Goal: Information Seeking & Learning: Learn about a topic

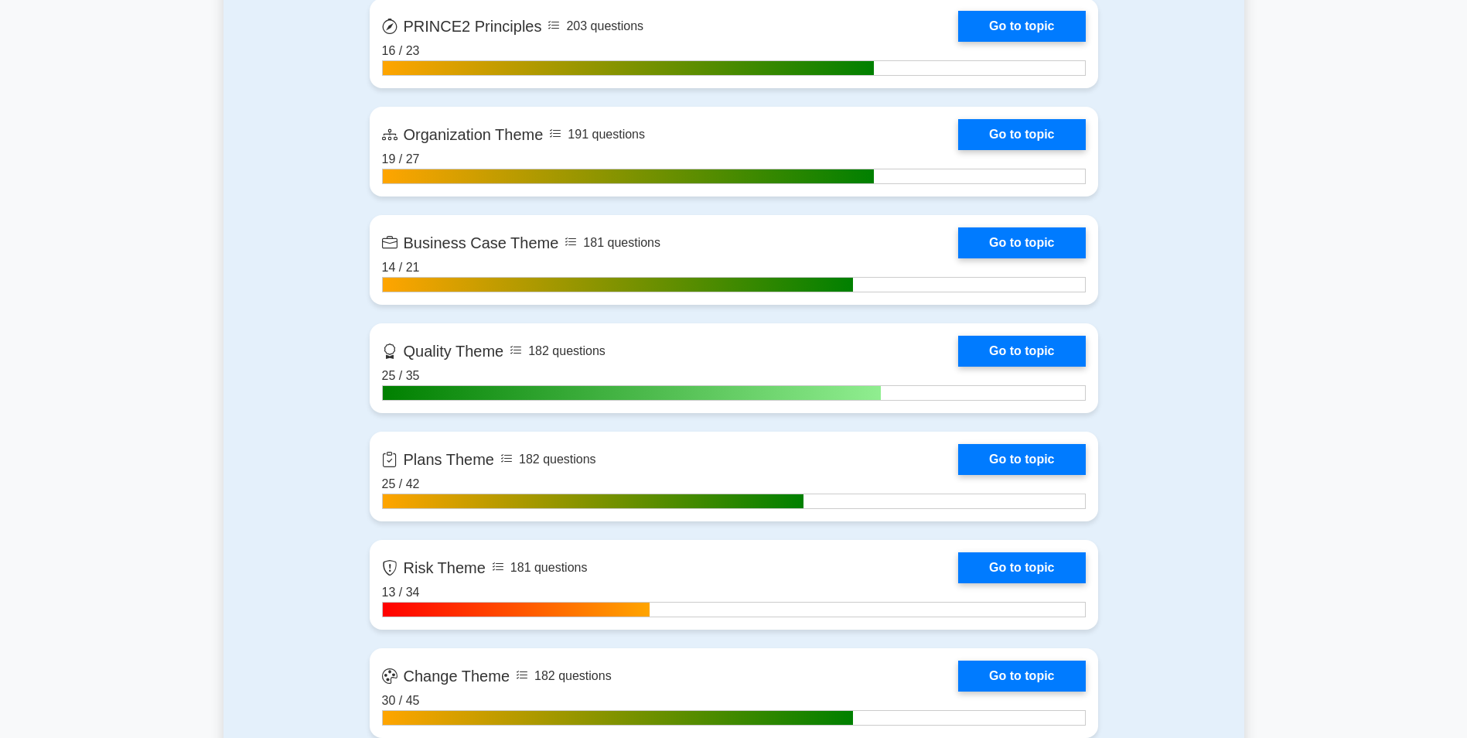
scroll to position [1469, 0]
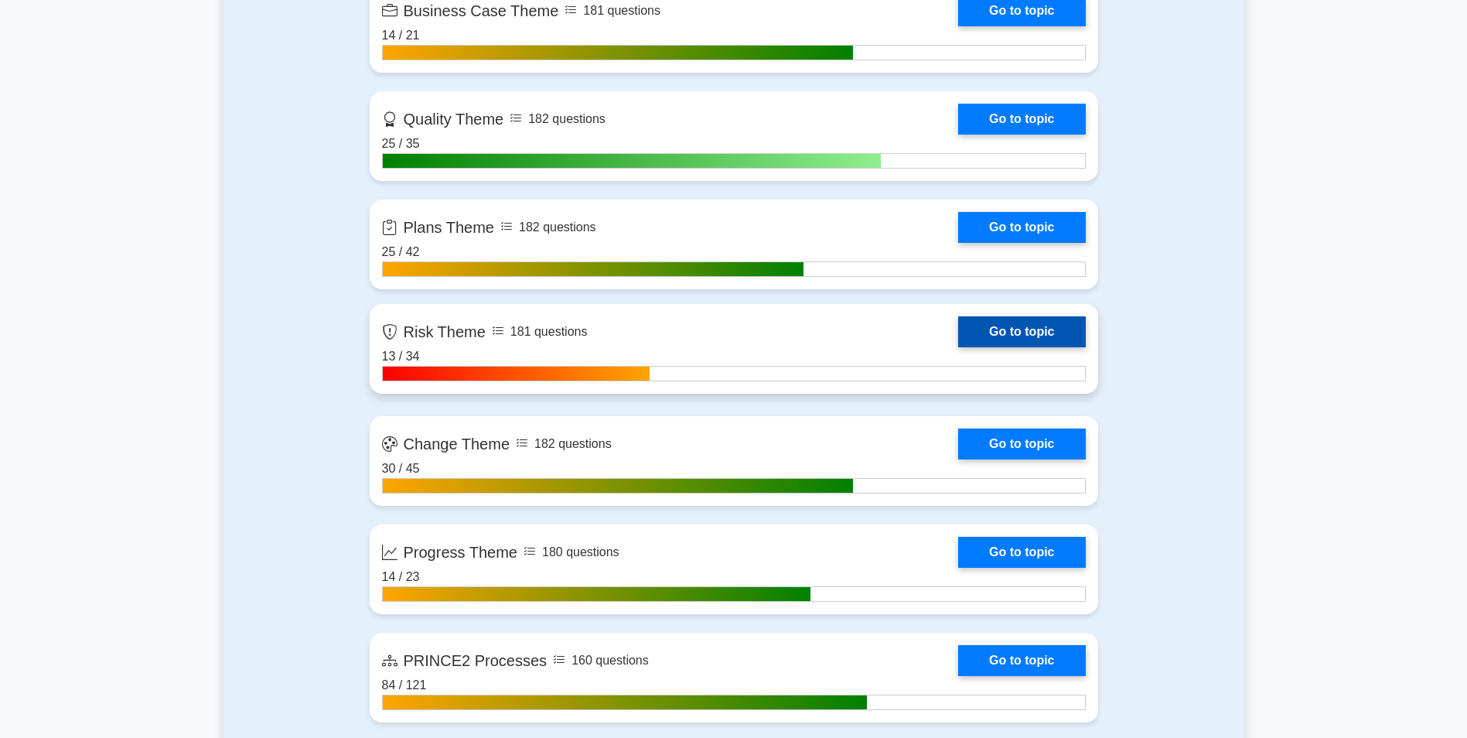
click at [958, 341] on link "Go to topic" at bounding box center [1021, 331] width 127 height 31
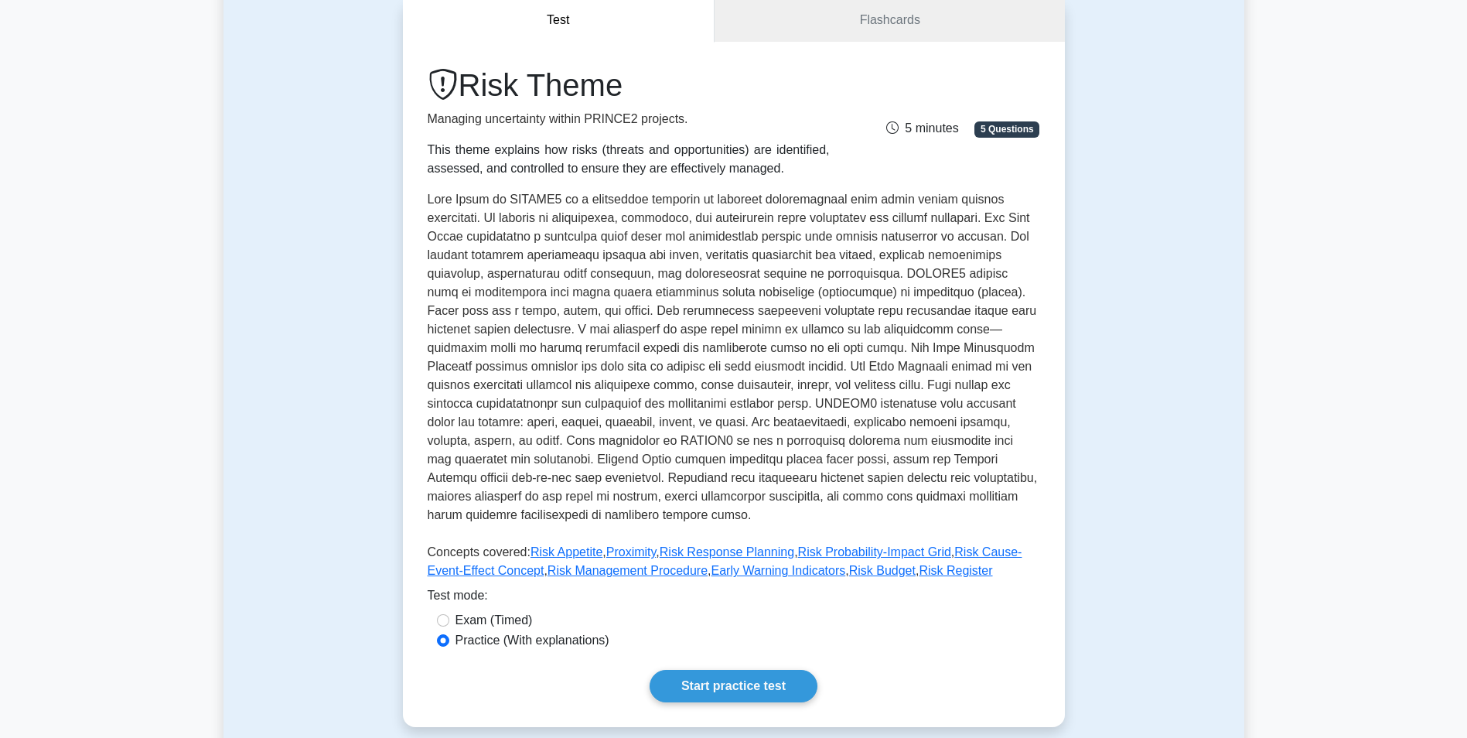
scroll to position [387, 0]
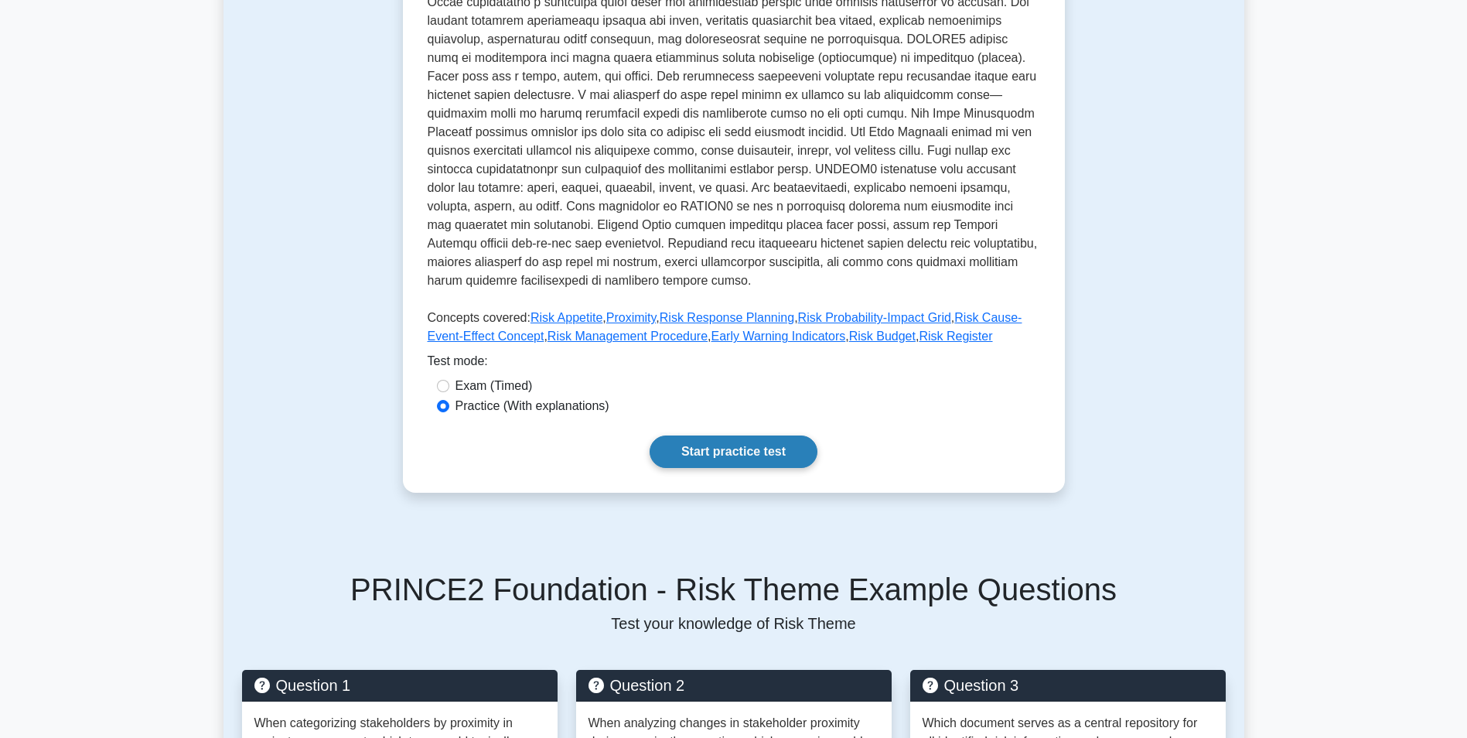
click at [681, 435] on link "Start practice test" at bounding box center [734, 451] width 168 height 32
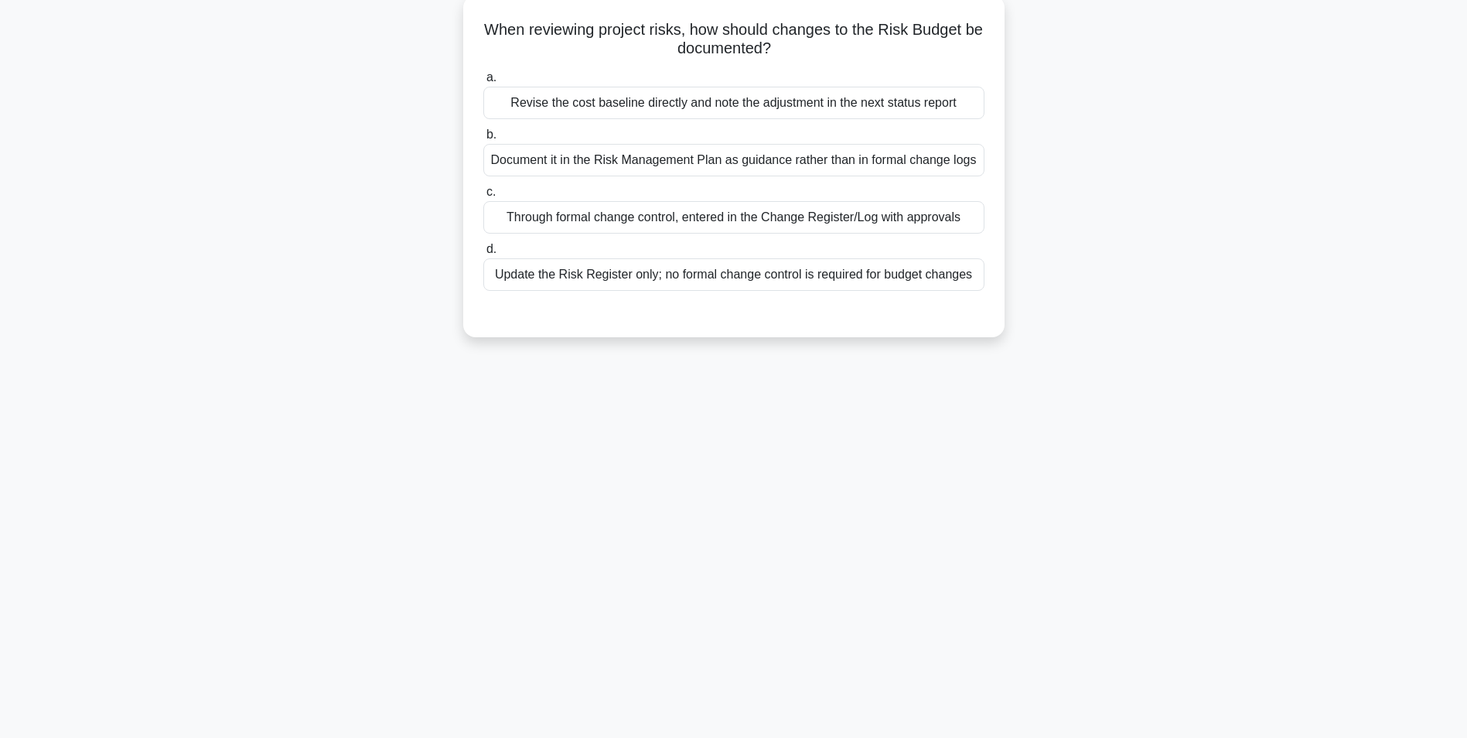
scroll to position [97, 0]
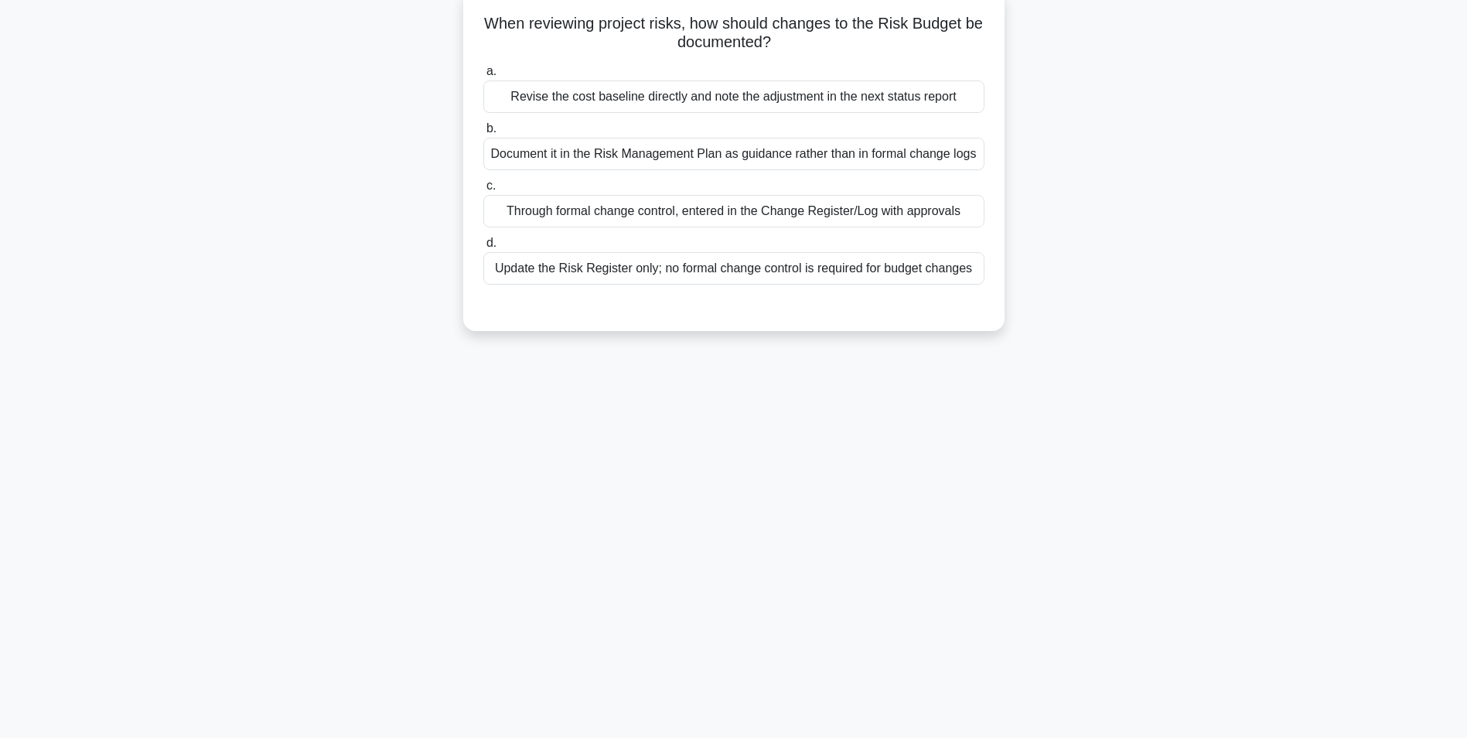
click at [766, 94] on div "Revise the cost baseline directly and note the adjustment in the next status re…" at bounding box center [733, 96] width 501 height 32
click at [483, 77] on input "a. Revise the cost baseline directly and note the adjustment in the next status…" at bounding box center [483, 72] width 0 height 10
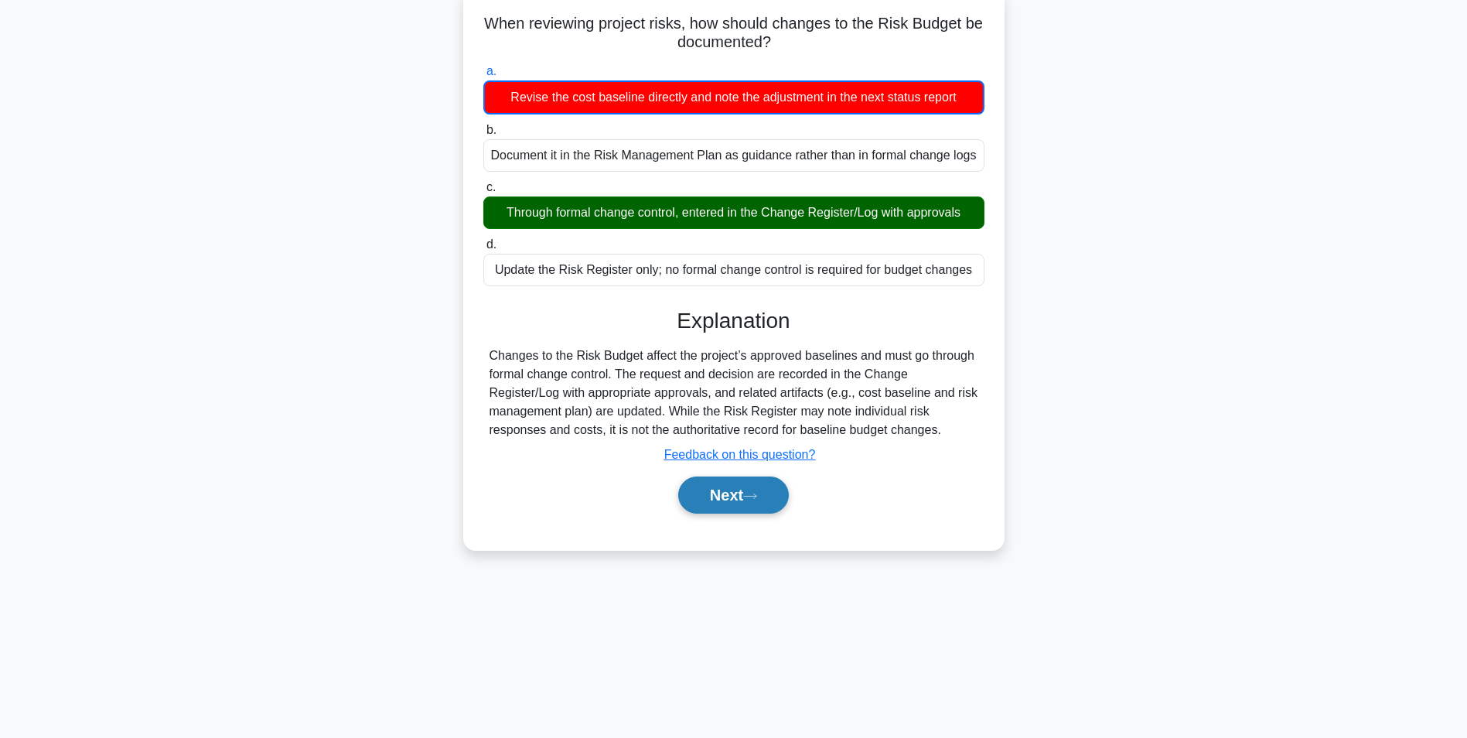
click at [732, 500] on button "Next" at bounding box center [733, 494] width 111 height 37
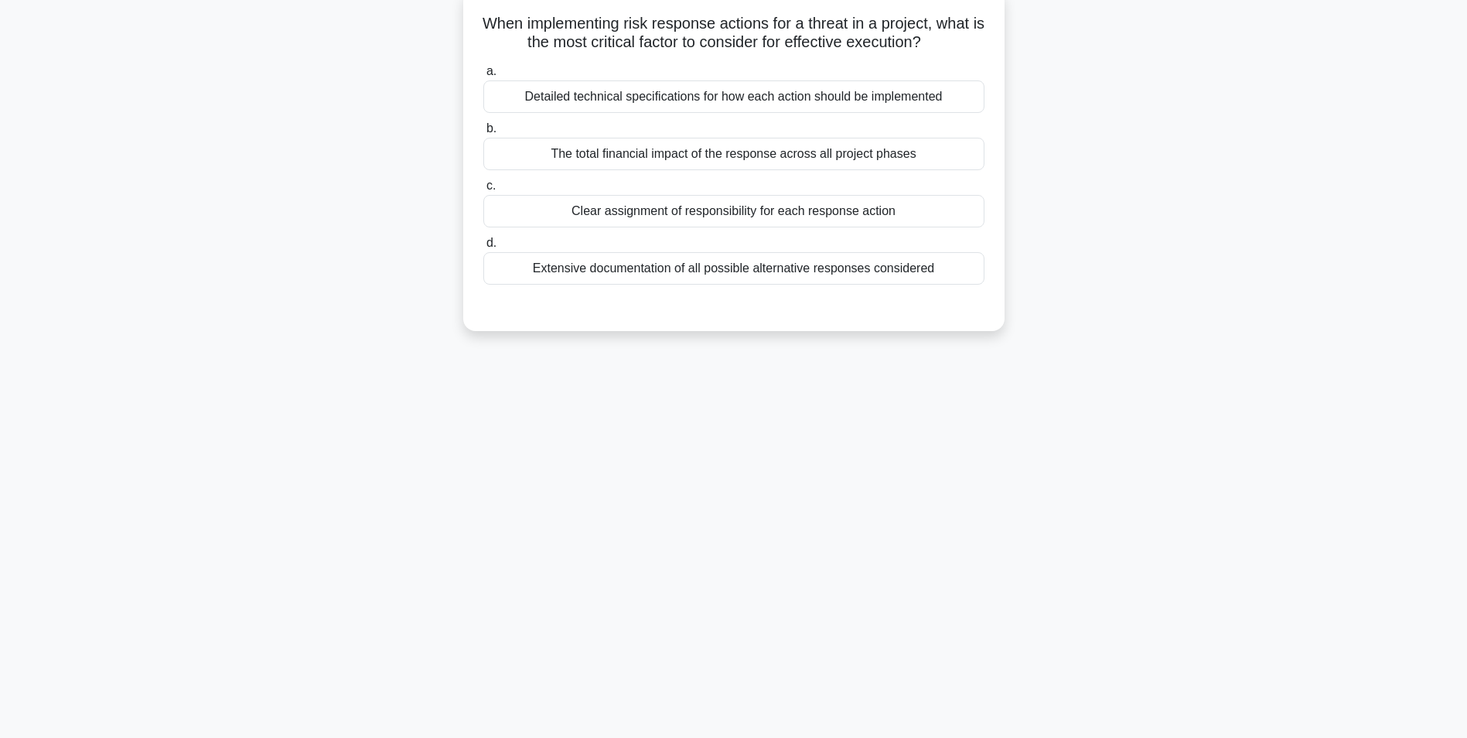
click at [747, 215] on div "Clear assignment of responsibility for each response action" at bounding box center [733, 211] width 501 height 32
click at [483, 191] on input "c. Clear assignment of responsibility for each response action" at bounding box center [483, 186] width 0 height 10
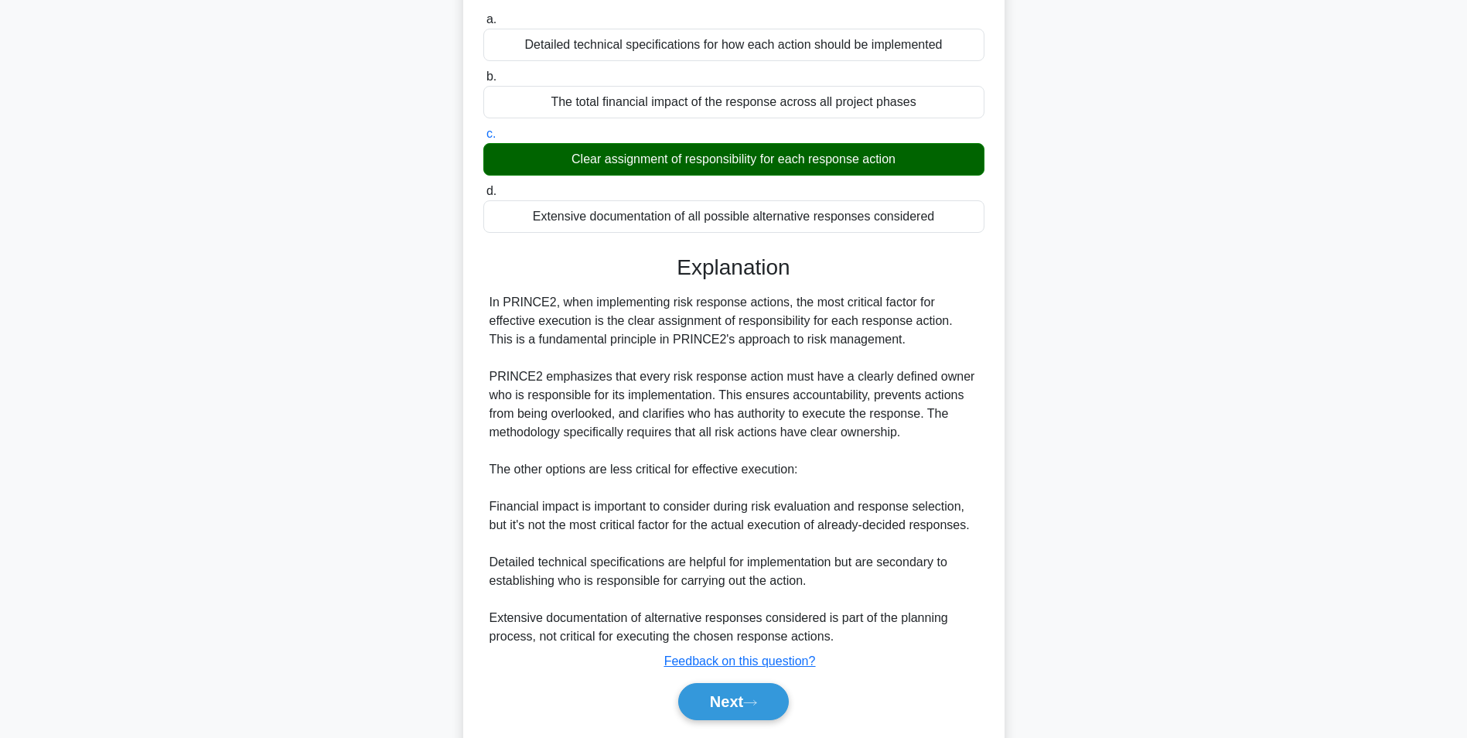
scroll to position [198, 0]
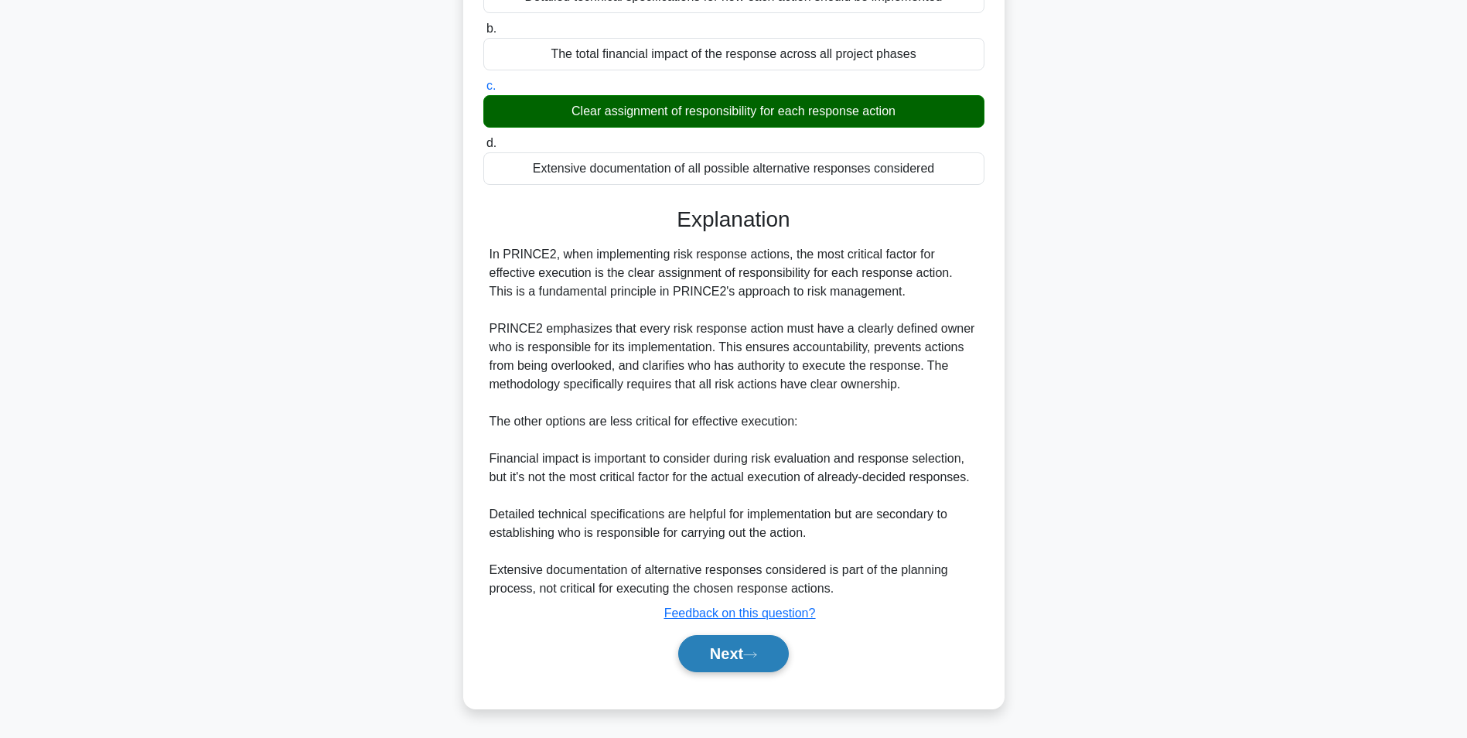
click at [758, 644] on button "Next" at bounding box center [733, 653] width 111 height 37
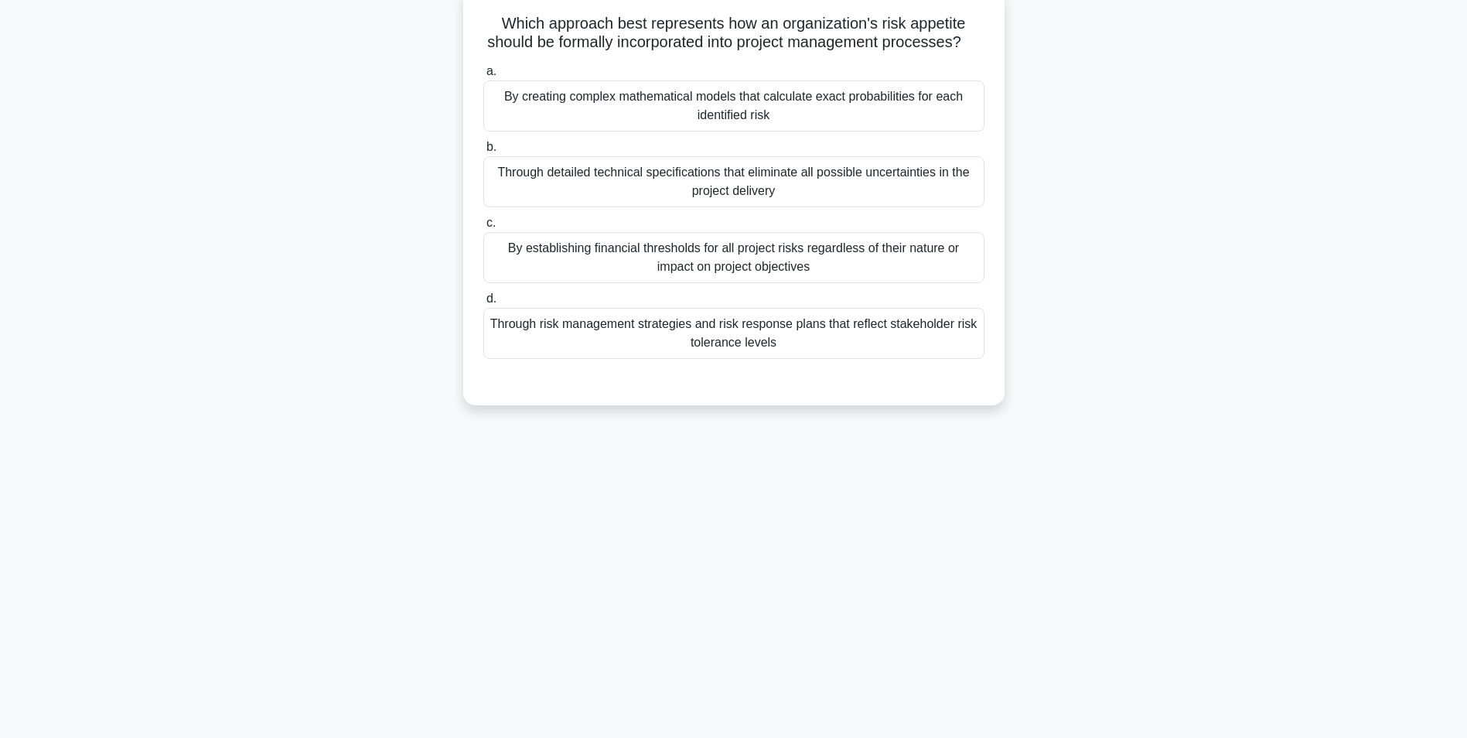
click at [743, 353] on div "Through risk management strategies and risk response plans that reflect stakeho…" at bounding box center [733, 333] width 501 height 51
click at [483, 304] on input "d. Through risk management strategies and risk response plans that reflect stak…" at bounding box center [483, 299] width 0 height 10
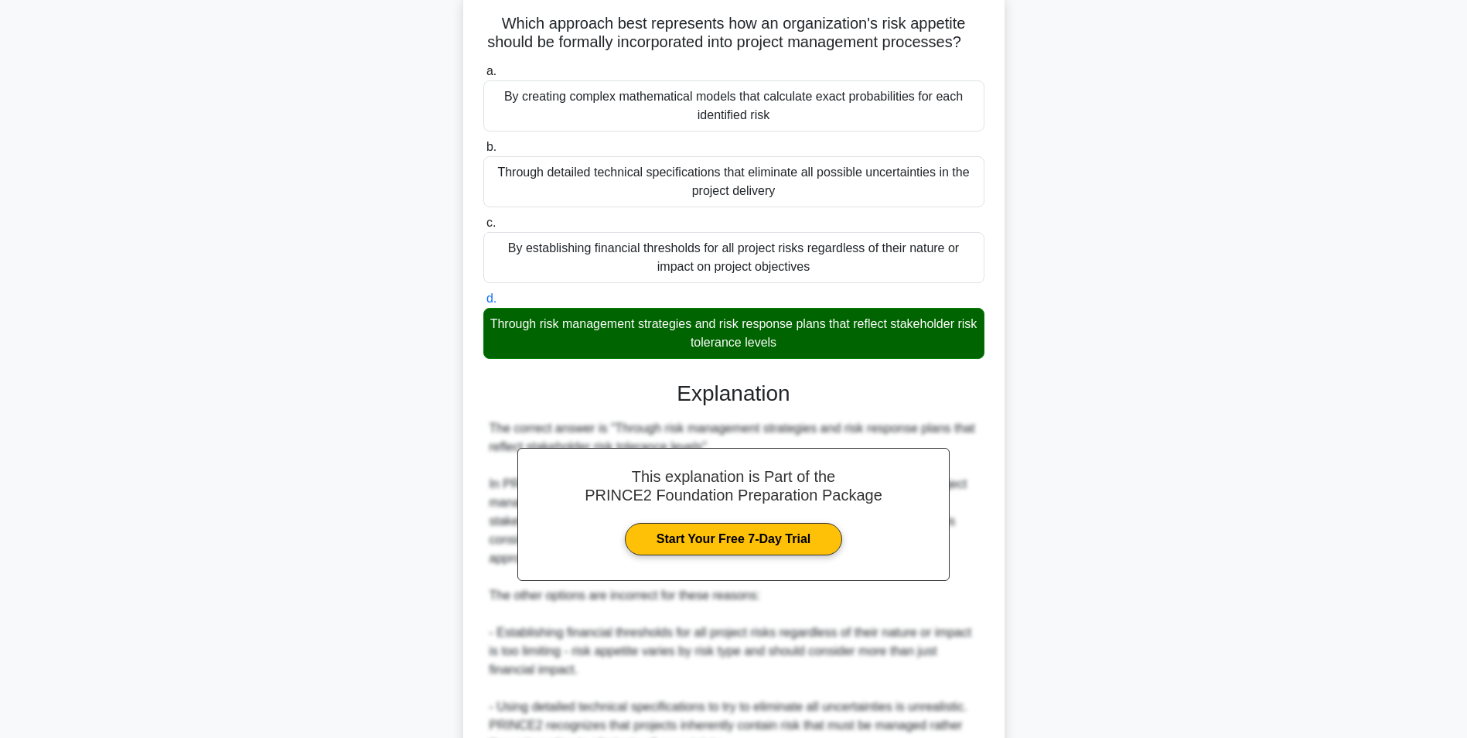
scroll to position [346, 0]
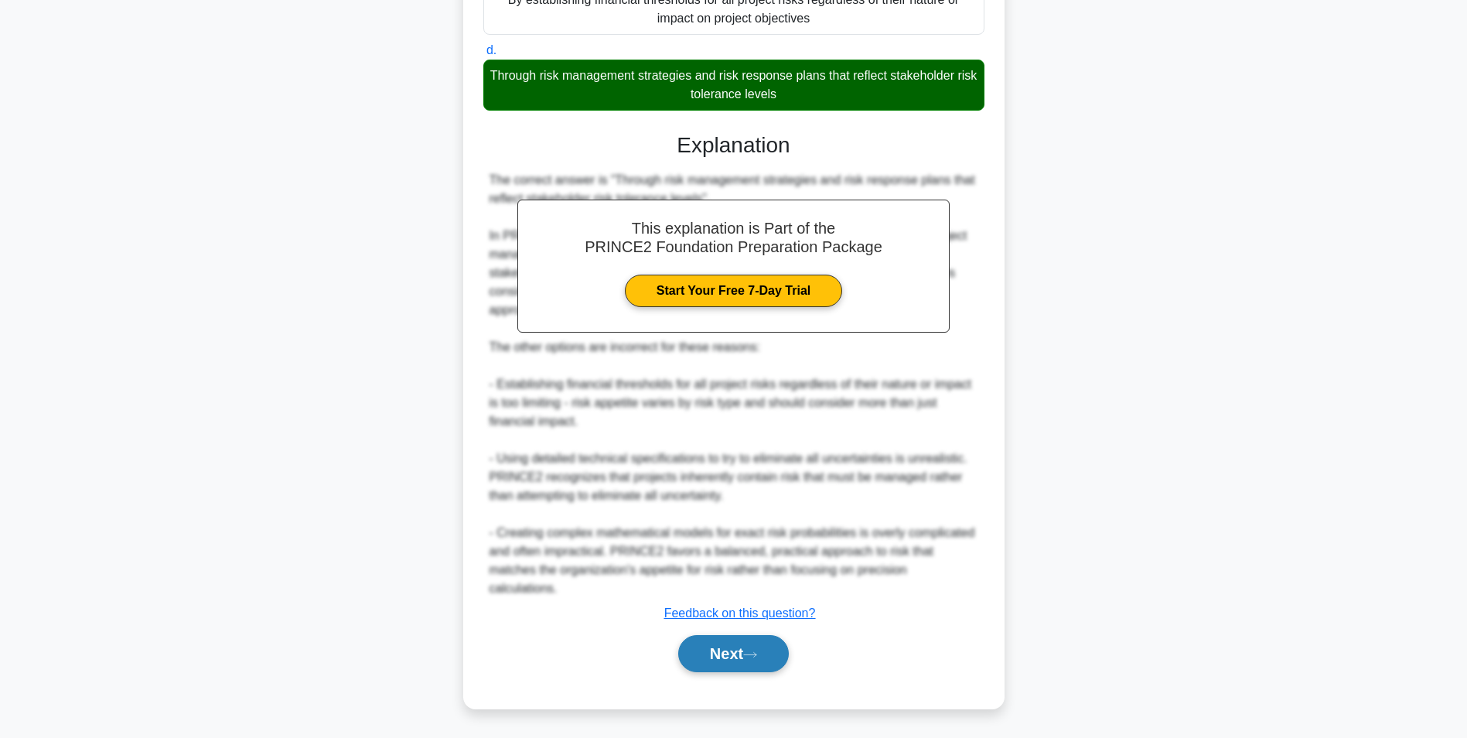
click at [742, 655] on button "Next" at bounding box center [733, 653] width 111 height 37
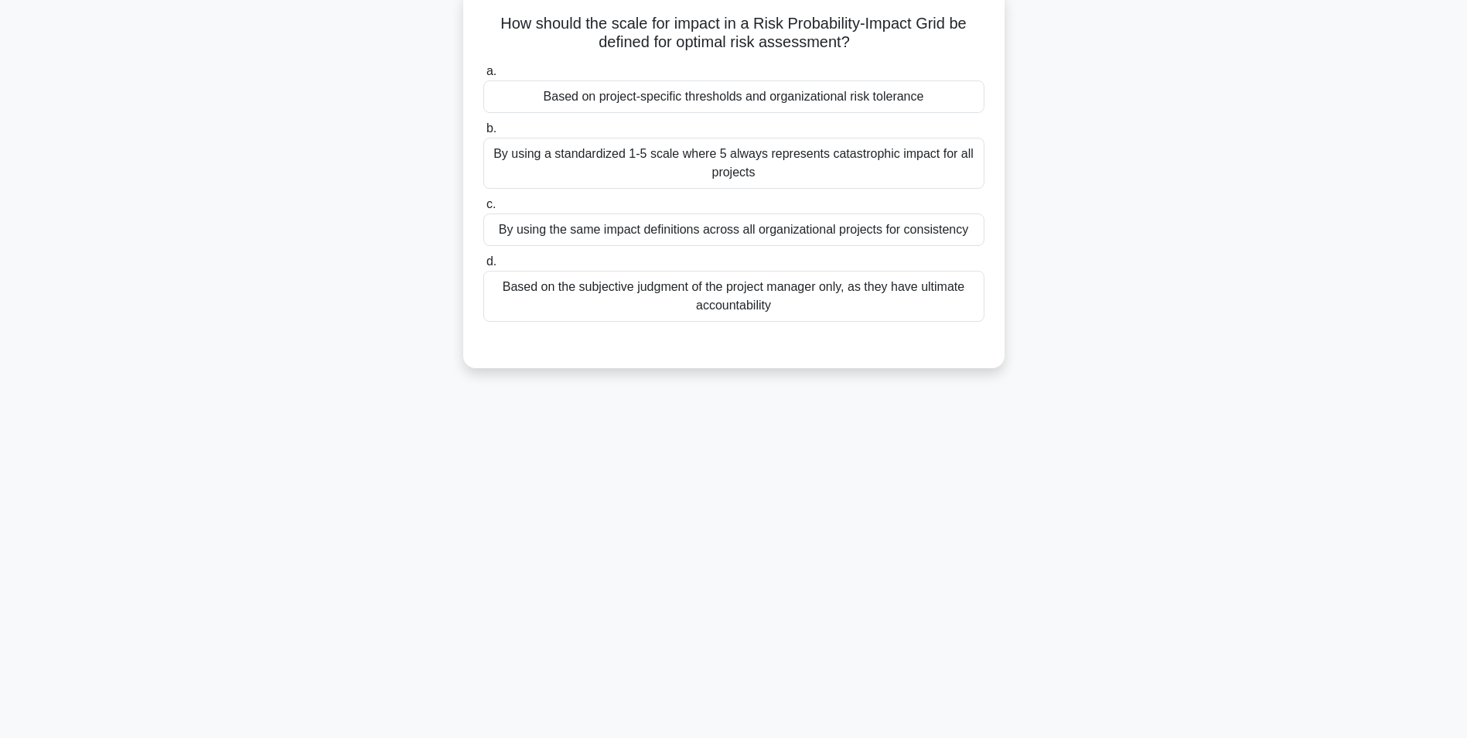
click at [752, 230] on div "By using the same impact definitions across all organizational projects for con…" at bounding box center [733, 229] width 501 height 32
click at [483, 210] on input "c. By using the same impact definitions across all organizational projects for …" at bounding box center [483, 205] width 0 height 10
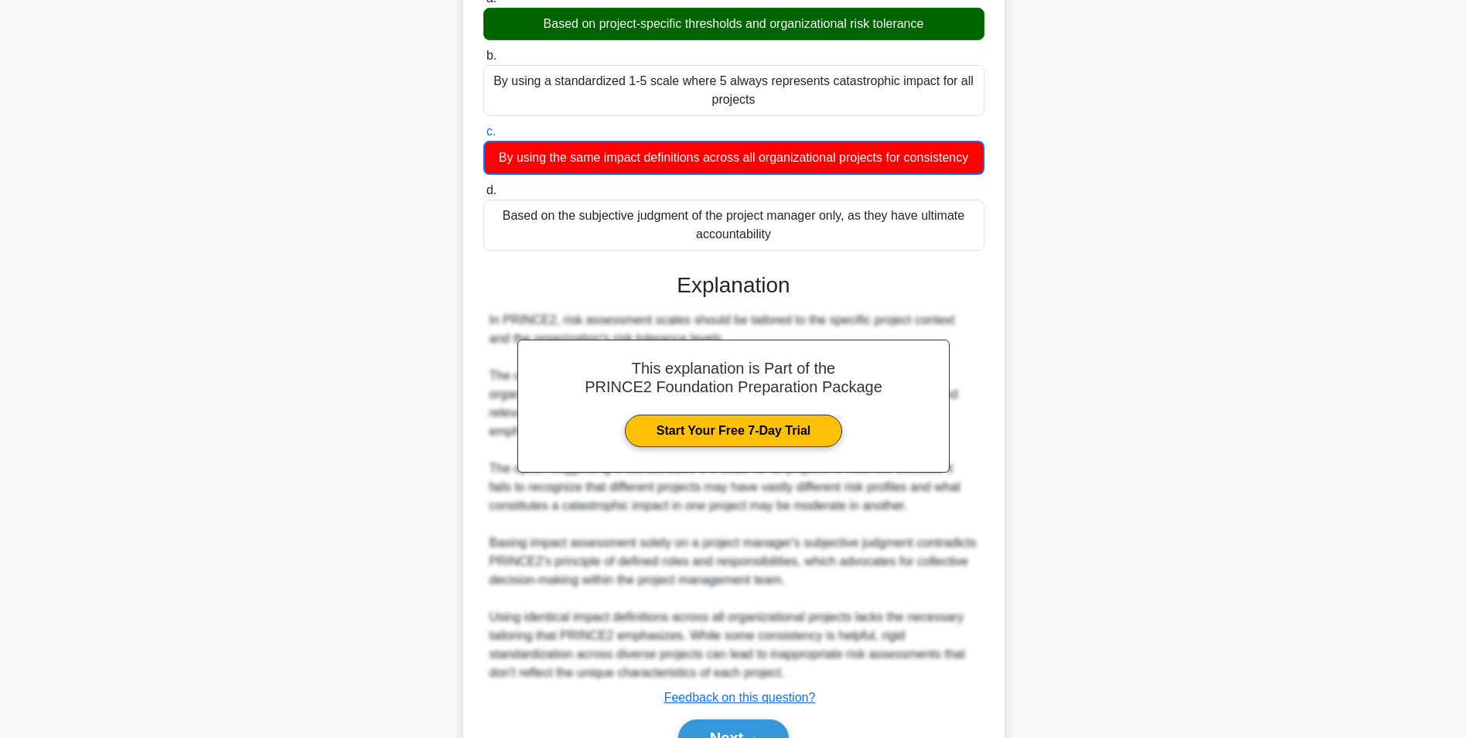
scroll to position [255, 0]
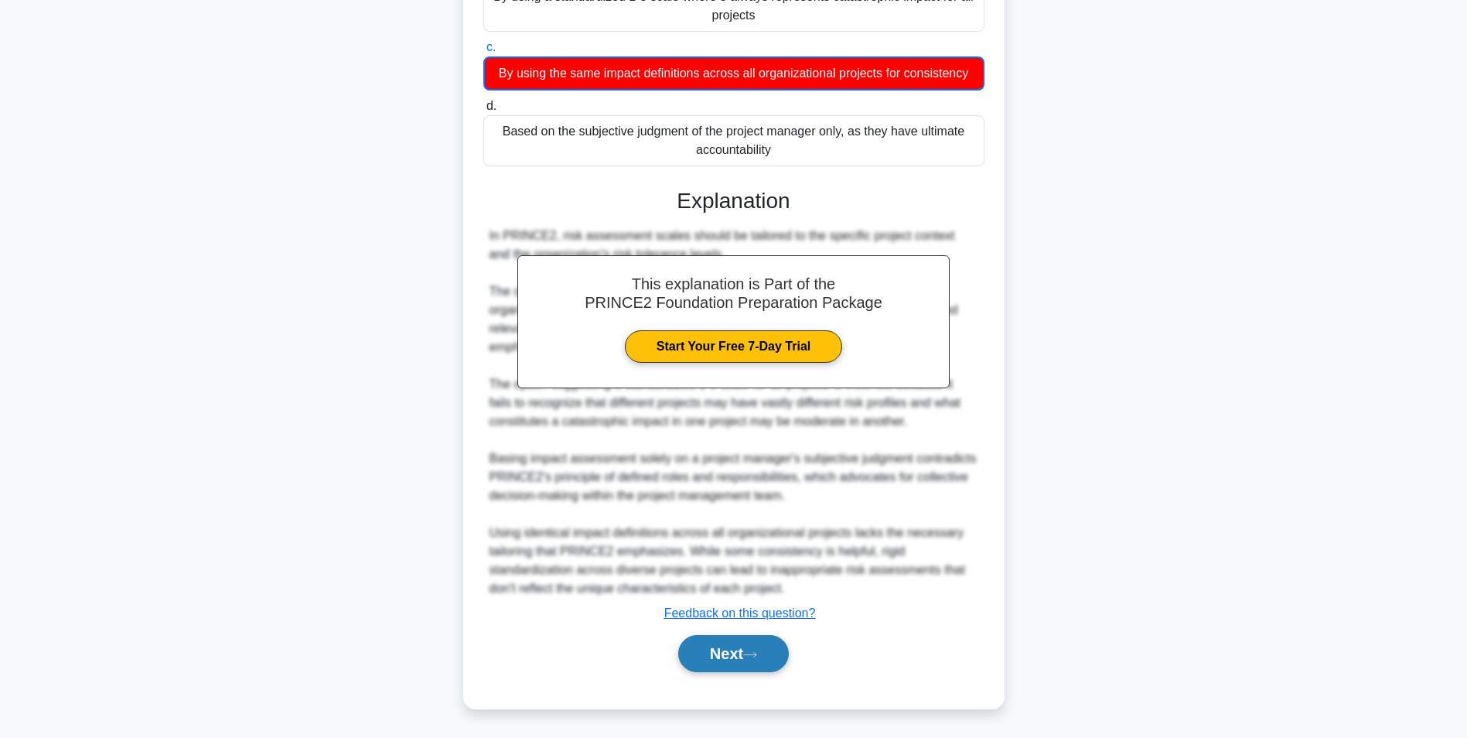
click at [754, 653] on icon at bounding box center [750, 654] width 14 height 9
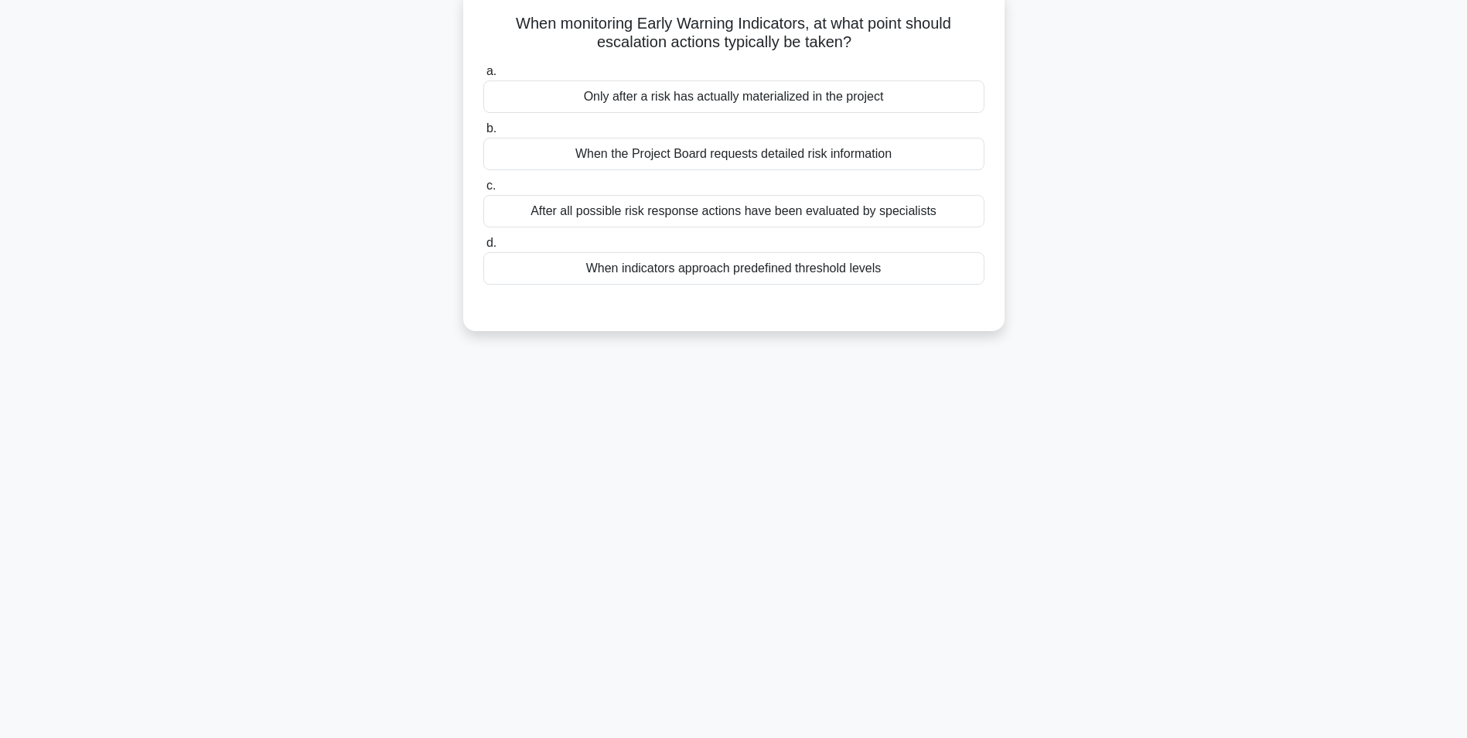
click at [786, 209] on div "After all possible risk response actions have been evaluated by specialists" at bounding box center [733, 211] width 501 height 32
click at [483, 191] on input "c. After all possible risk response actions have been evaluated by specialists" at bounding box center [483, 186] width 0 height 10
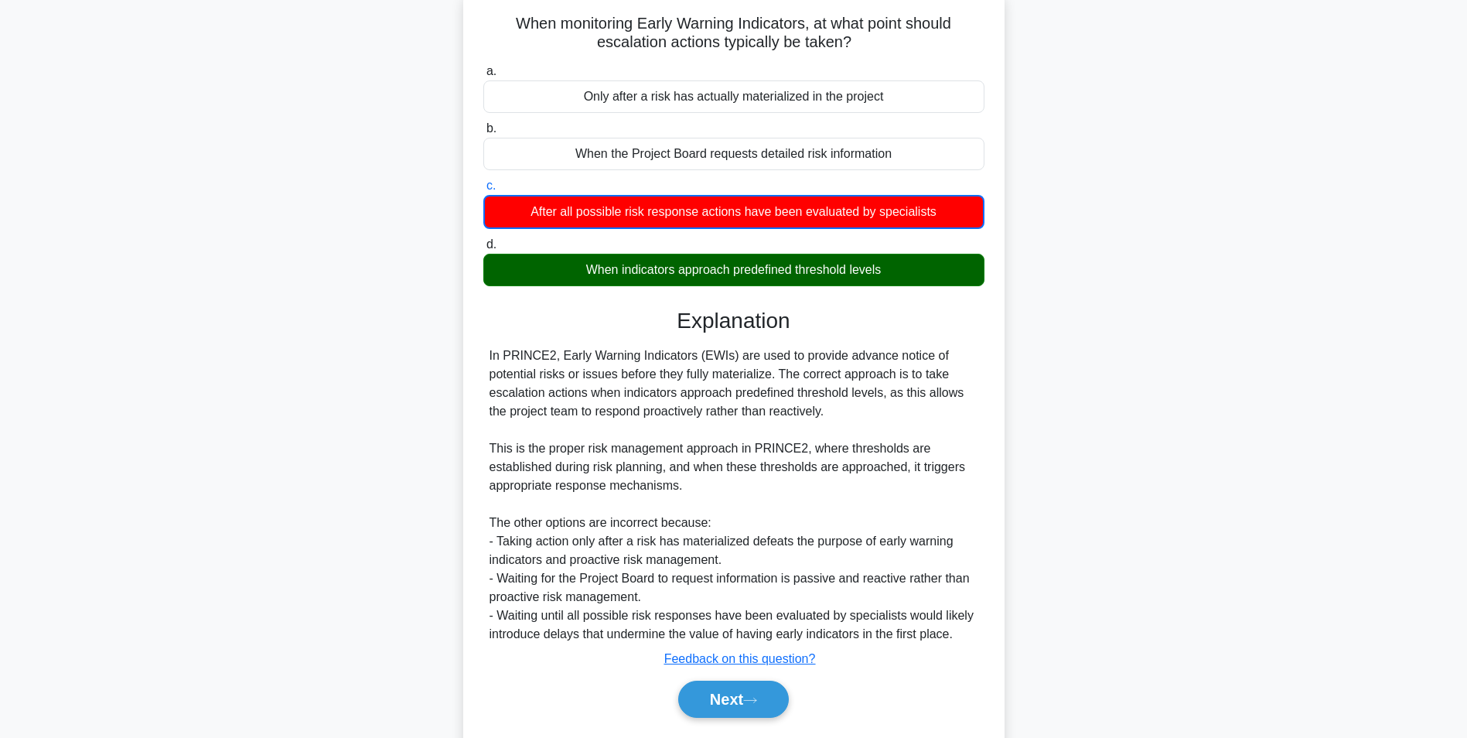
scroll to position [144, 0]
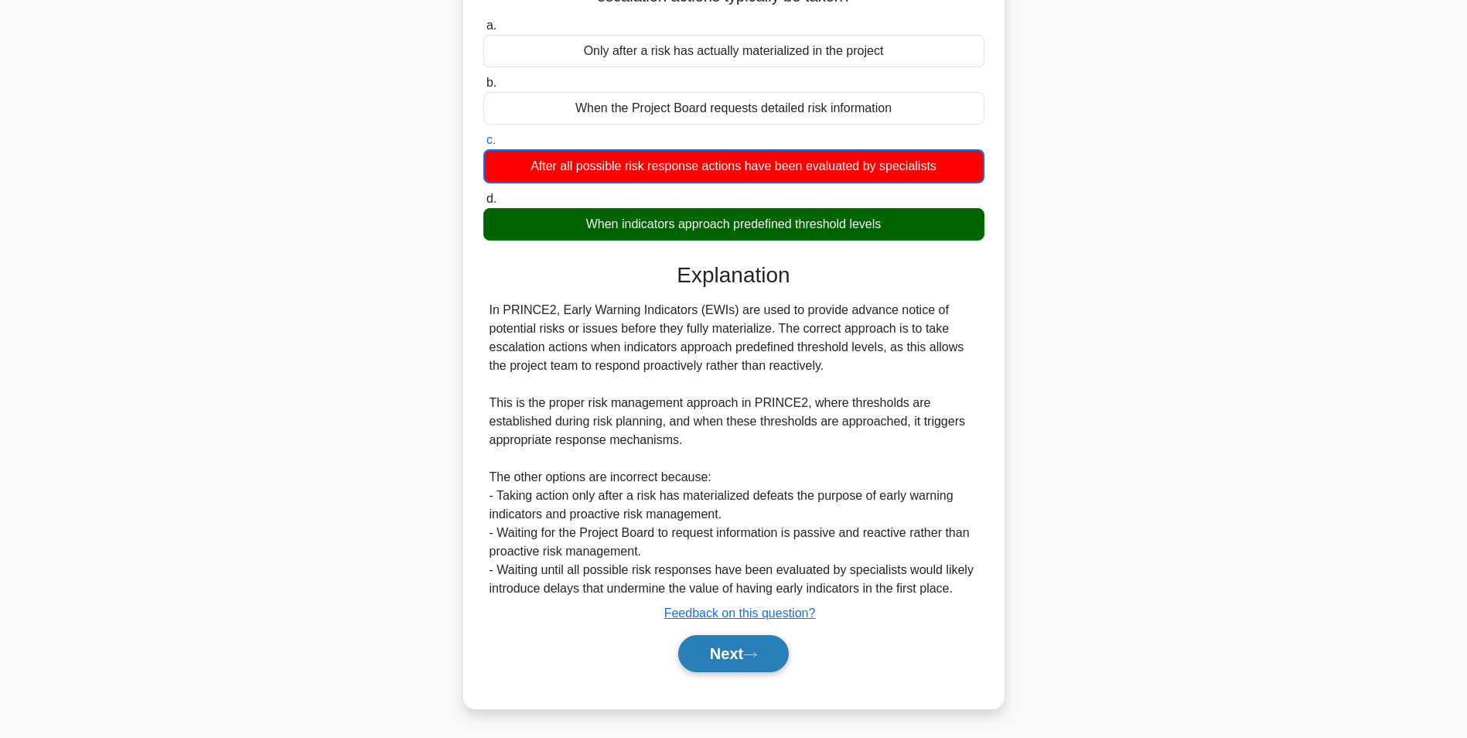
click at [723, 656] on button "Next" at bounding box center [733, 653] width 111 height 37
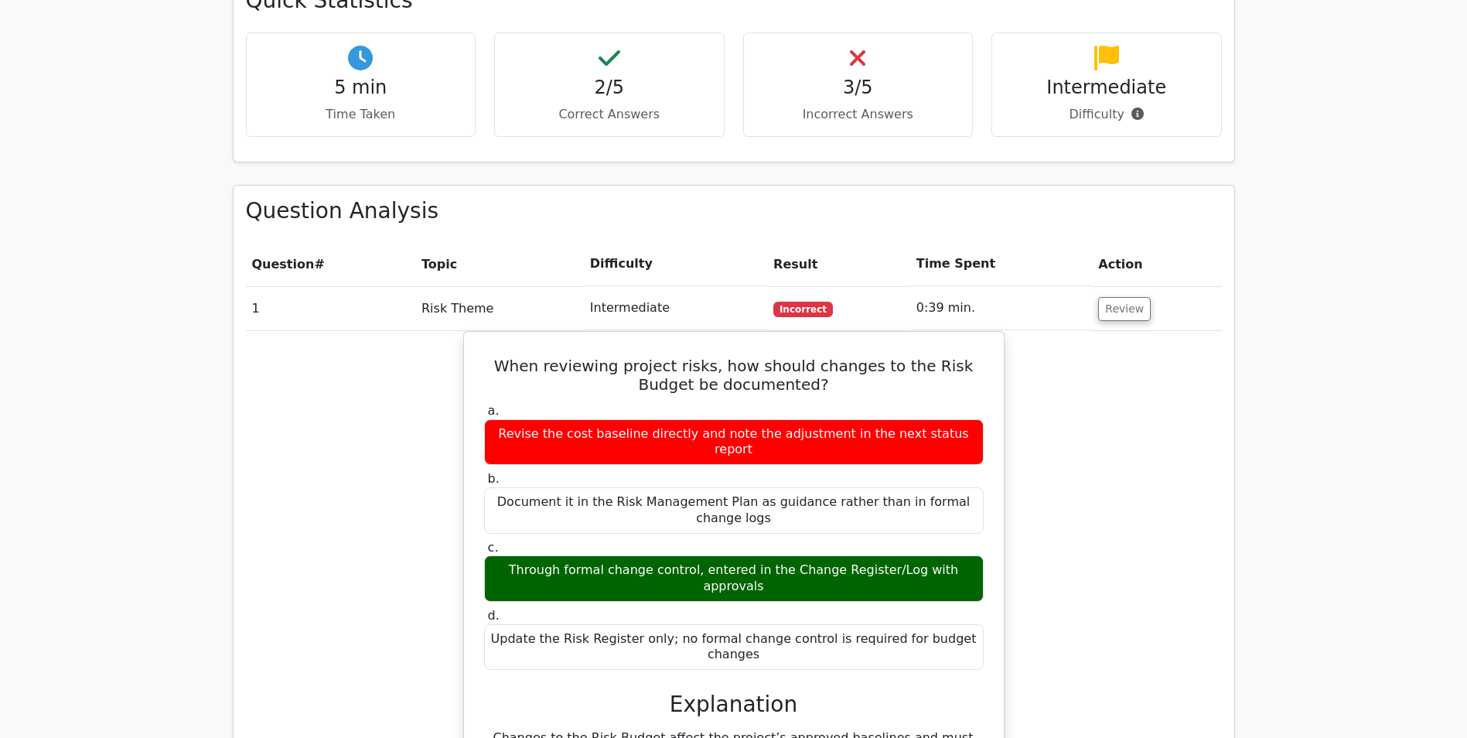
scroll to position [773, 0]
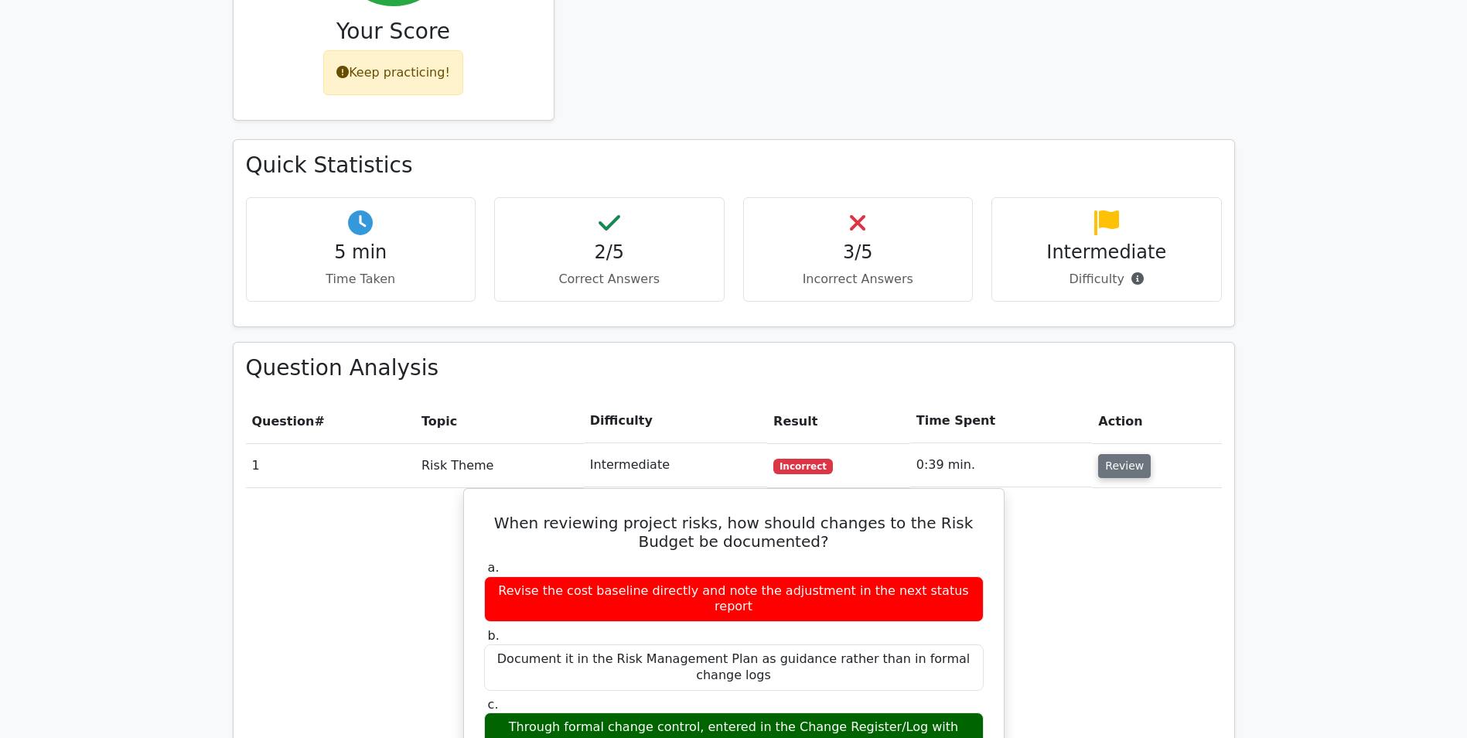
click at [1108, 454] on button "Review" at bounding box center [1124, 466] width 53 height 24
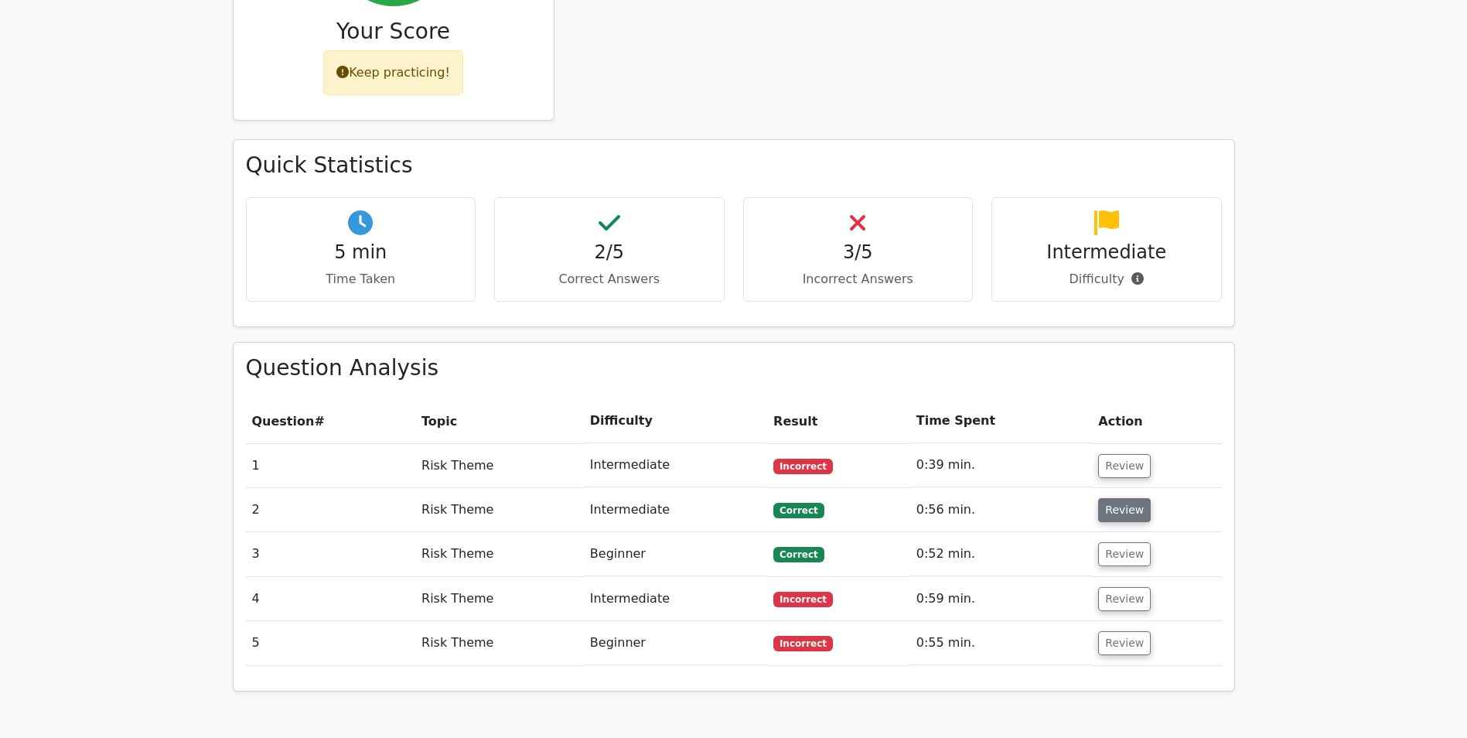
click at [1107, 498] on button "Review" at bounding box center [1124, 510] width 53 height 24
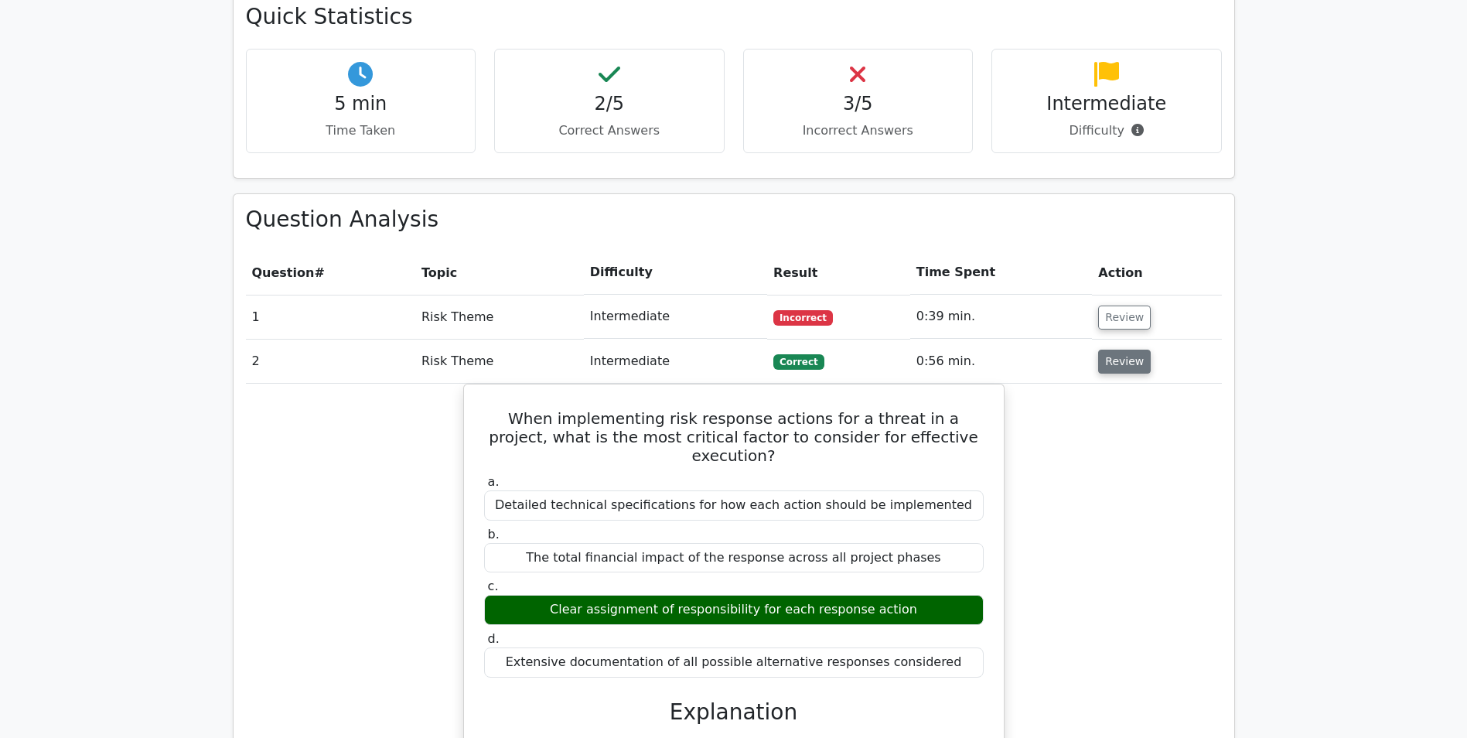
scroll to position [928, 0]
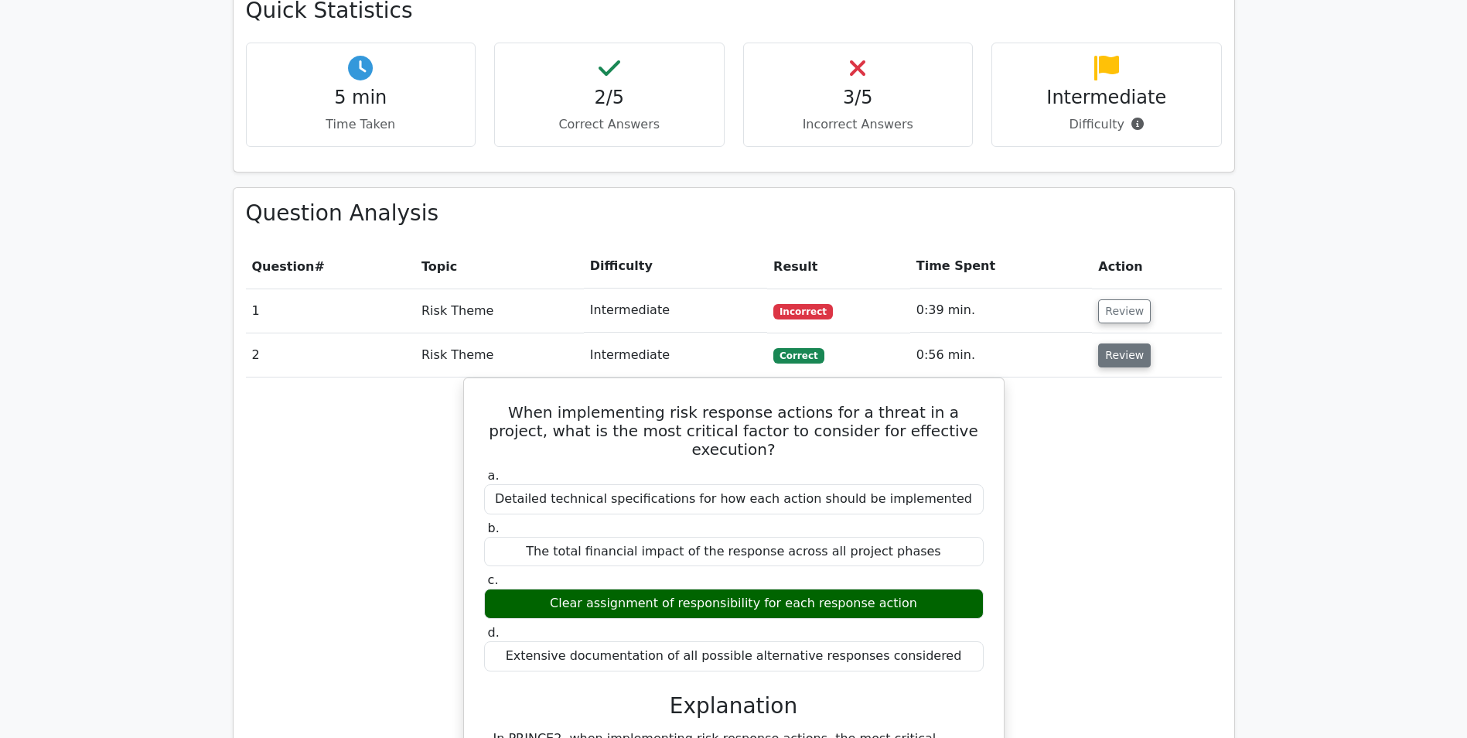
click at [1134, 343] on button "Review" at bounding box center [1124, 355] width 53 height 24
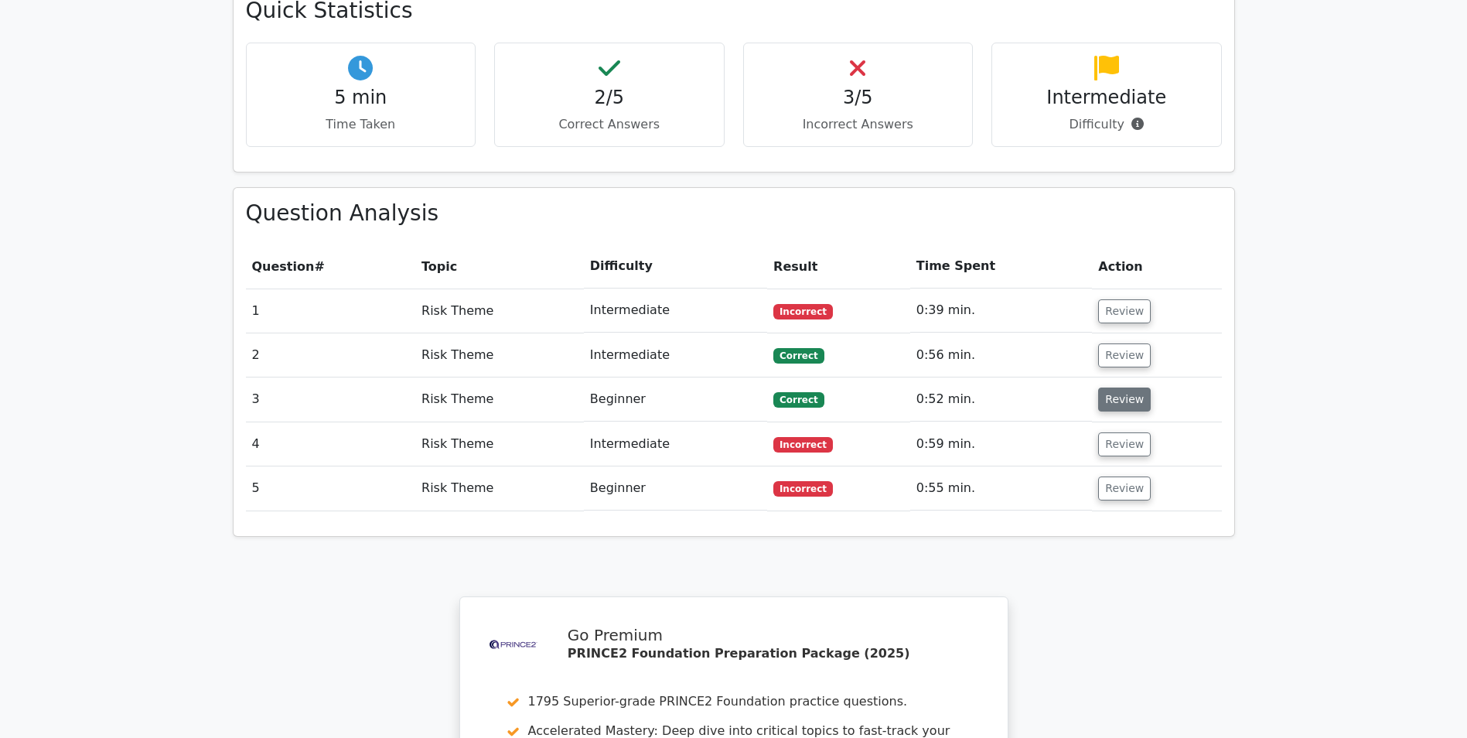
click at [1107, 387] on button "Review" at bounding box center [1124, 399] width 53 height 24
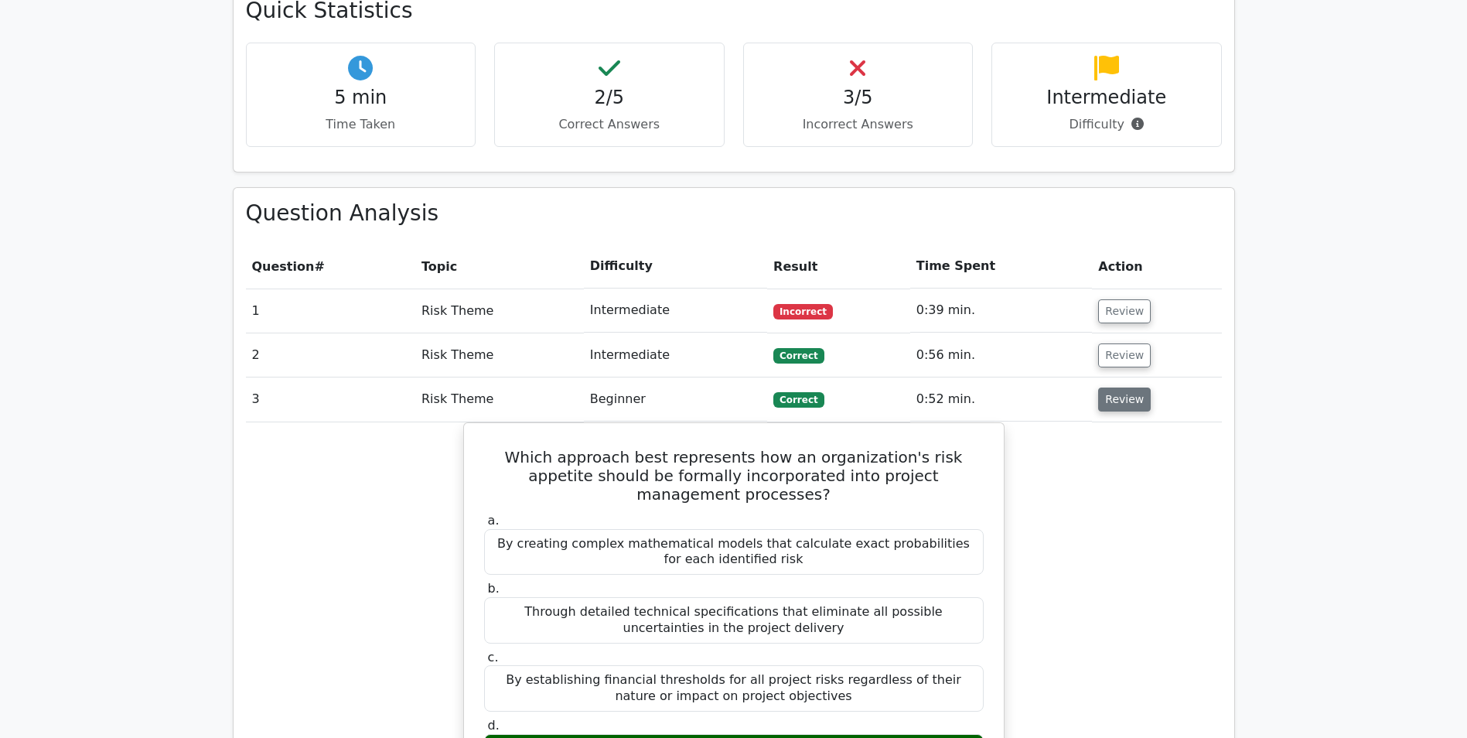
click at [1130, 387] on button "Review" at bounding box center [1124, 399] width 53 height 24
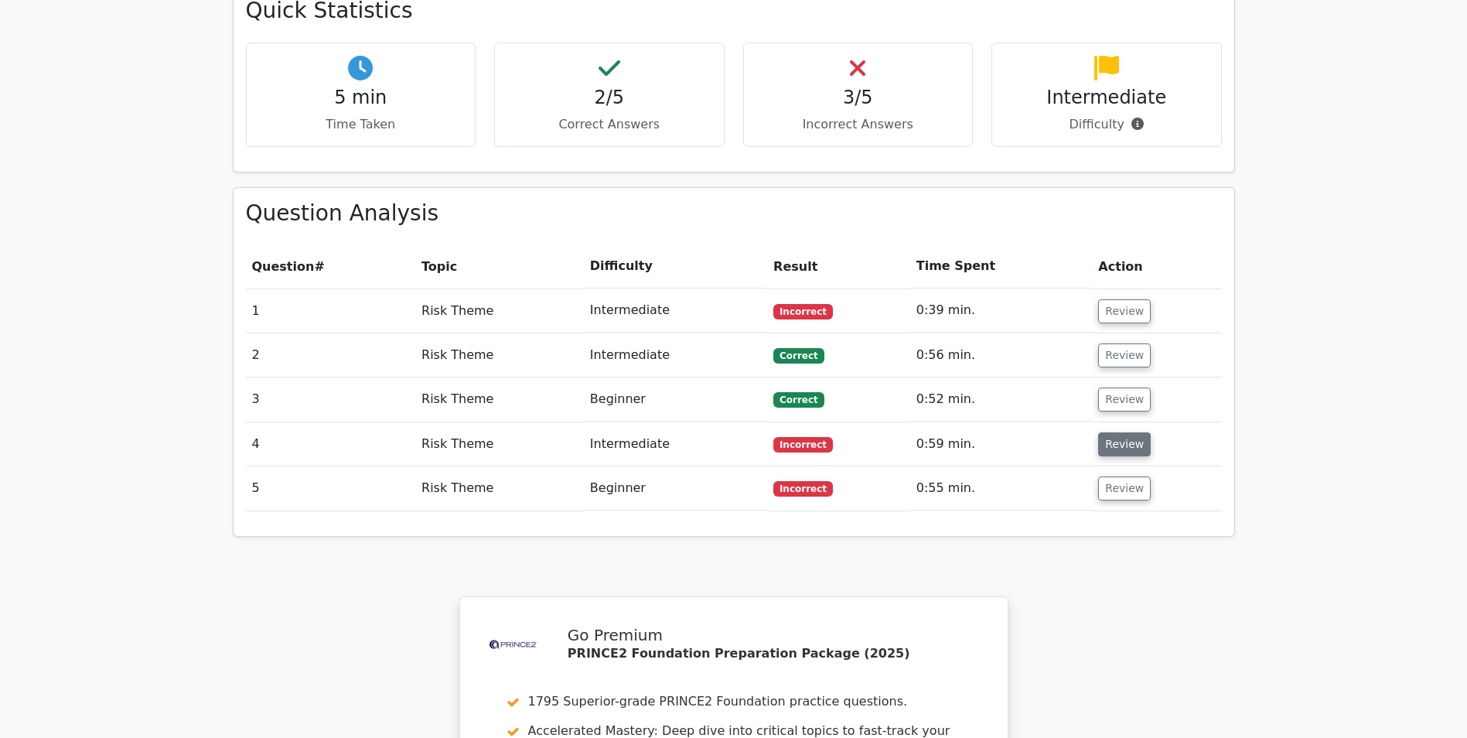
click at [1131, 432] on button "Review" at bounding box center [1124, 444] width 53 height 24
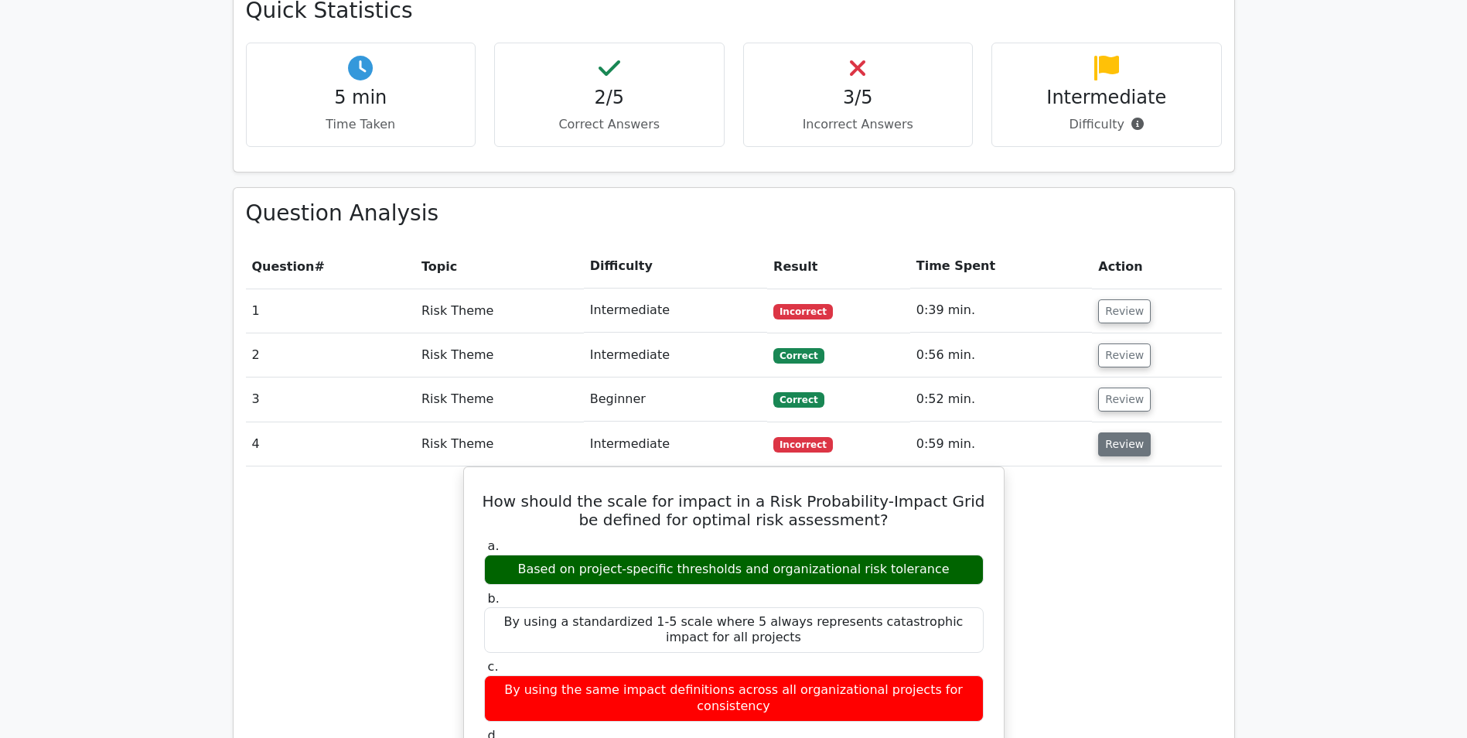
click at [1104, 432] on button "Review" at bounding box center [1124, 444] width 53 height 24
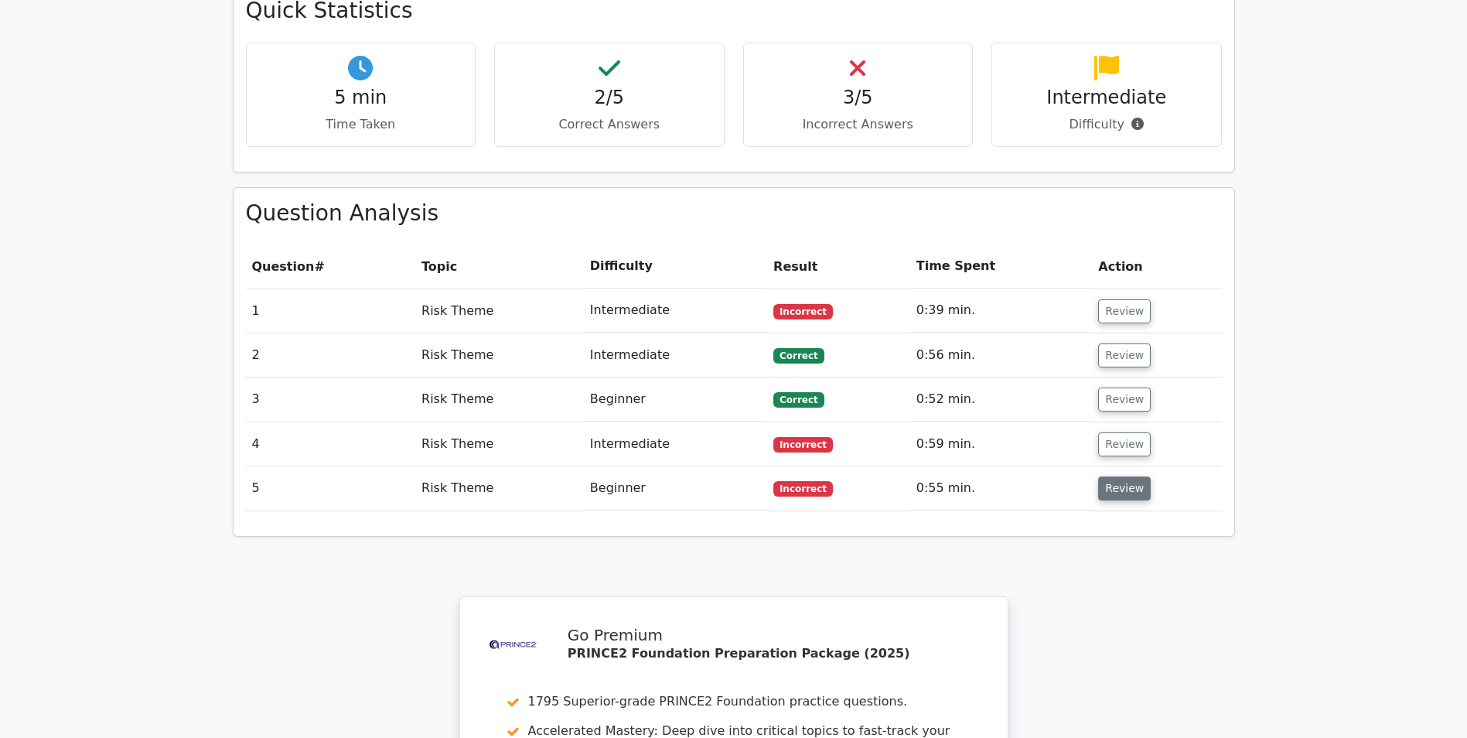
click at [1109, 476] on button "Review" at bounding box center [1124, 488] width 53 height 24
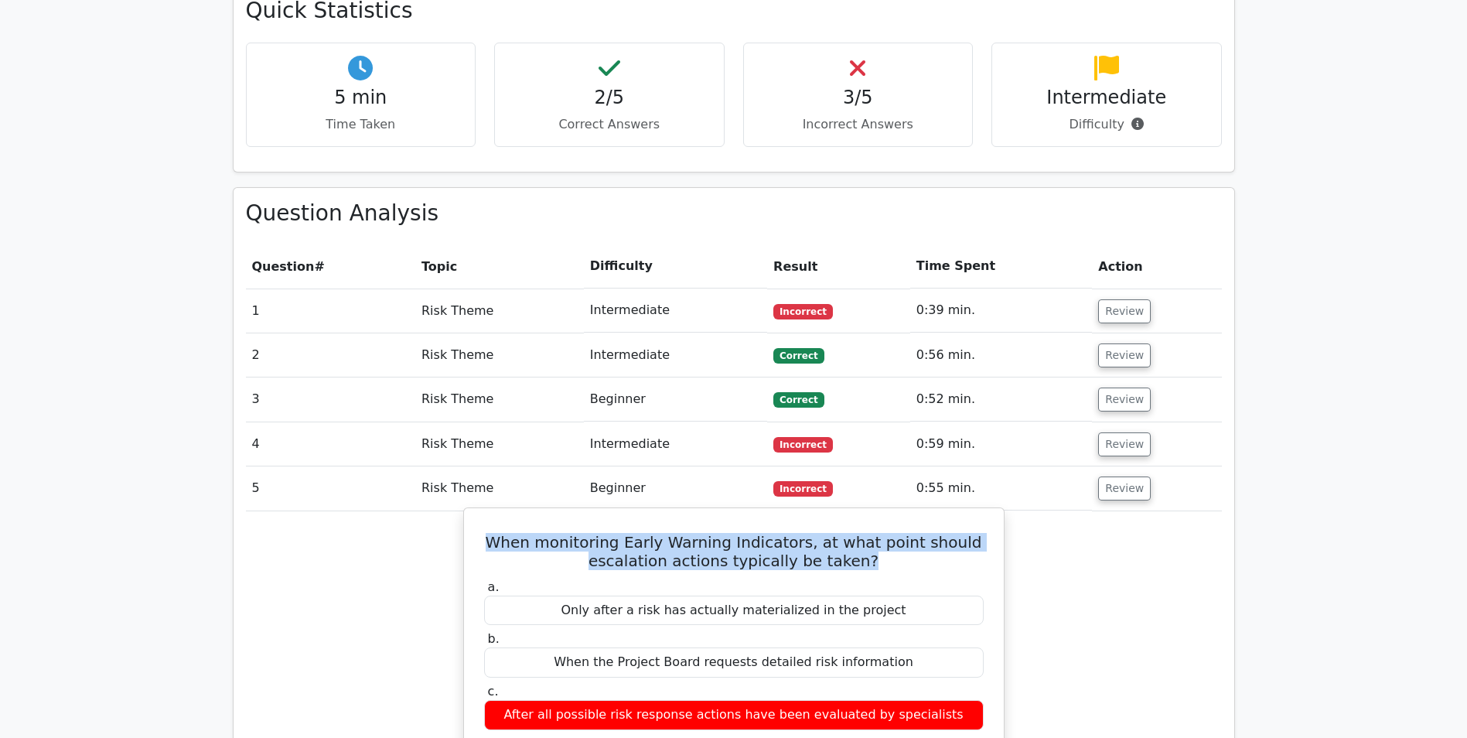
drag, startPoint x: 512, startPoint y: 483, endPoint x: 866, endPoint y: 506, distance: 354.9
click at [866, 533] on h5 "When monitoring Early Warning Indicators, at what point should escalation actio…" at bounding box center [734, 551] width 503 height 37
copy h5 "When monitoring Early Warning Indicators, at what point should escalation actio…"
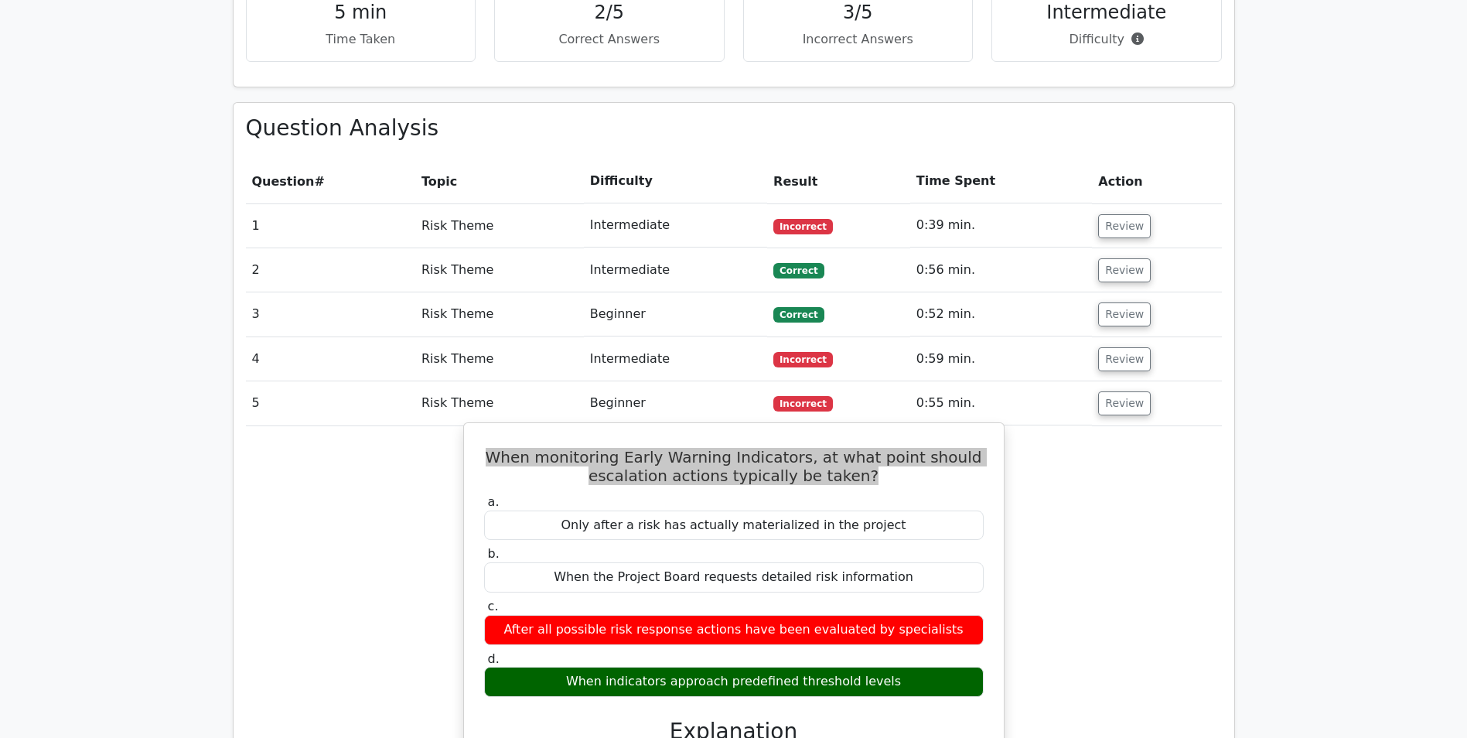
scroll to position [1083, 0]
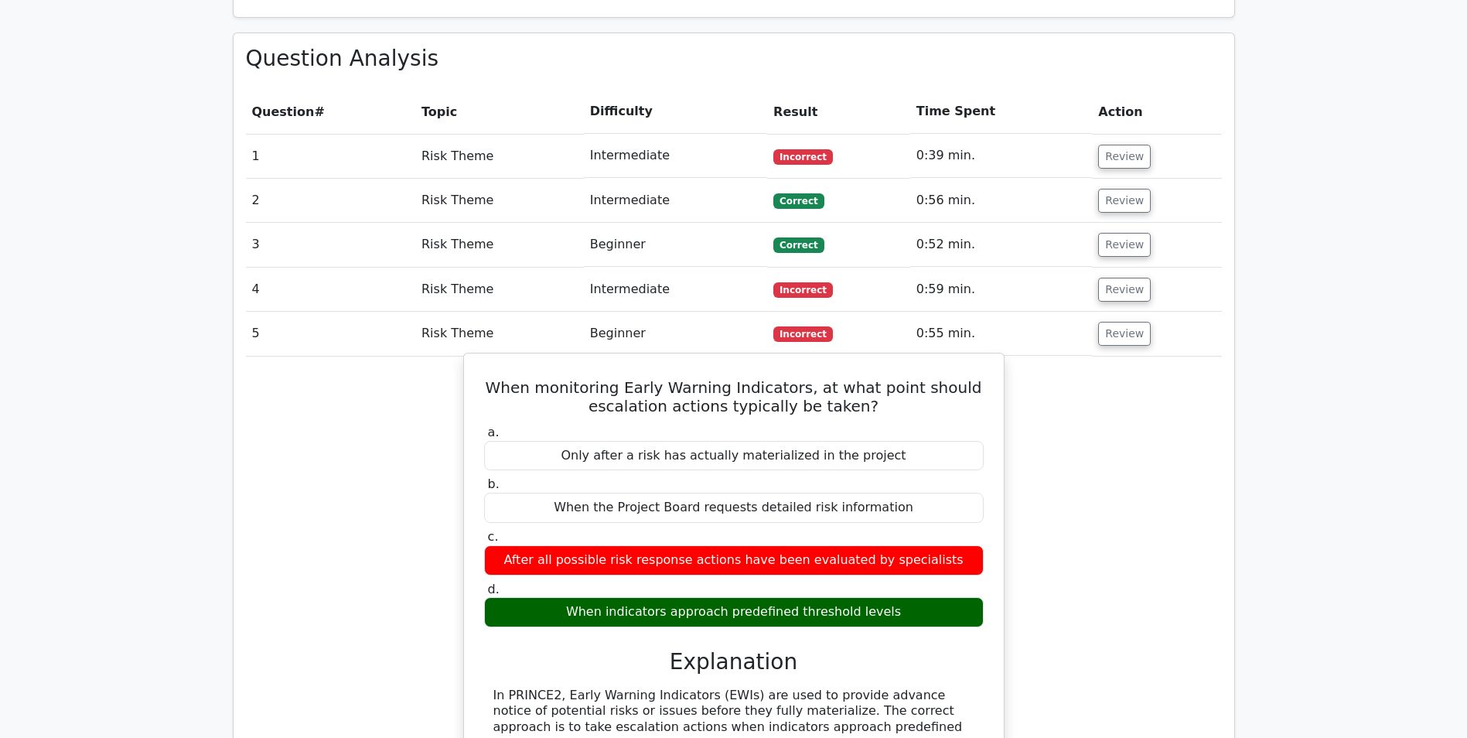
click at [585, 597] on div "When indicators approach predefined threshold levels" at bounding box center [734, 612] width 500 height 30
drag, startPoint x: 581, startPoint y: 555, endPoint x: 893, endPoint y: 551, distance: 312.4
click at [893, 597] on div "When indicators approach predefined threshold levels" at bounding box center [734, 612] width 500 height 30
copy div "When indicators approach predefined threshold levels"
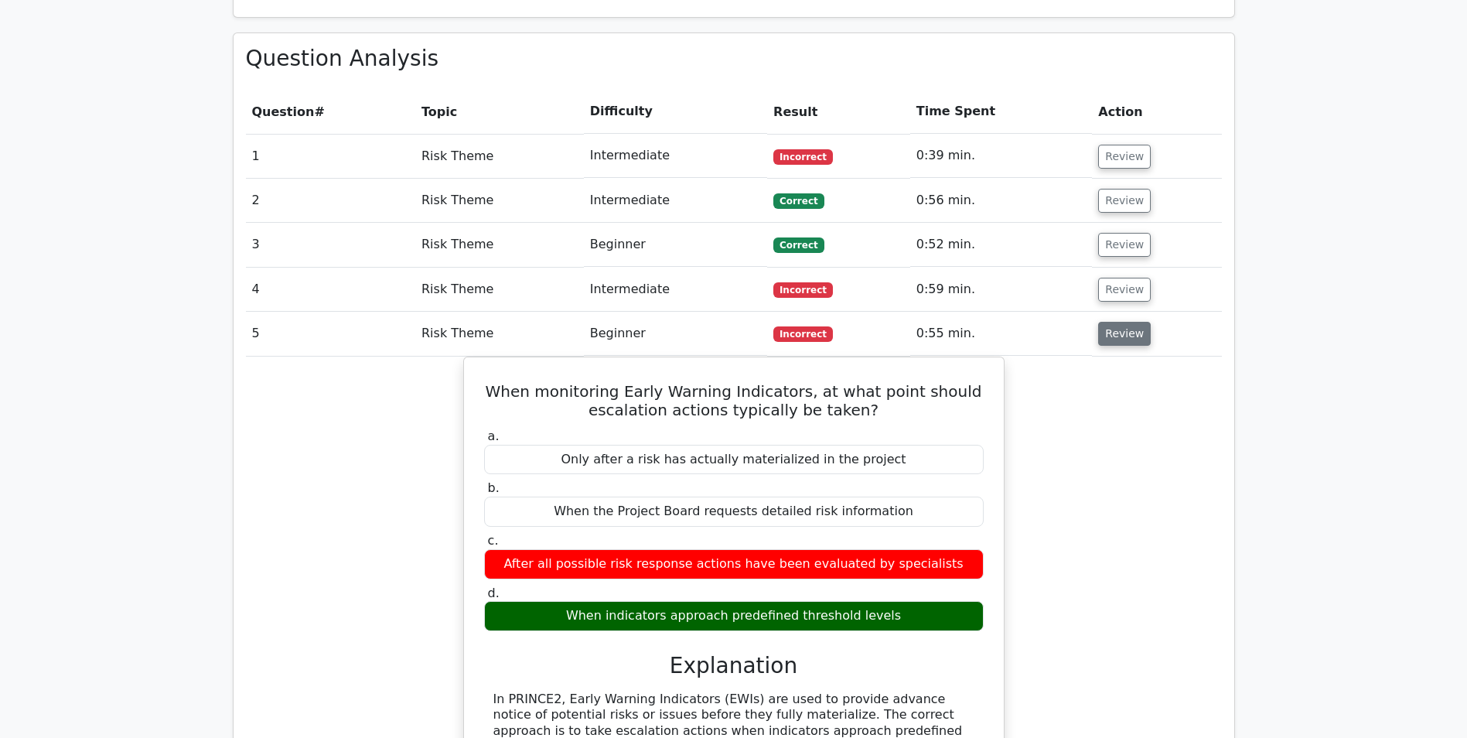
click at [1134, 322] on button "Review" at bounding box center [1124, 334] width 53 height 24
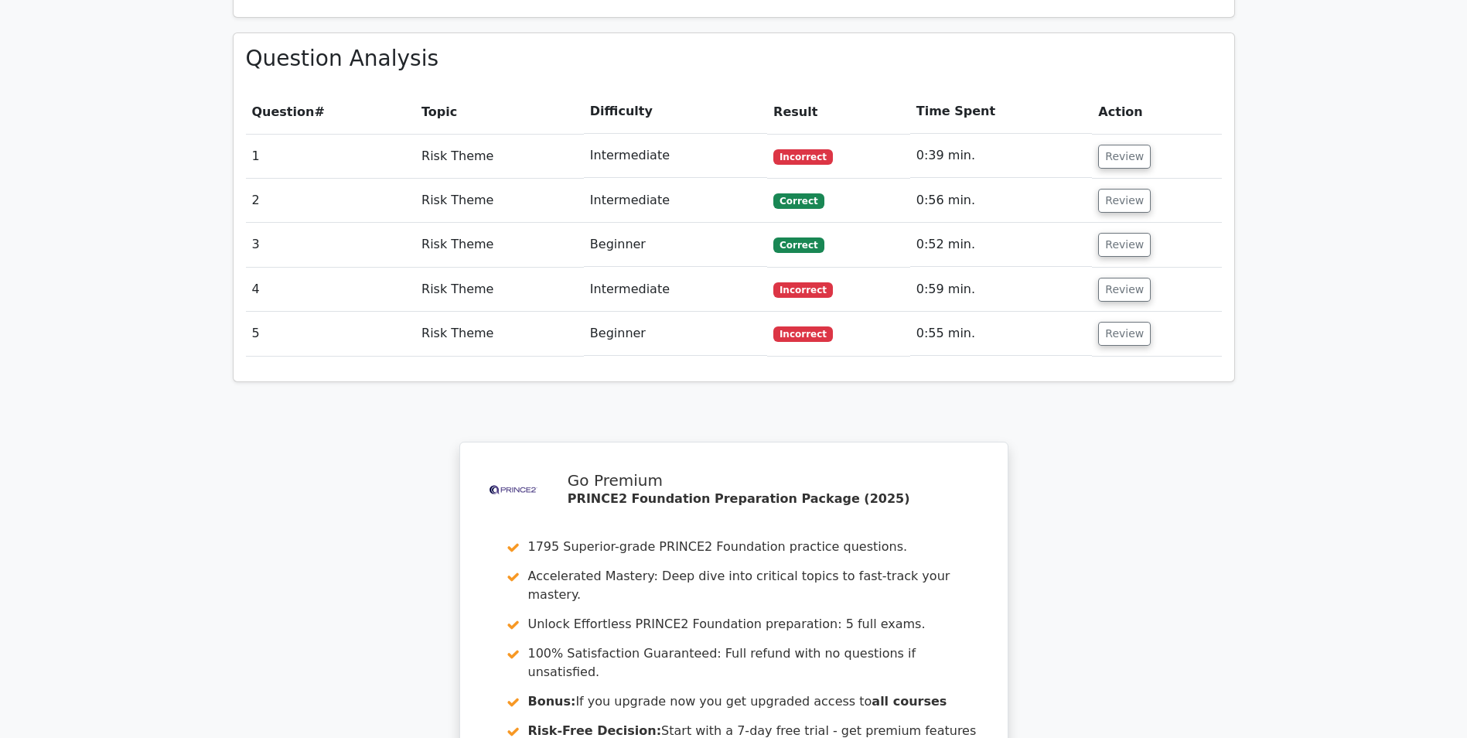
scroll to position [1388, 0]
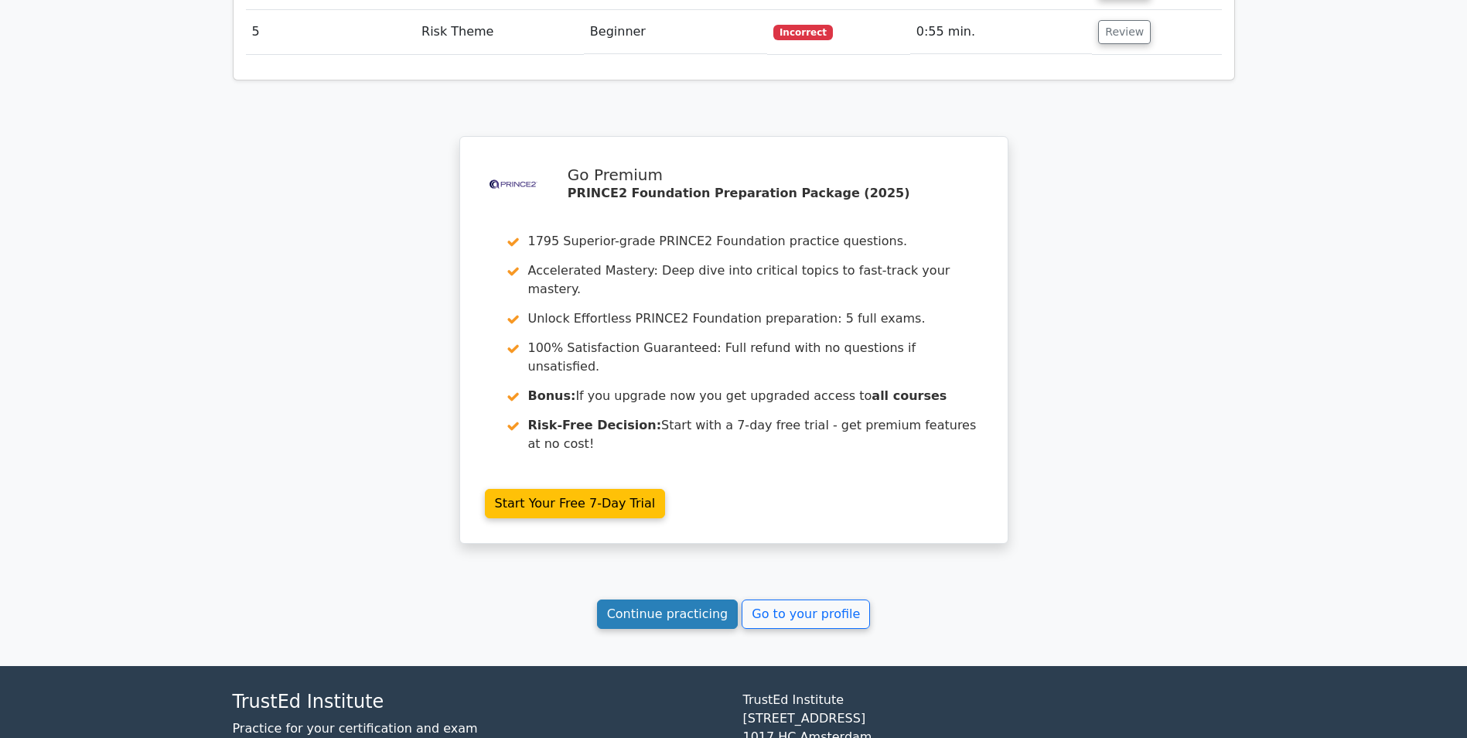
click at [678, 599] on link "Continue practicing" at bounding box center [668, 613] width 142 height 29
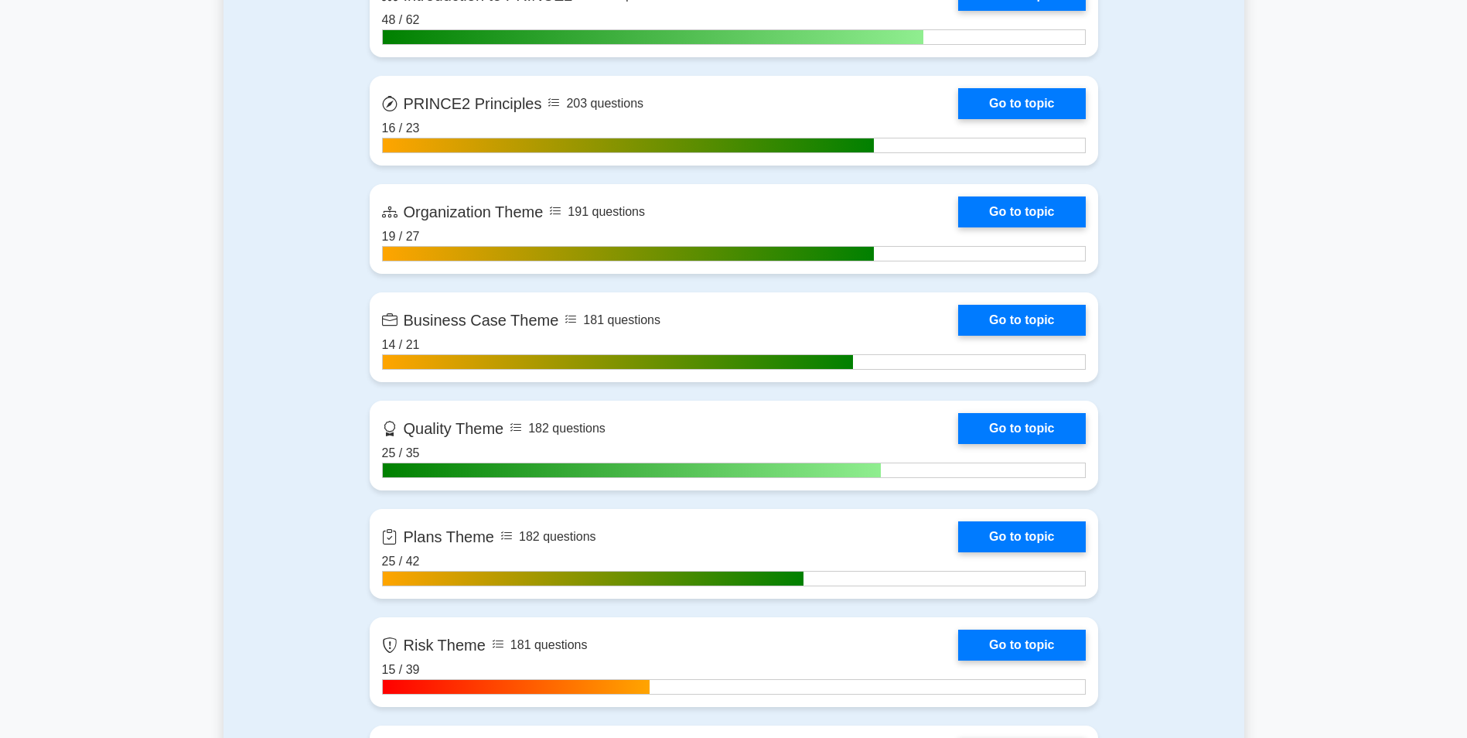
scroll to position [1315, 0]
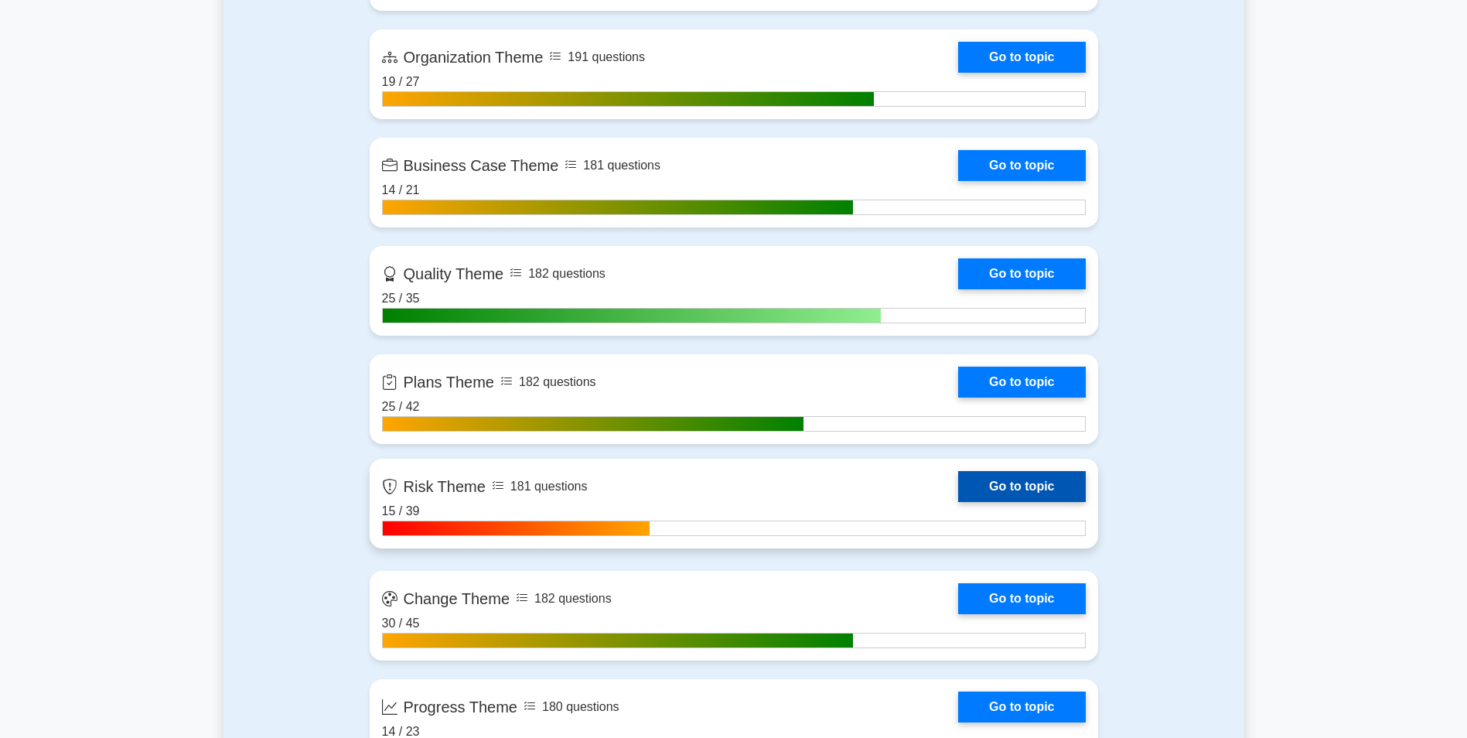
click at [958, 502] on link "Go to topic" at bounding box center [1021, 486] width 127 height 31
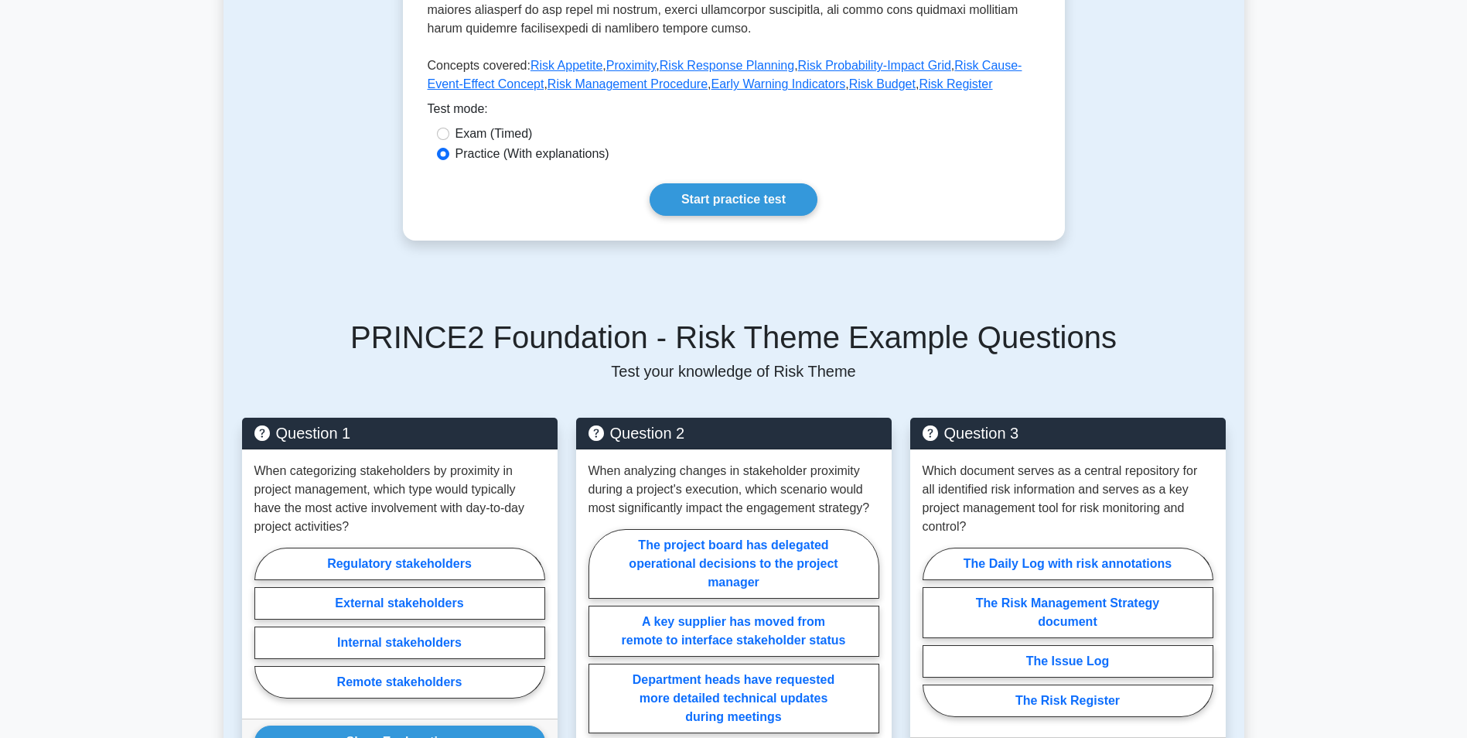
scroll to position [773, 0]
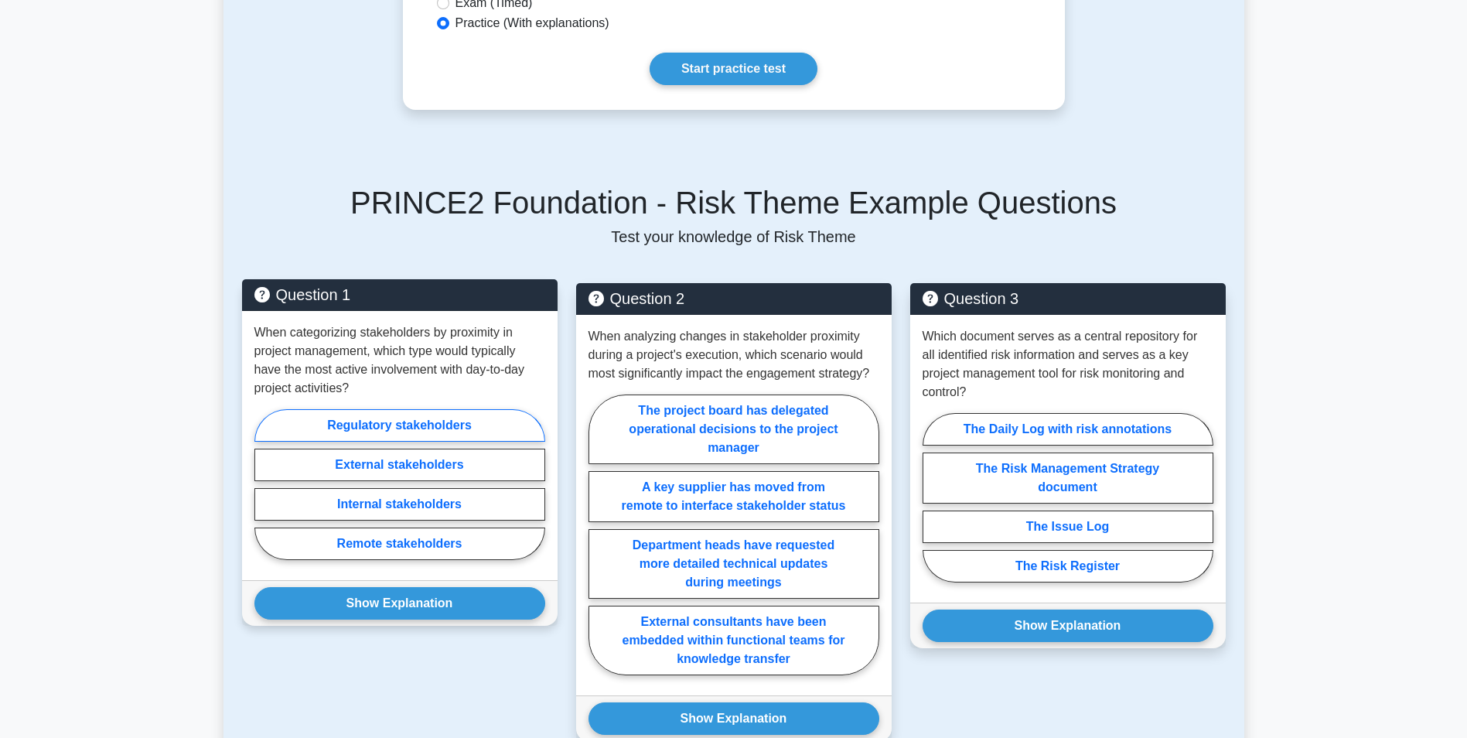
click at [449, 411] on label "Regulatory stakeholders" at bounding box center [399, 425] width 291 height 32
click at [264, 484] on input "Regulatory stakeholders" at bounding box center [259, 489] width 10 height 10
radio input "true"
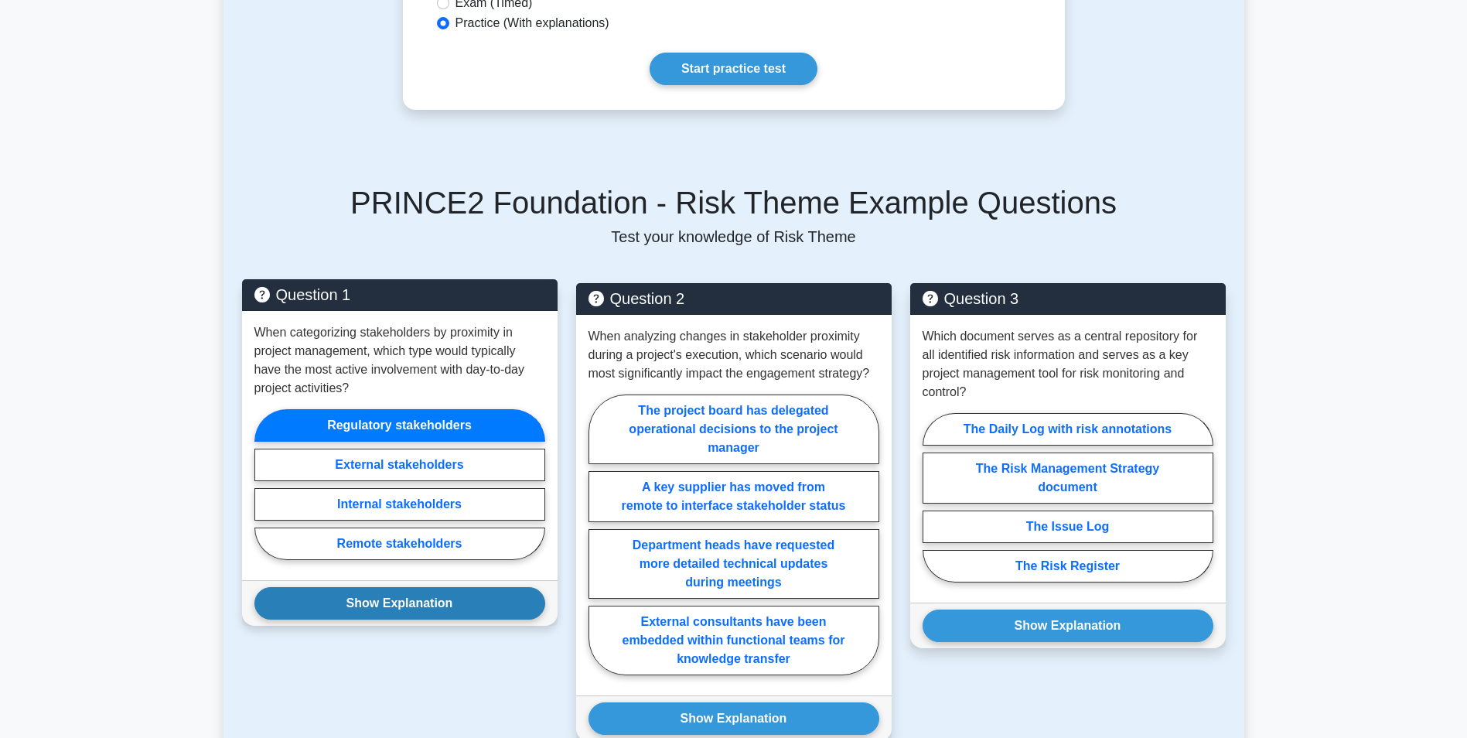
click at [486, 598] on button "Show Explanation" at bounding box center [399, 603] width 291 height 32
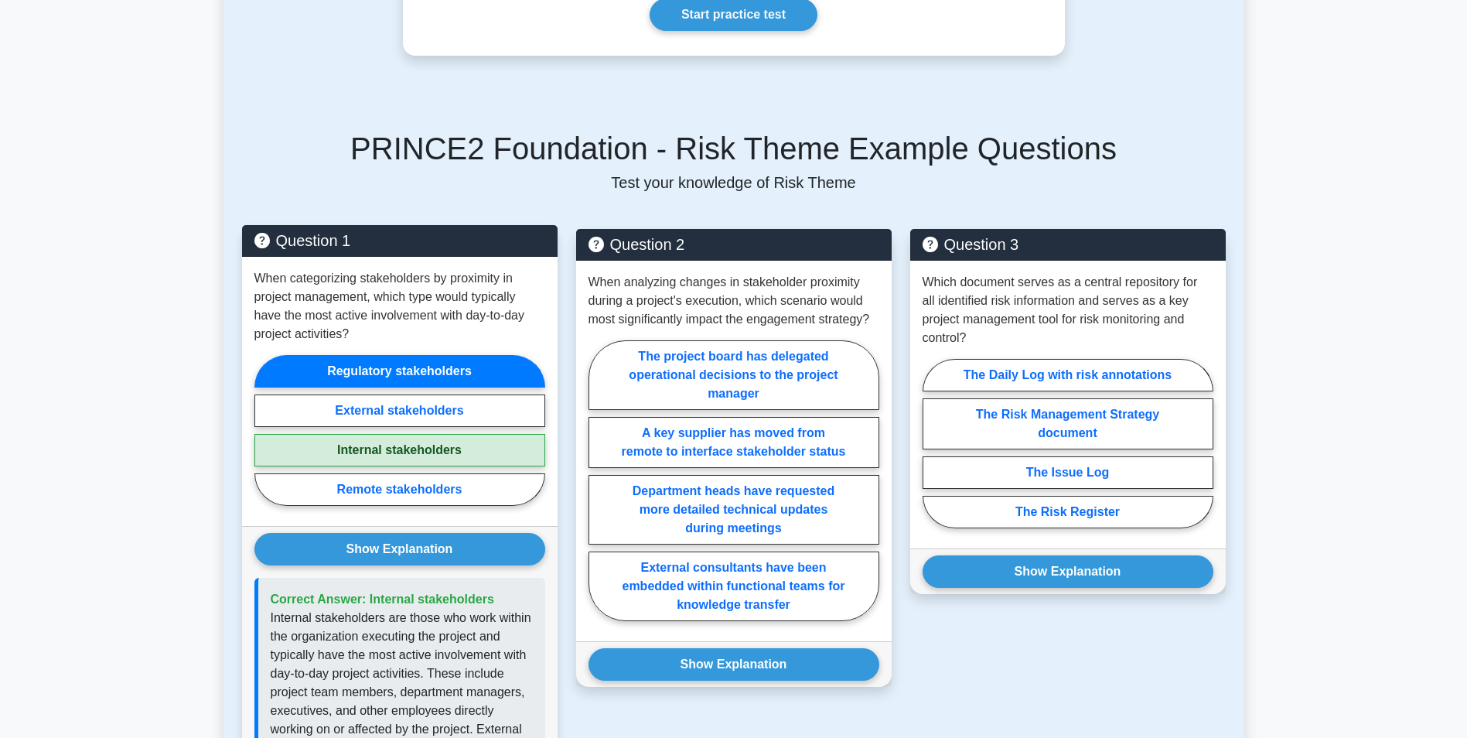
scroll to position [851, 0]
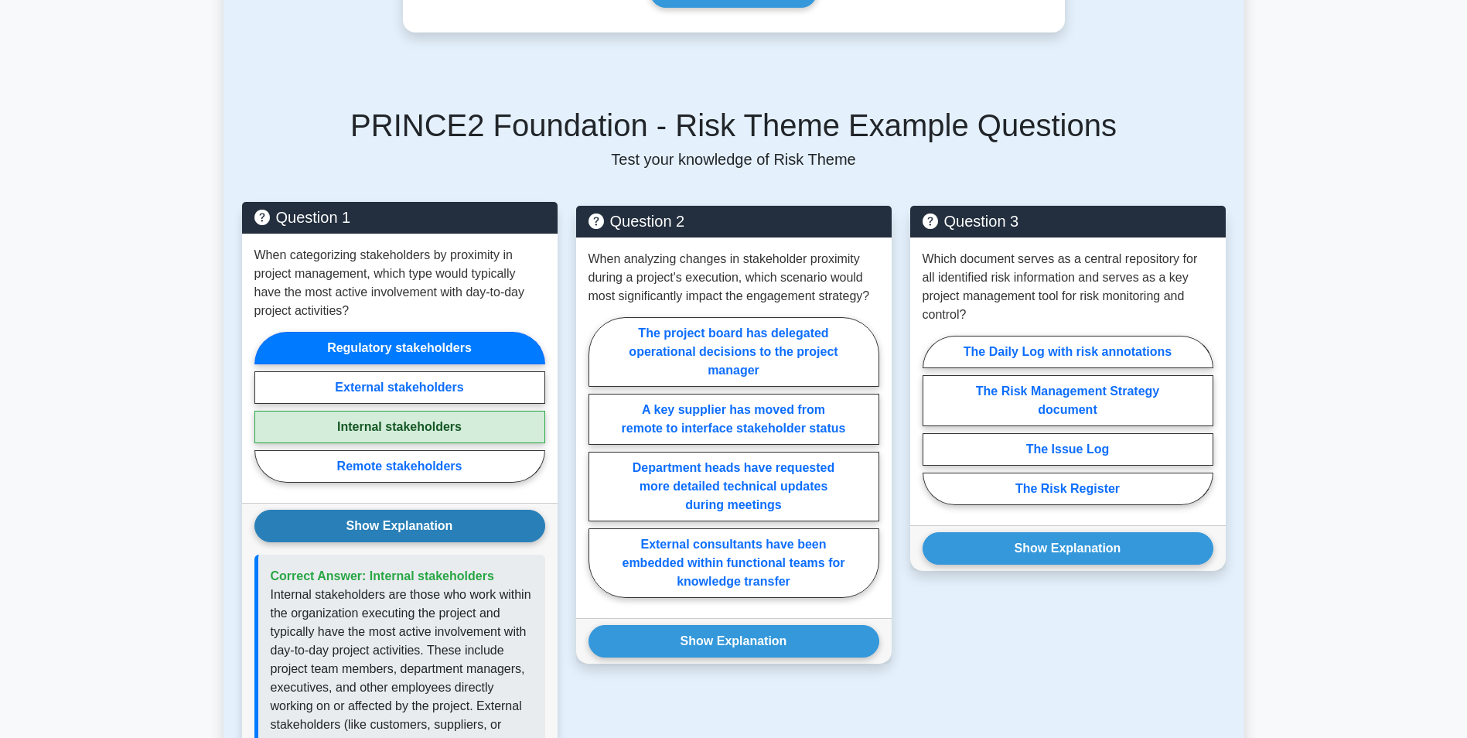
click at [370, 510] on button "Show Explanation" at bounding box center [399, 526] width 291 height 32
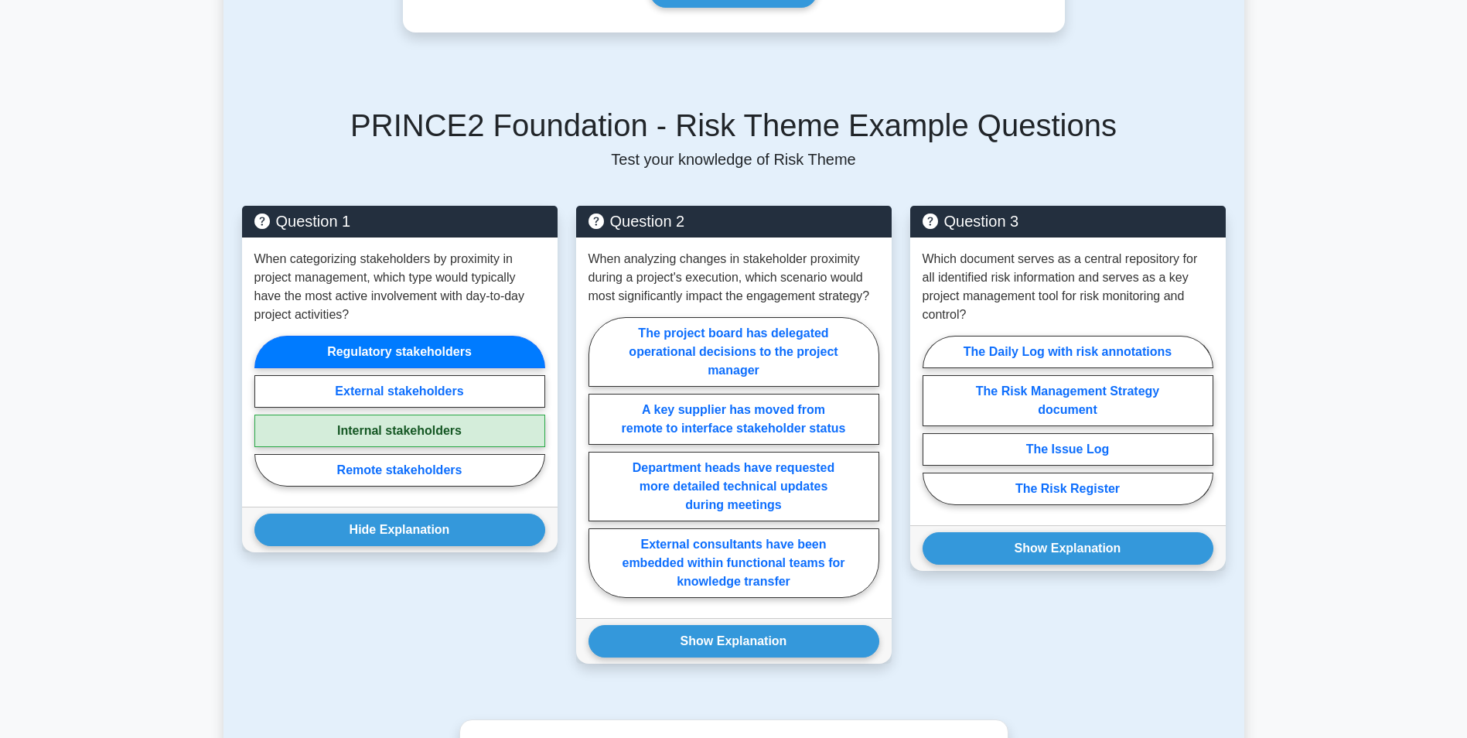
click at [405, 575] on div "Question 1 When categorizing stakeholders by proximity in project management, w…" at bounding box center [400, 444] width 334 height 476
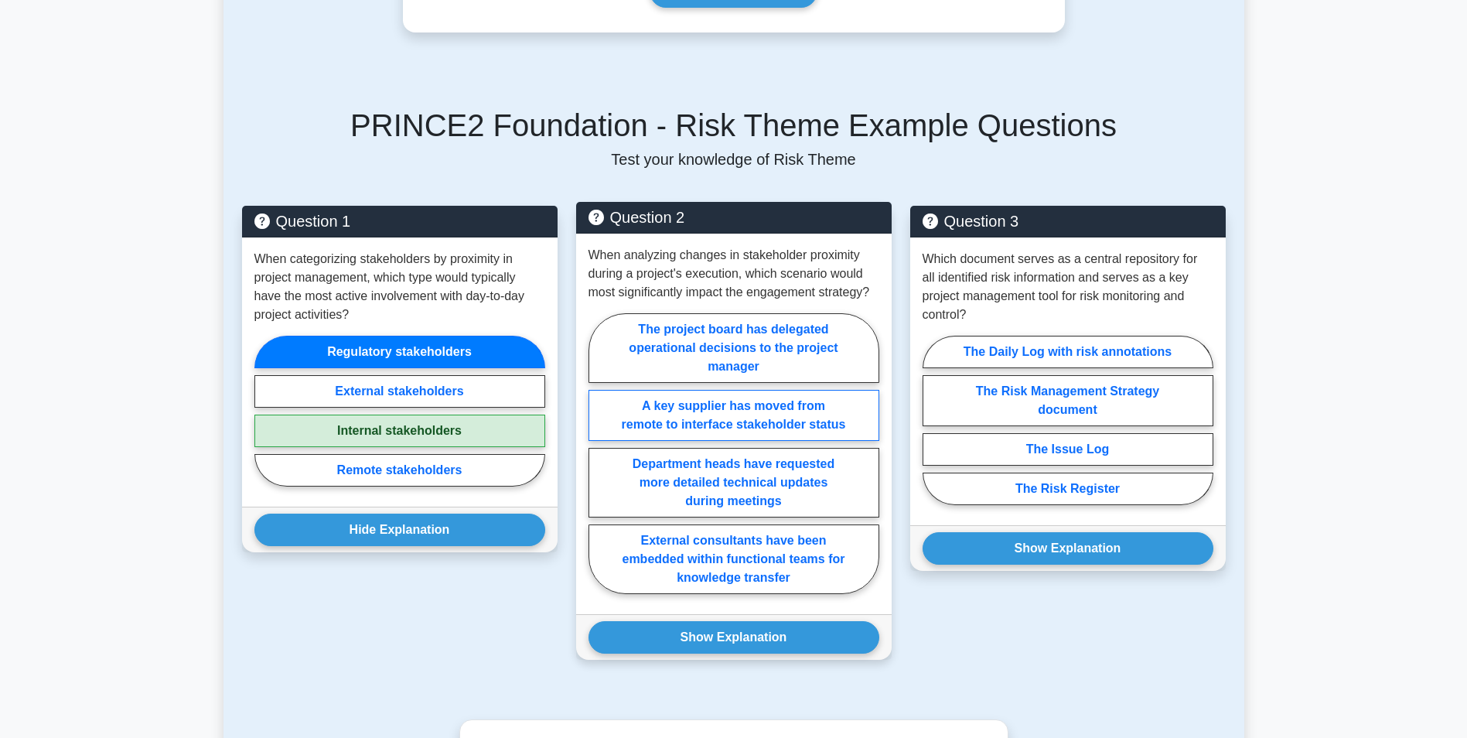
click at [732, 390] on label "A key supplier has moved from remote to interface stakeholder status" at bounding box center [733, 415] width 291 height 51
click at [599, 453] on input "A key supplier has moved from remote to interface stakeholder status" at bounding box center [593, 458] width 10 height 10
radio input "true"
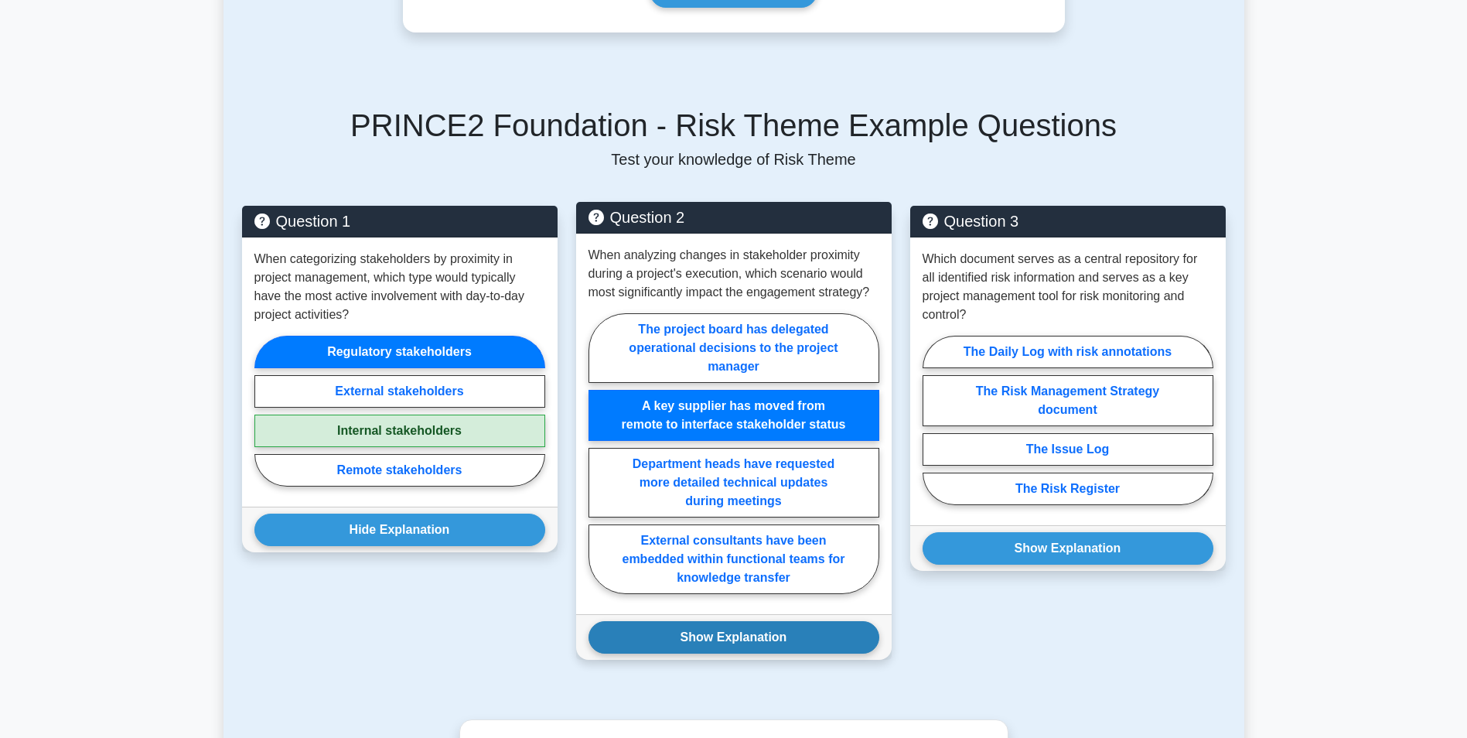
click at [671, 629] on button "Show Explanation" at bounding box center [733, 637] width 291 height 32
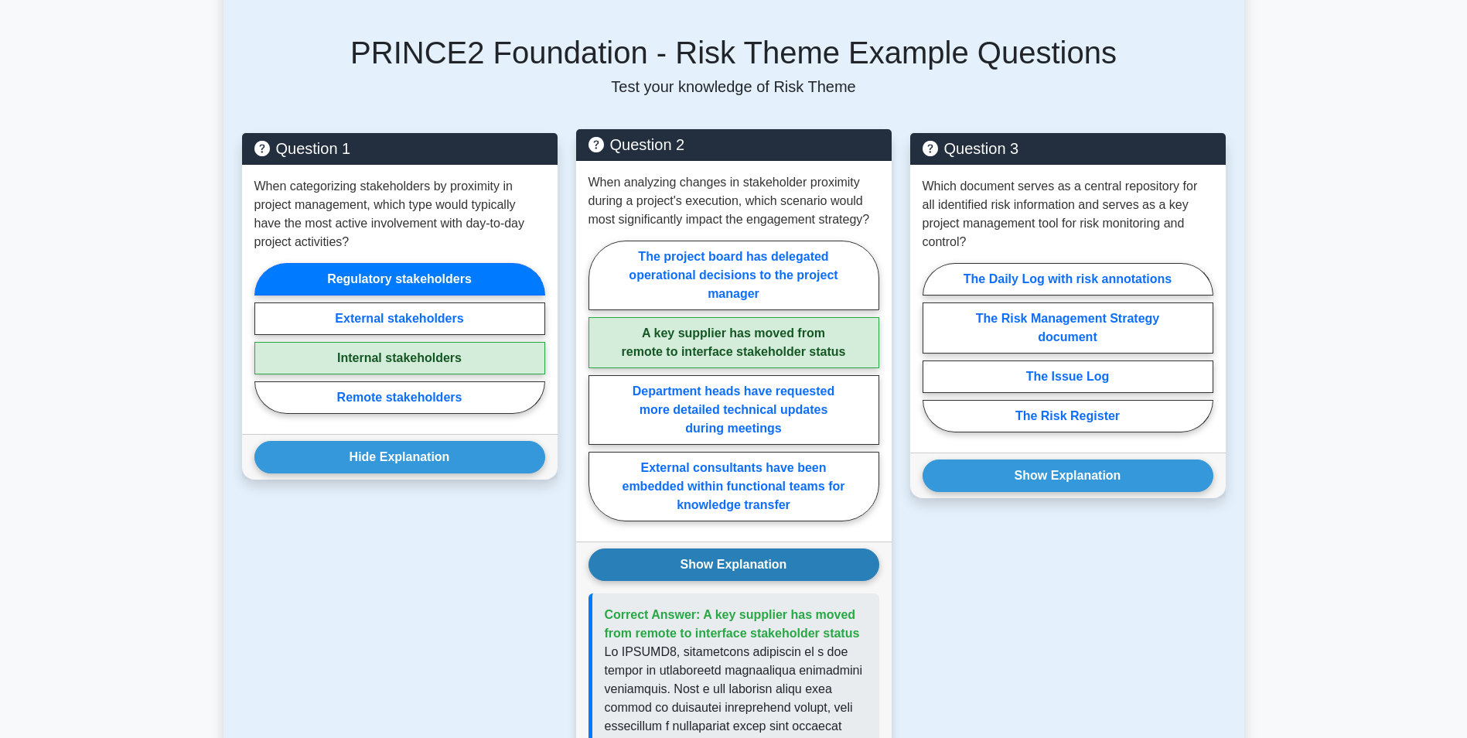
scroll to position [1083, 0]
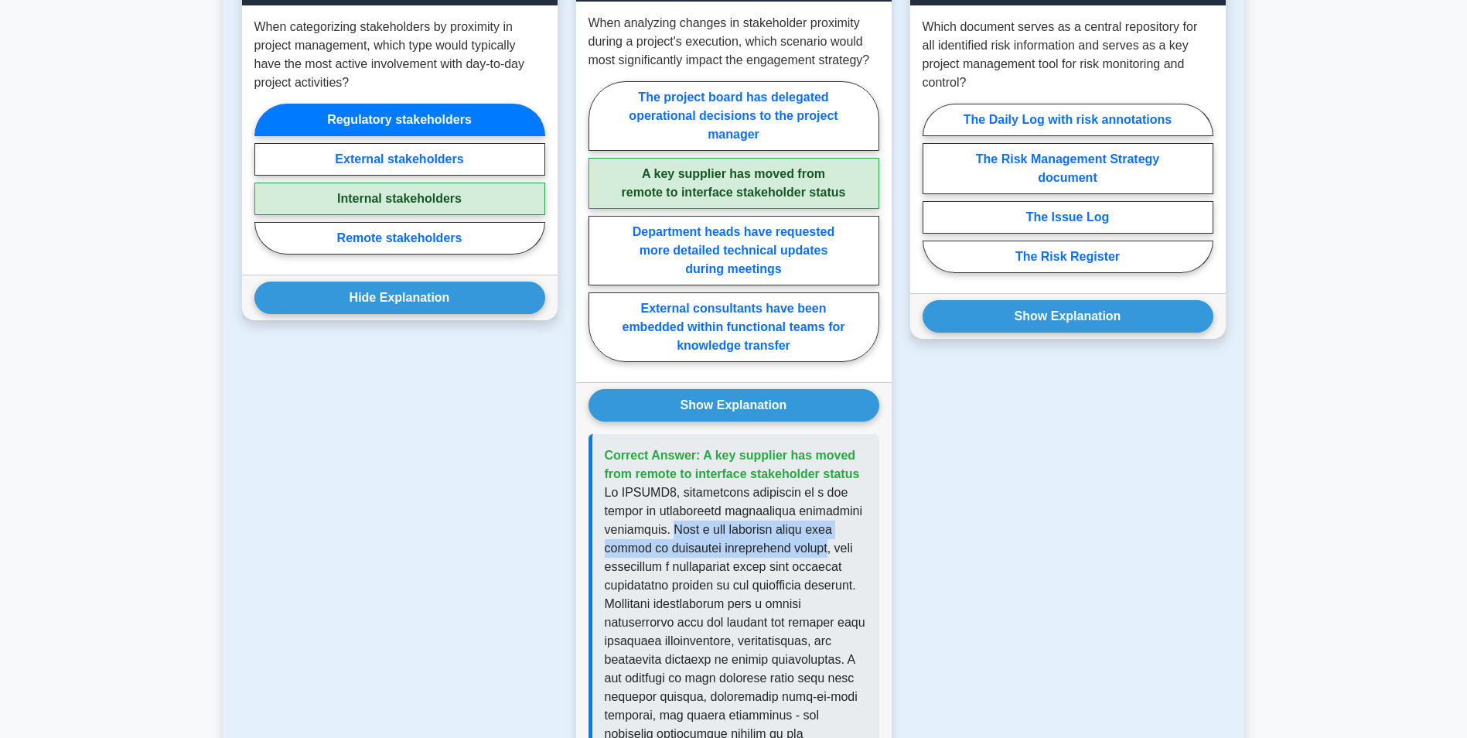
drag, startPoint x: 665, startPoint y: 506, endPoint x: 810, endPoint y: 537, distance: 148.5
click at [810, 537] on p at bounding box center [736, 733] width 262 height 501
copy p "When a key supplier moves from remote to interface stakeholder status"
click at [785, 391] on button "Show Explanation" at bounding box center [733, 405] width 291 height 32
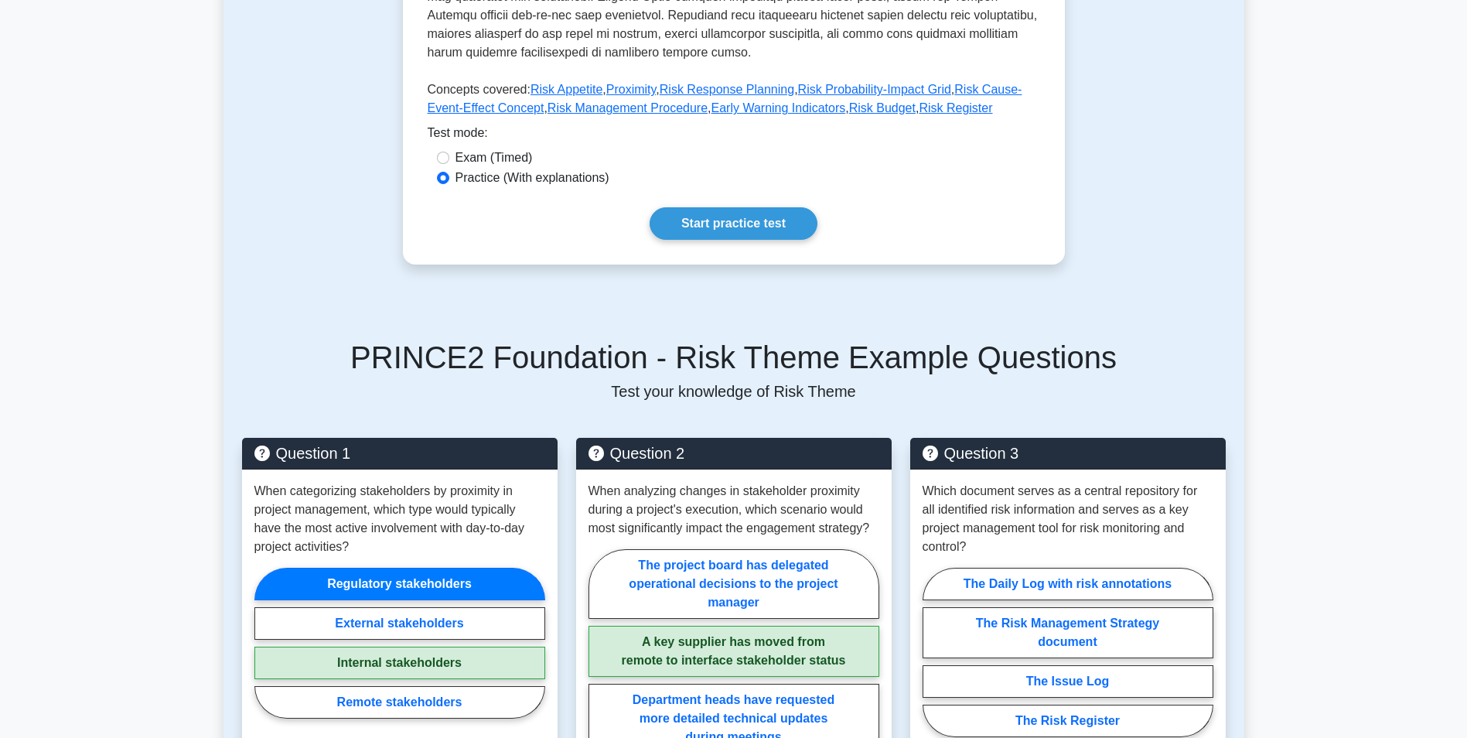
scroll to position [851, 0]
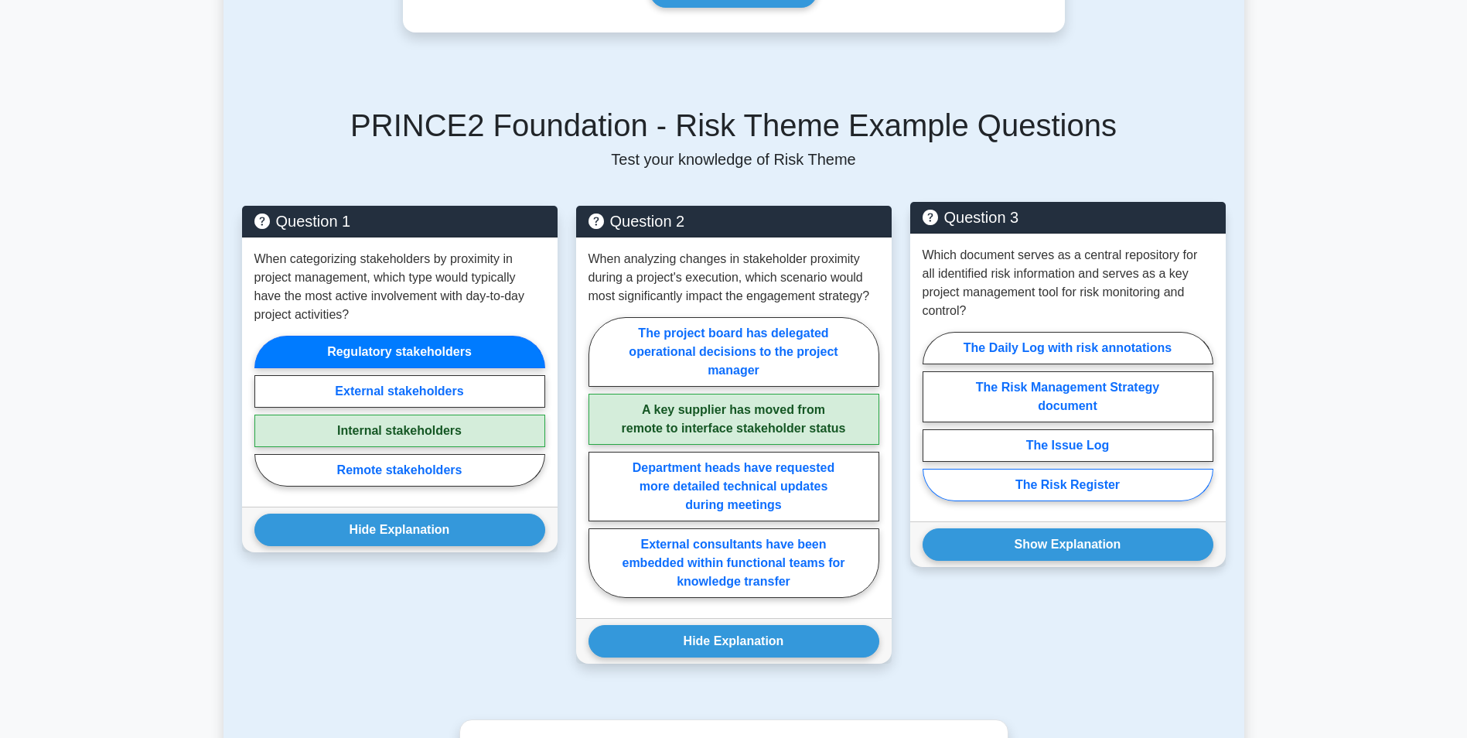
click at [1086, 469] on label "The Risk Register" at bounding box center [1068, 485] width 291 height 32
click at [933, 426] on input "The Risk Register" at bounding box center [928, 421] width 10 height 10
radio input "true"
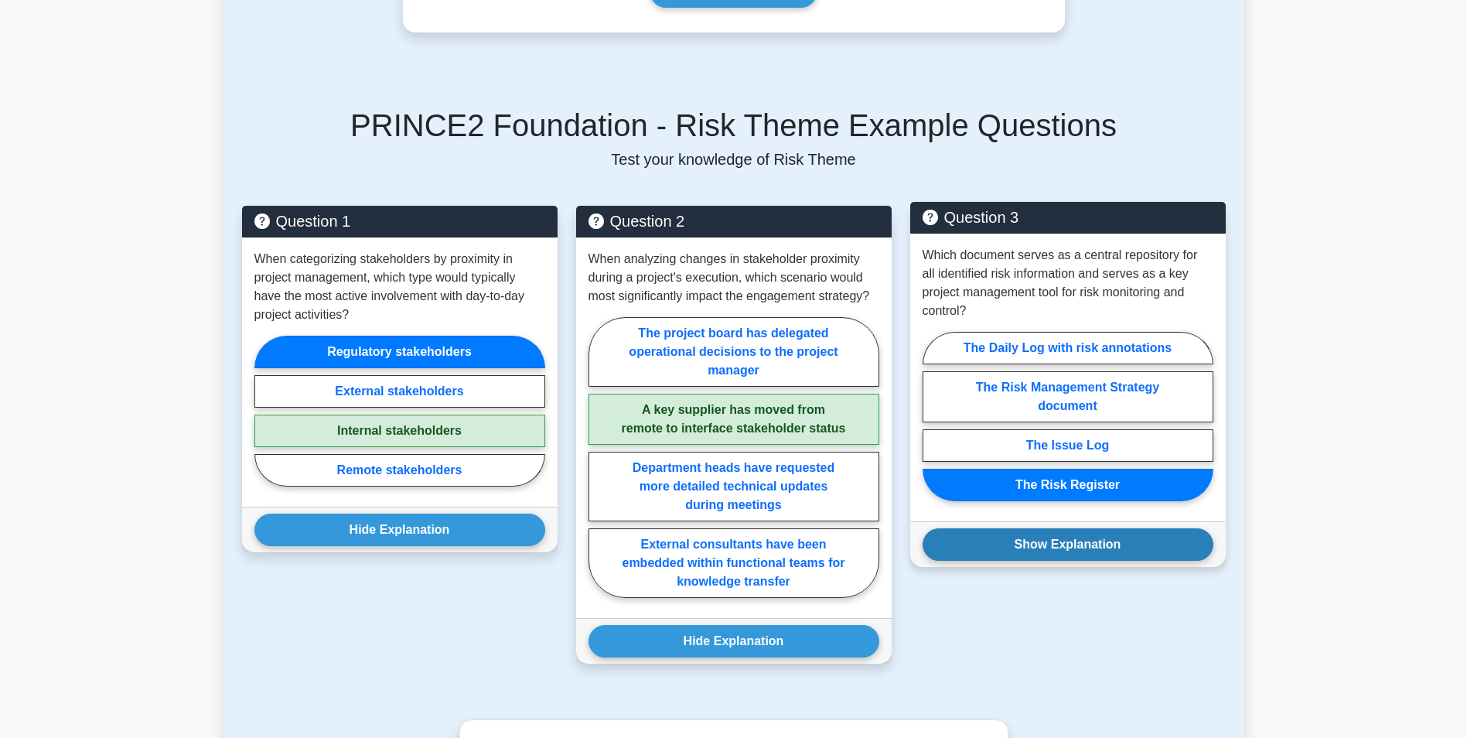
click at [1062, 528] on button "Show Explanation" at bounding box center [1068, 544] width 291 height 32
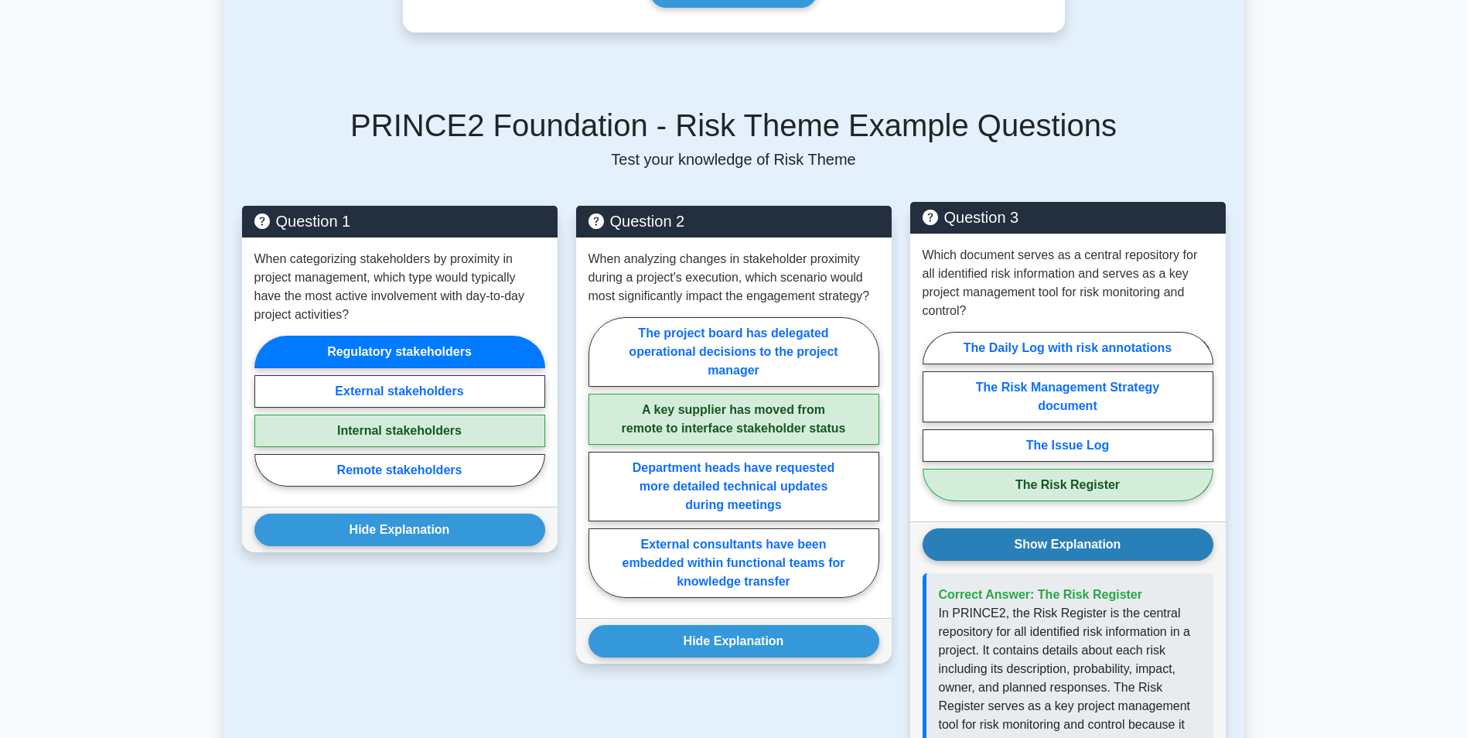
click at [1062, 528] on button "Show Explanation" at bounding box center [1068, 544] width 291 height 32
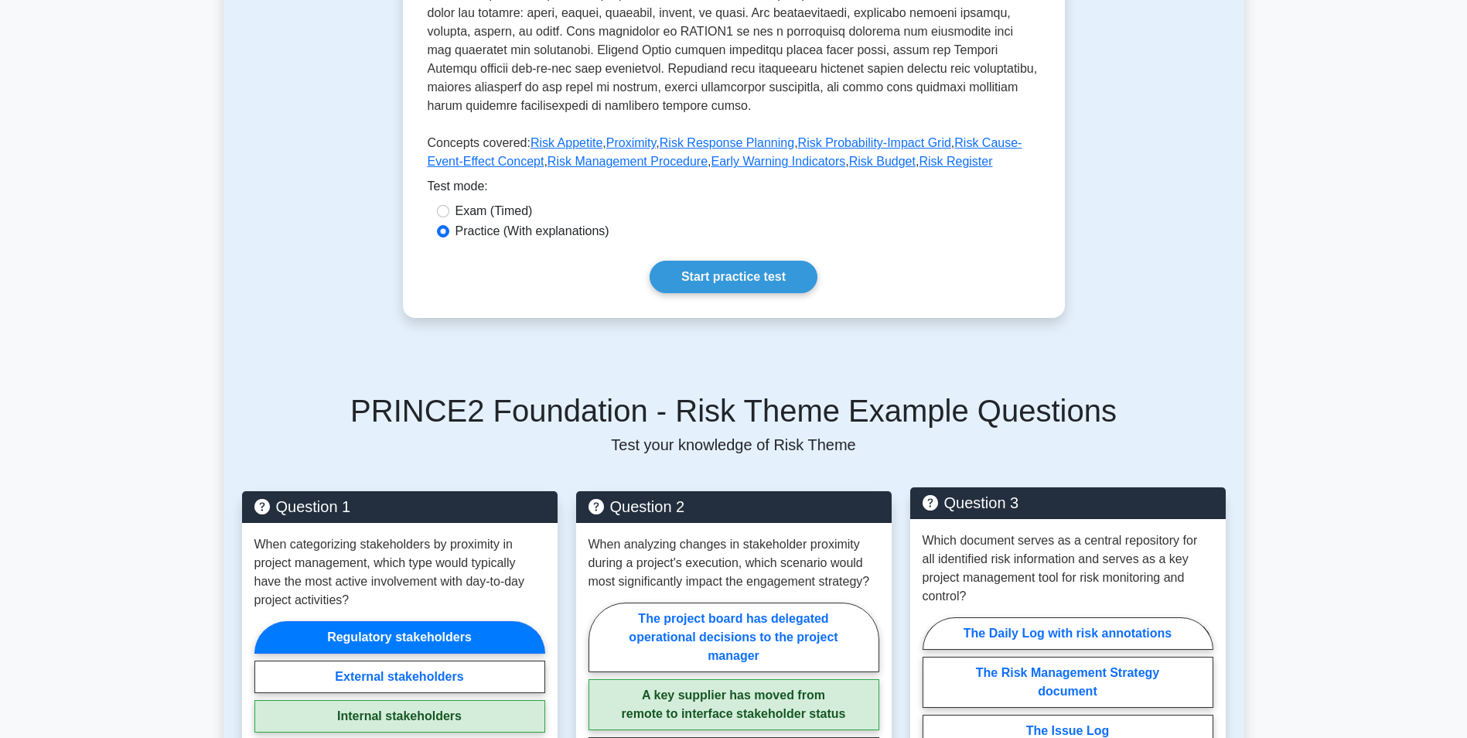
scroll to position [309, 0]
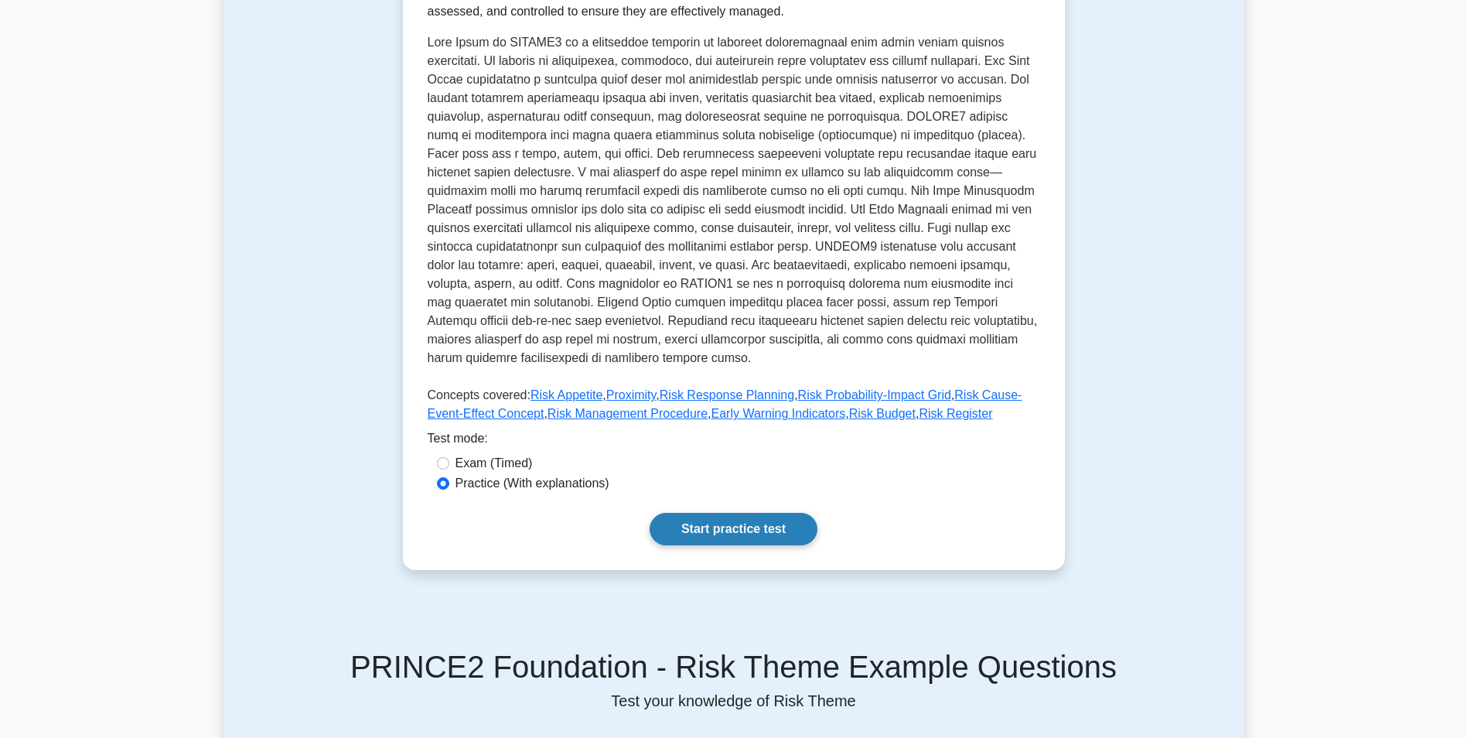
click at [748, 514] on link "Start practice test" at bounding box center [734, 529] width 168 height 32
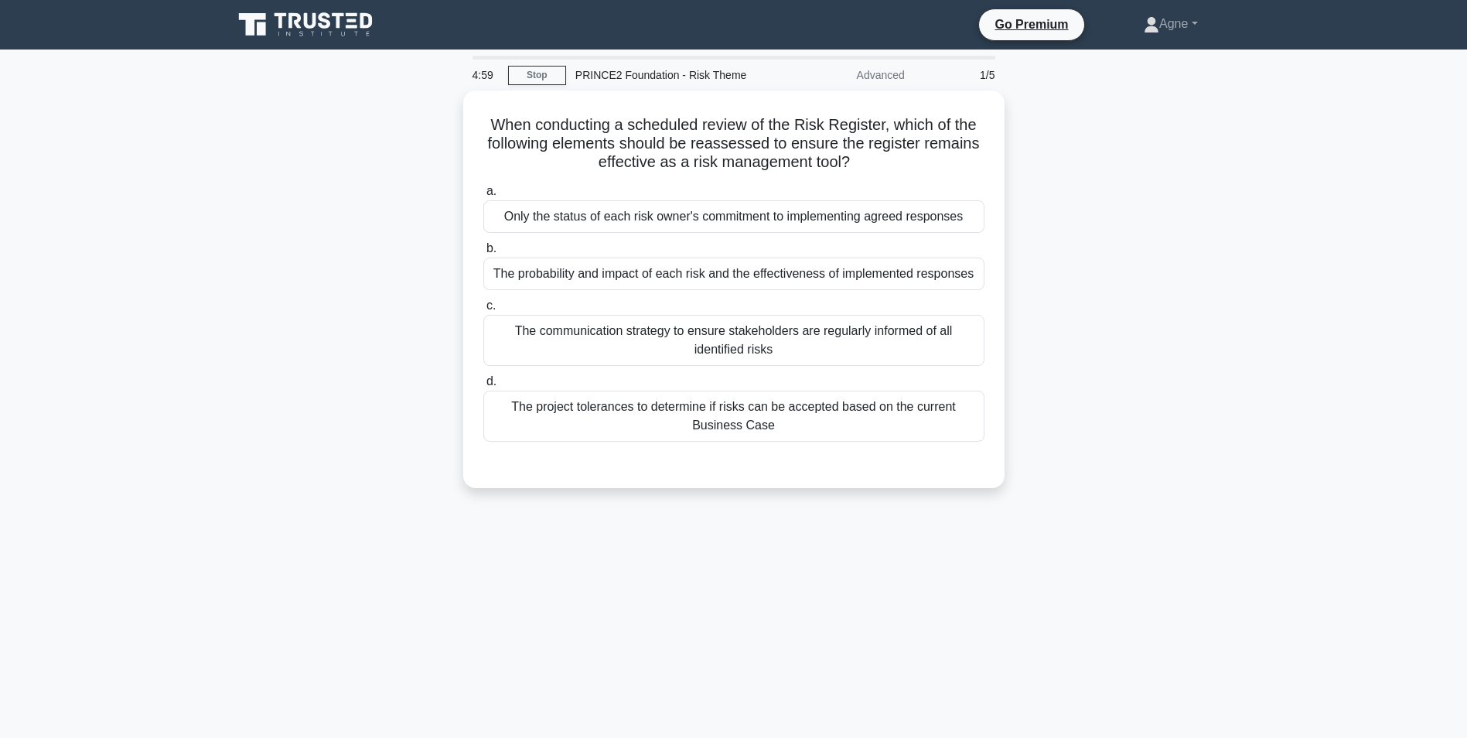
scroll to position [77, 0]
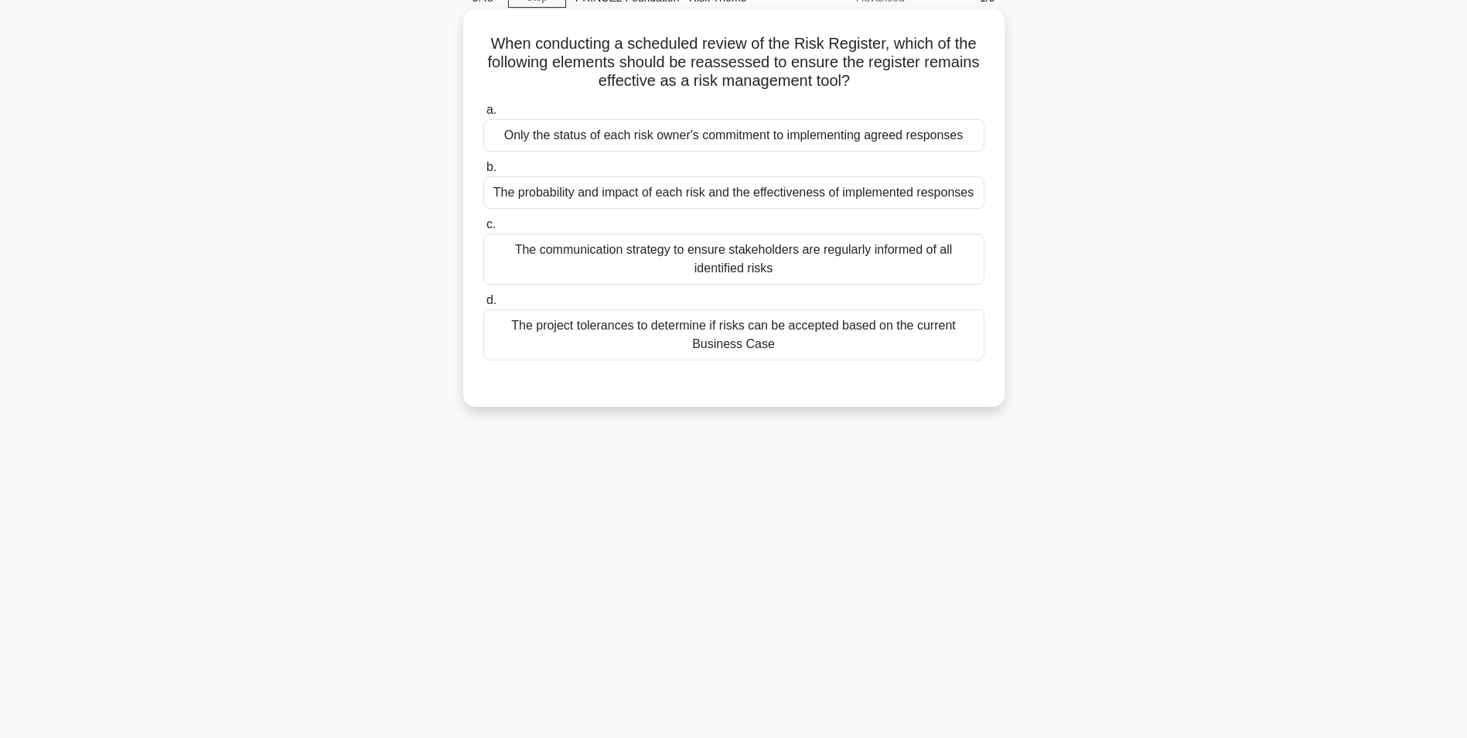
click at [787, 199] on div "The probability and impact of each risk and the effectiveness of implemented re…" at bounding box center [733, 192] width 501 height 32
click at [483, 172] on input "b. The probability and impact of each risk and the effectiveness of implemented…" at bounding box center [483, 167] width 0 height 10
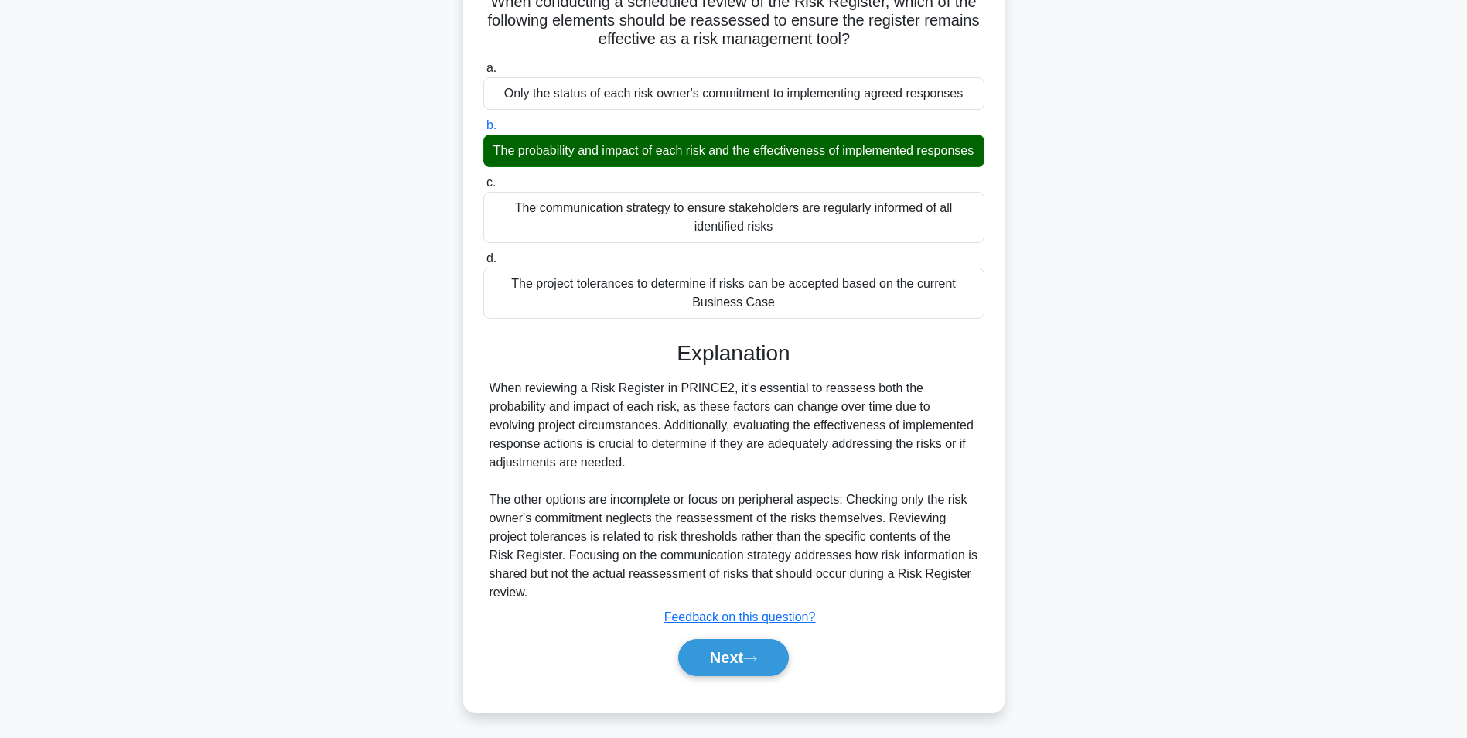
scroll to position [142, 0]
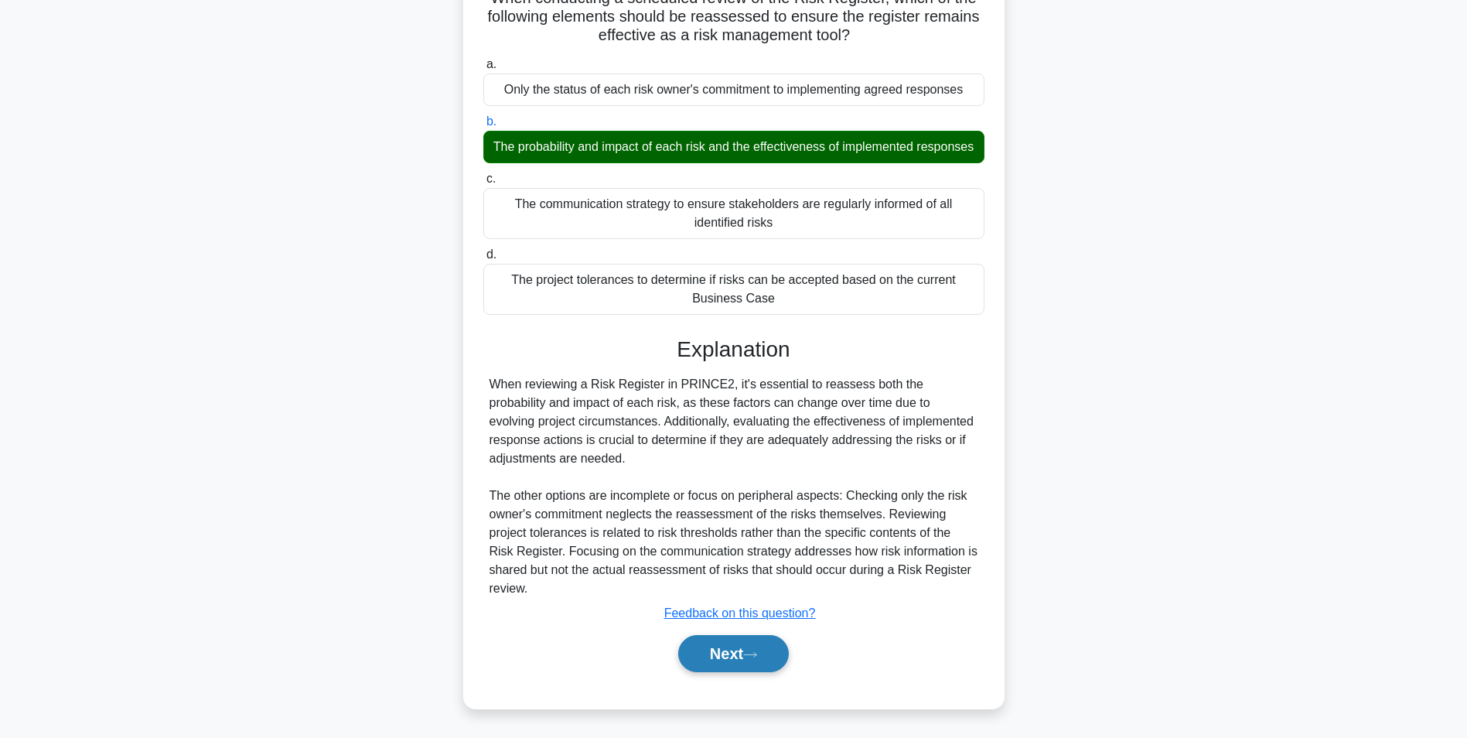
click at [744, 646] on button "Next" at bounding box center [733, 653] width 111 height 37
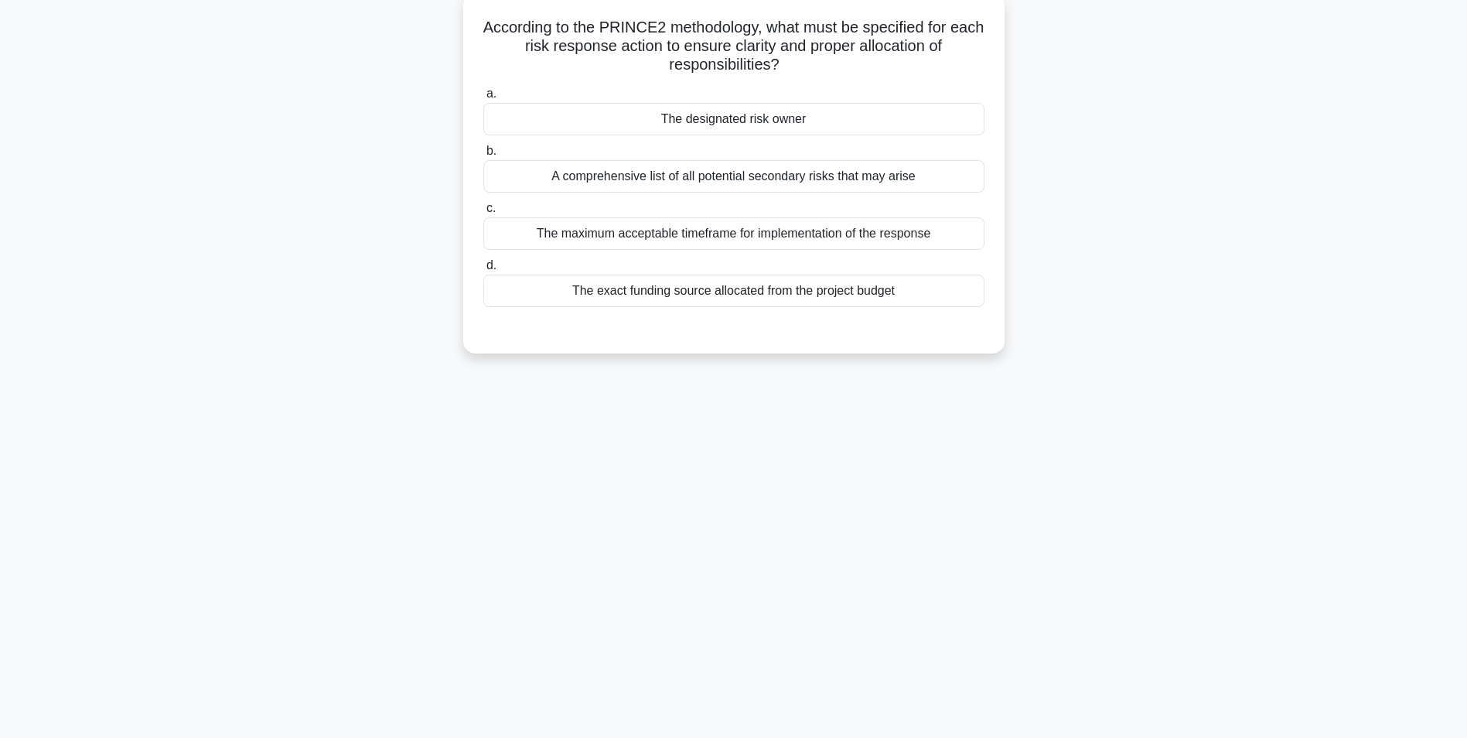
scroll to position [97, 0]
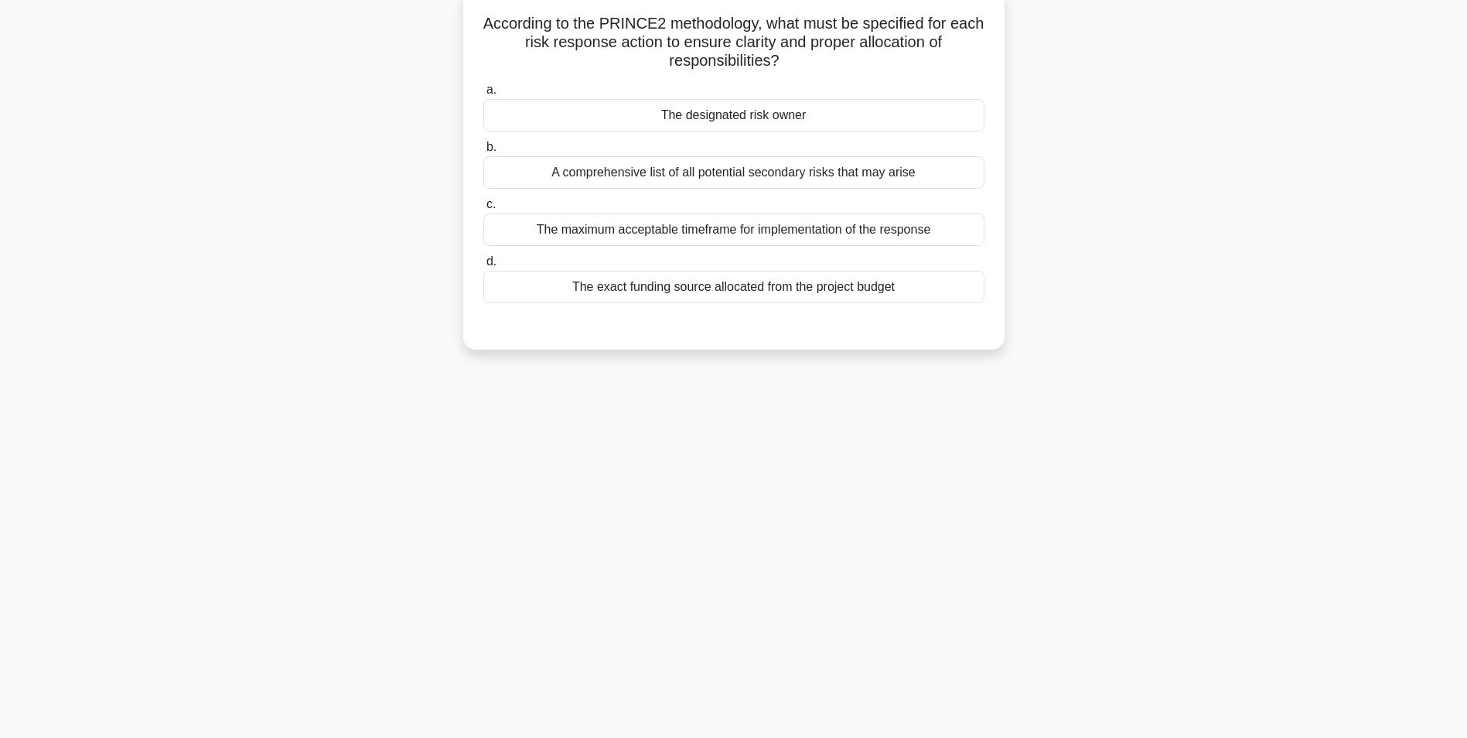
click at [736, 118] on div "The designated risk owner" at bounding box center [733, 115] width 501 height 32
click at [483, 95] on input "a. The designated risk owner" at bounding box center [483, 90] width 0 height 10
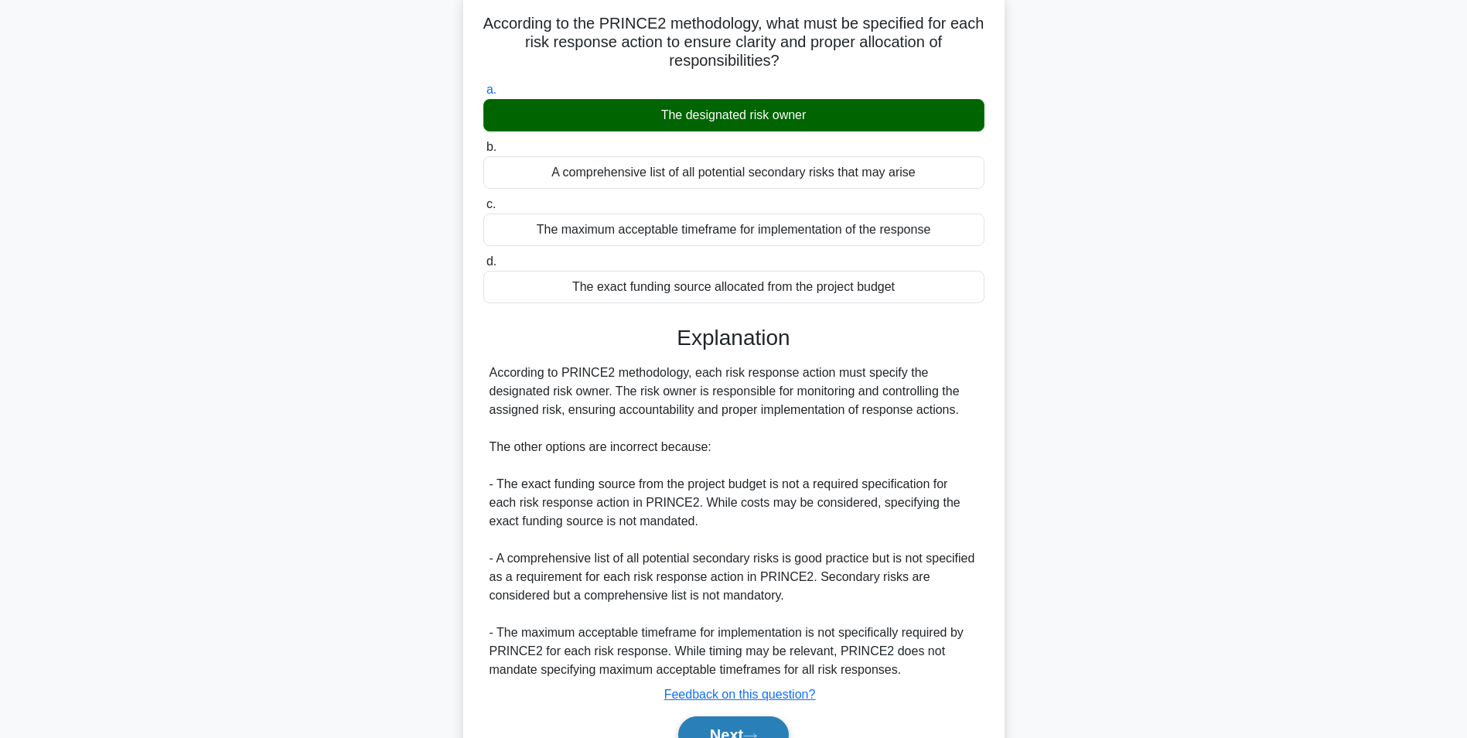
click at [741, 728] on button "Next" at bounding box center [733, 734] width 111 height 37
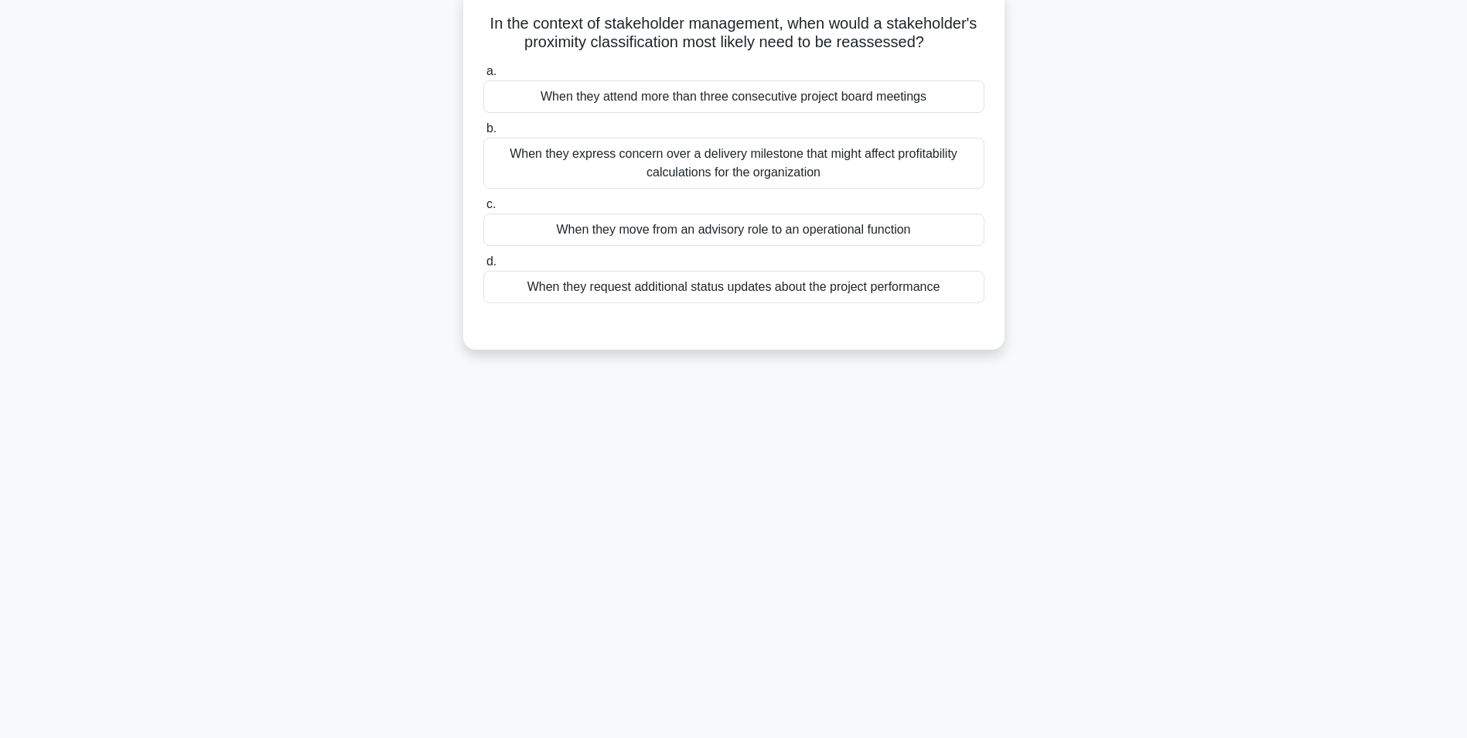
click at [711, 234] on div "When they move from an advisory role to an operational function" at bounding box center [733, 229] width 501 height 32
click at [483, 210] on input "c. When they move from an advisory role to an operational function" at bounding box center [483, 205] width 0 height 10
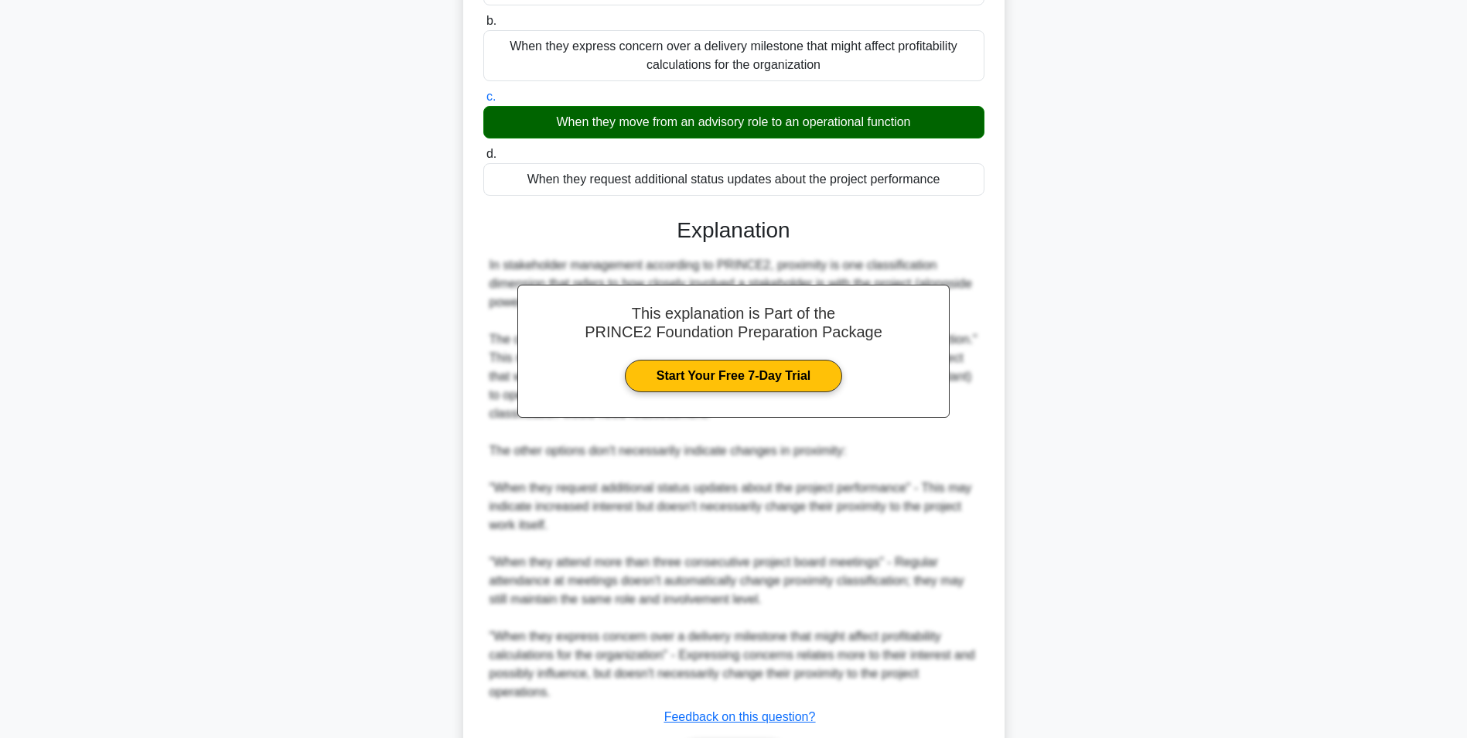
scroll to position [309, 0]
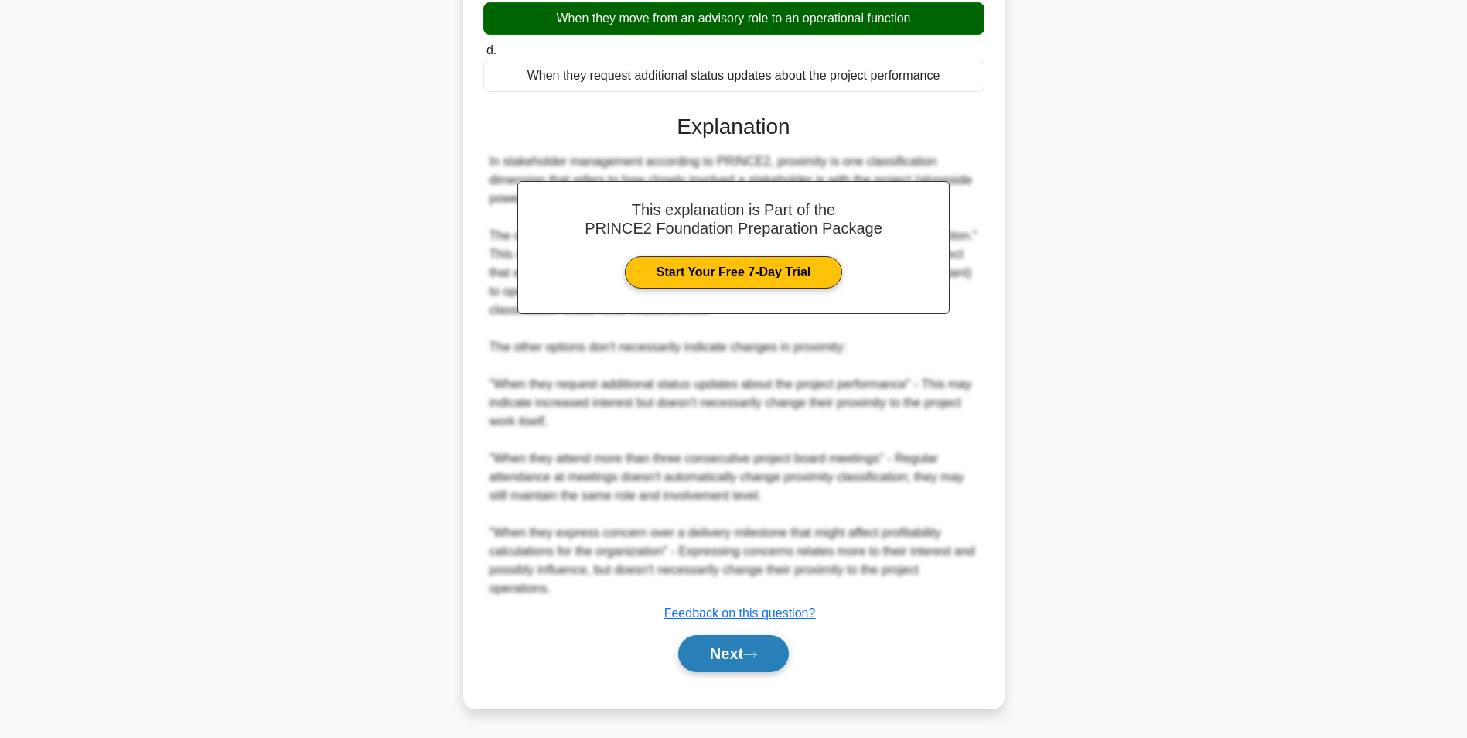
click at [723, 653] on button "Next" at bounding box center [733, 653] width 111 height 37
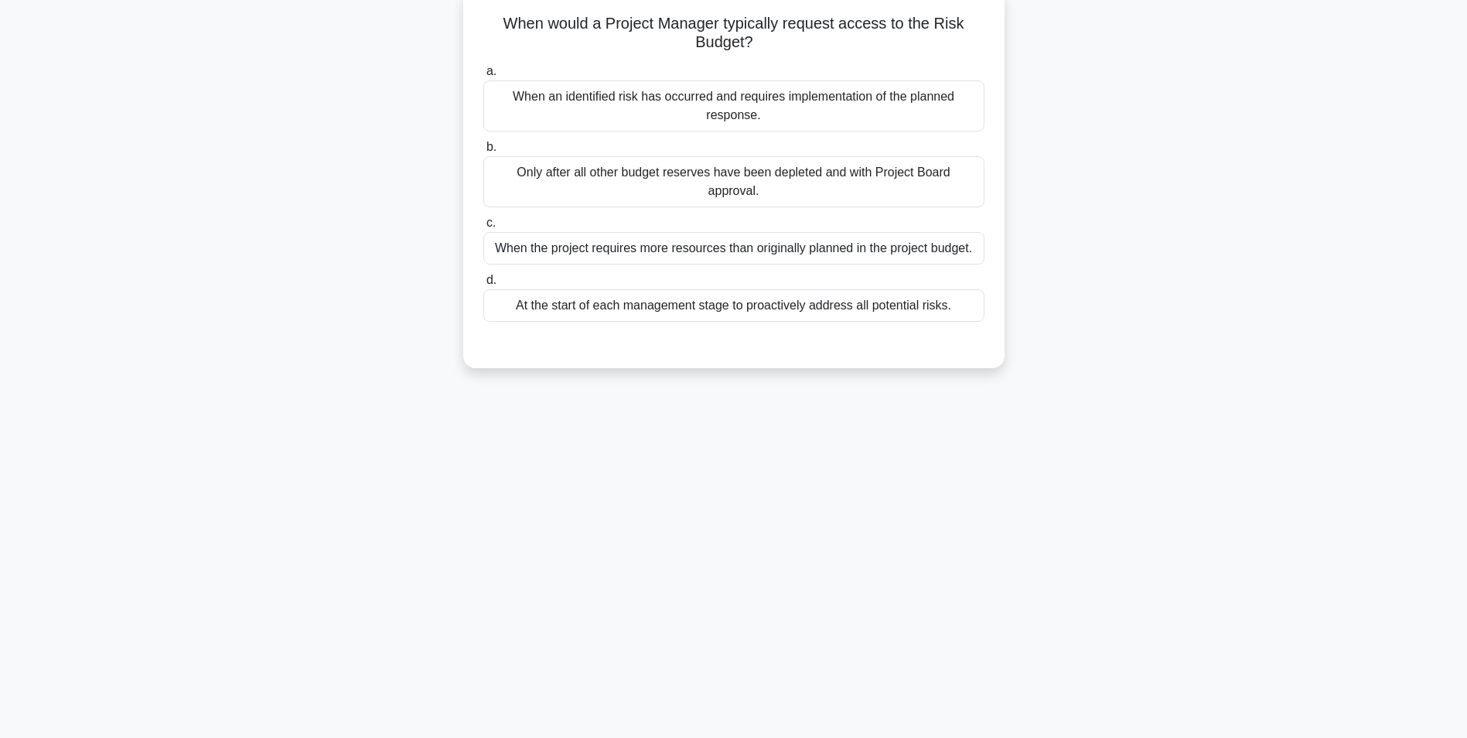
click at [742, 296] on div "At the start of each management stage to proactively address all potential risk…" at bounding box center [733, 305] width 501 height 32
click at [483, 285] on input "d. At the start of each management stage to proactively address all potential r…" at bounding box center [483, 280] width 0 height 10
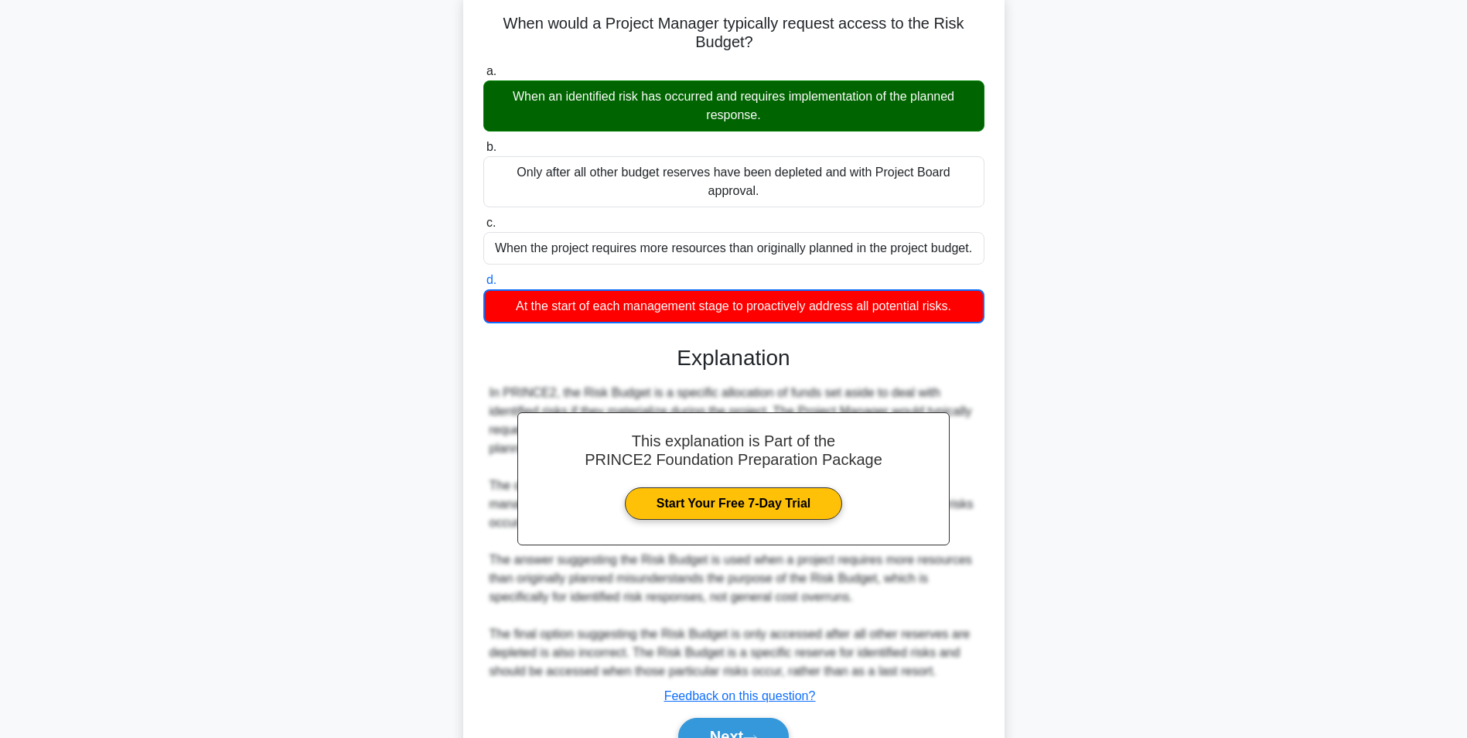
scroll to position [162, 0]
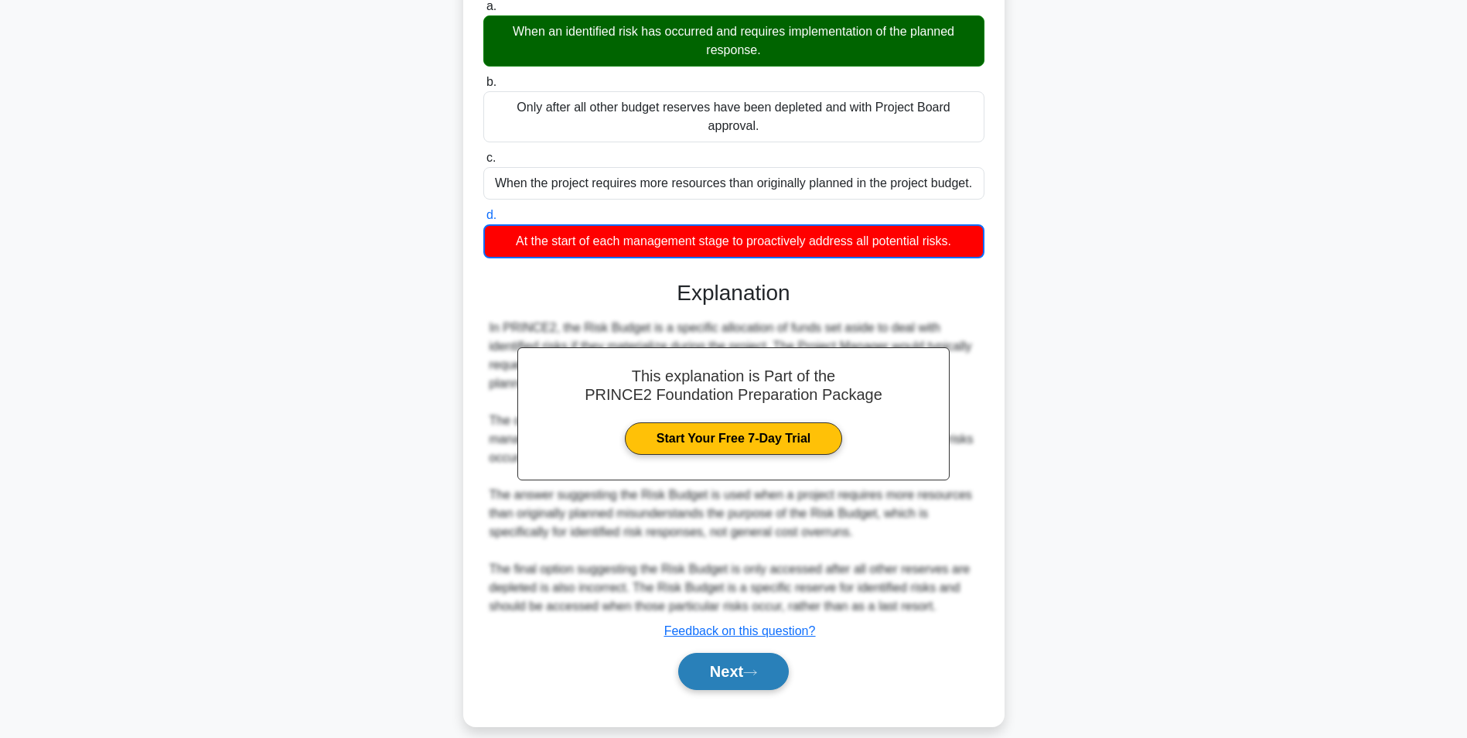
click at [722, 653] on button "Next" at bounding box center [733, 671] width 111 height 37
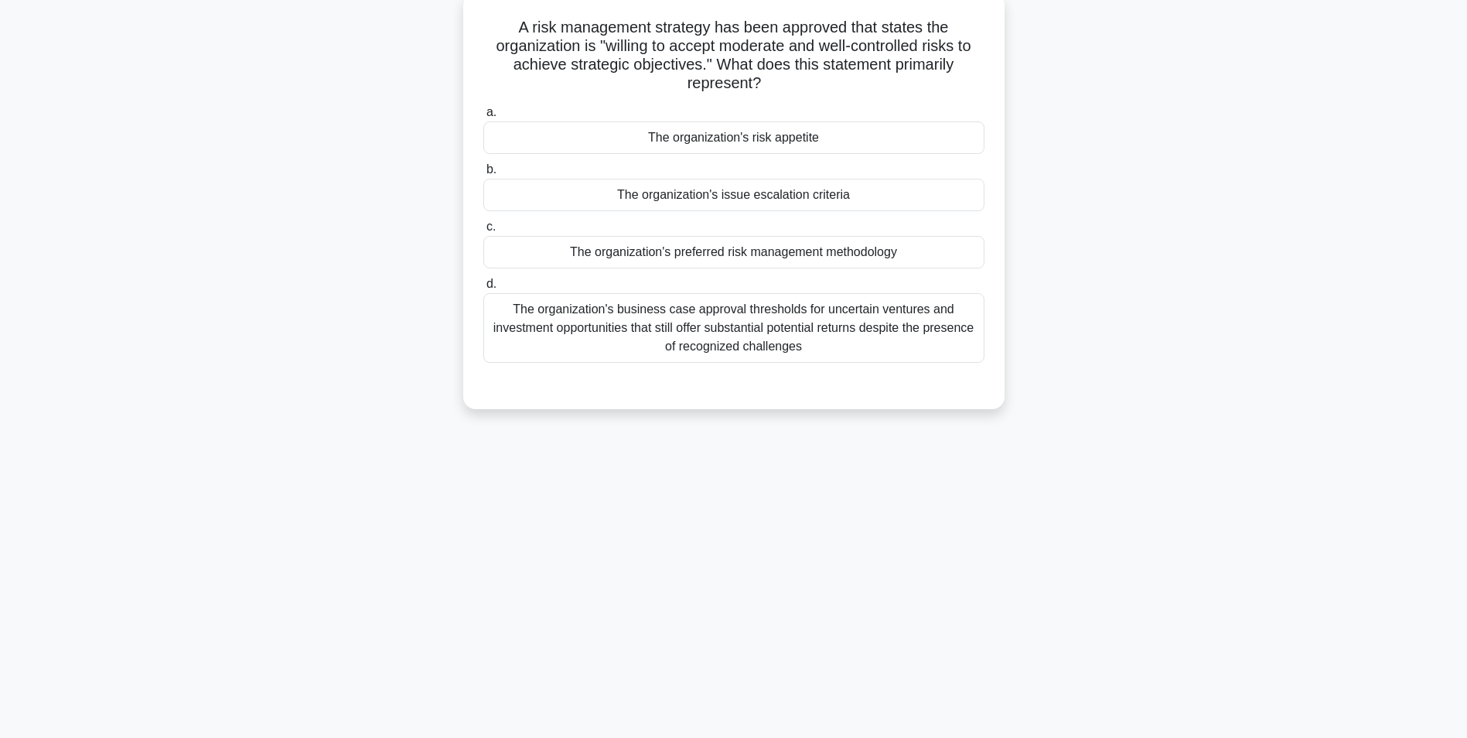
scroll to position [97, 0]
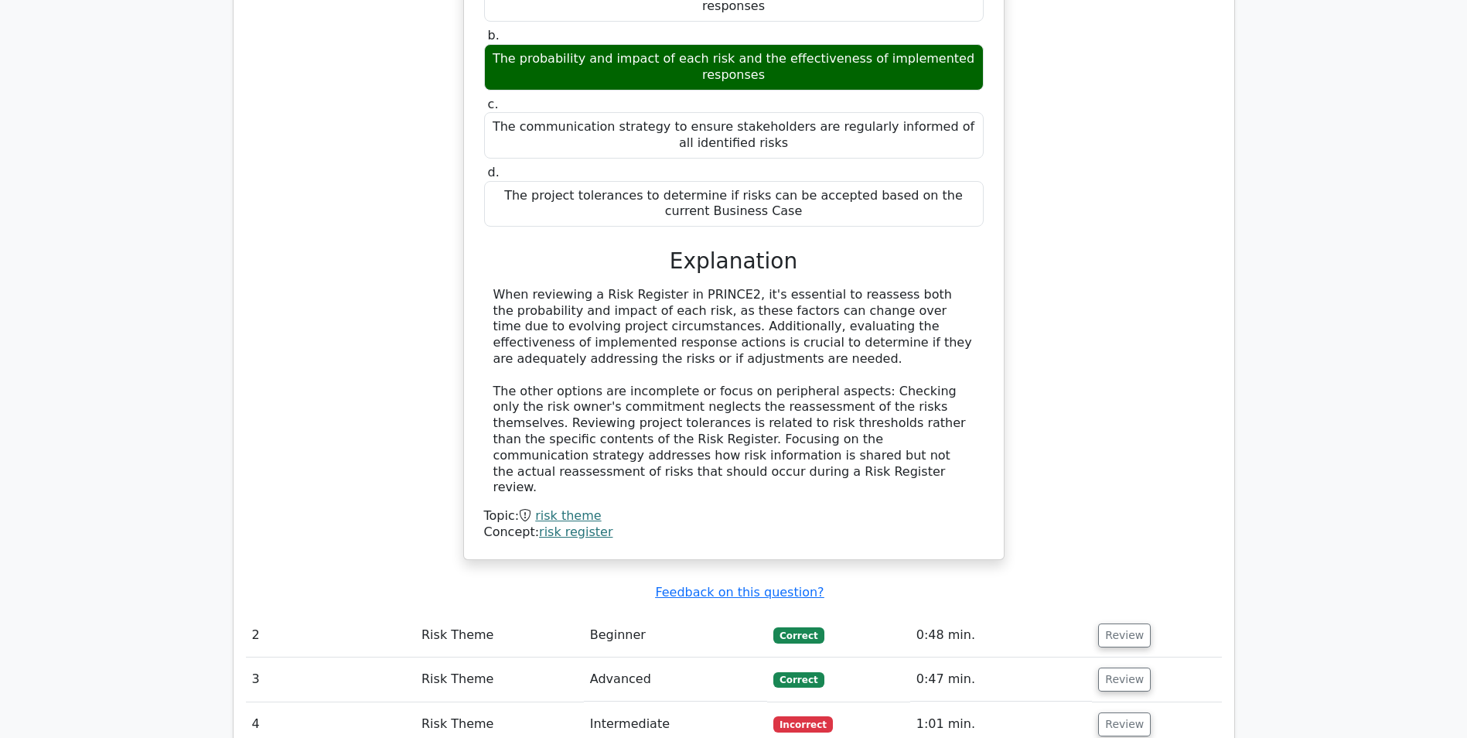
scroll to position [1005, 0]
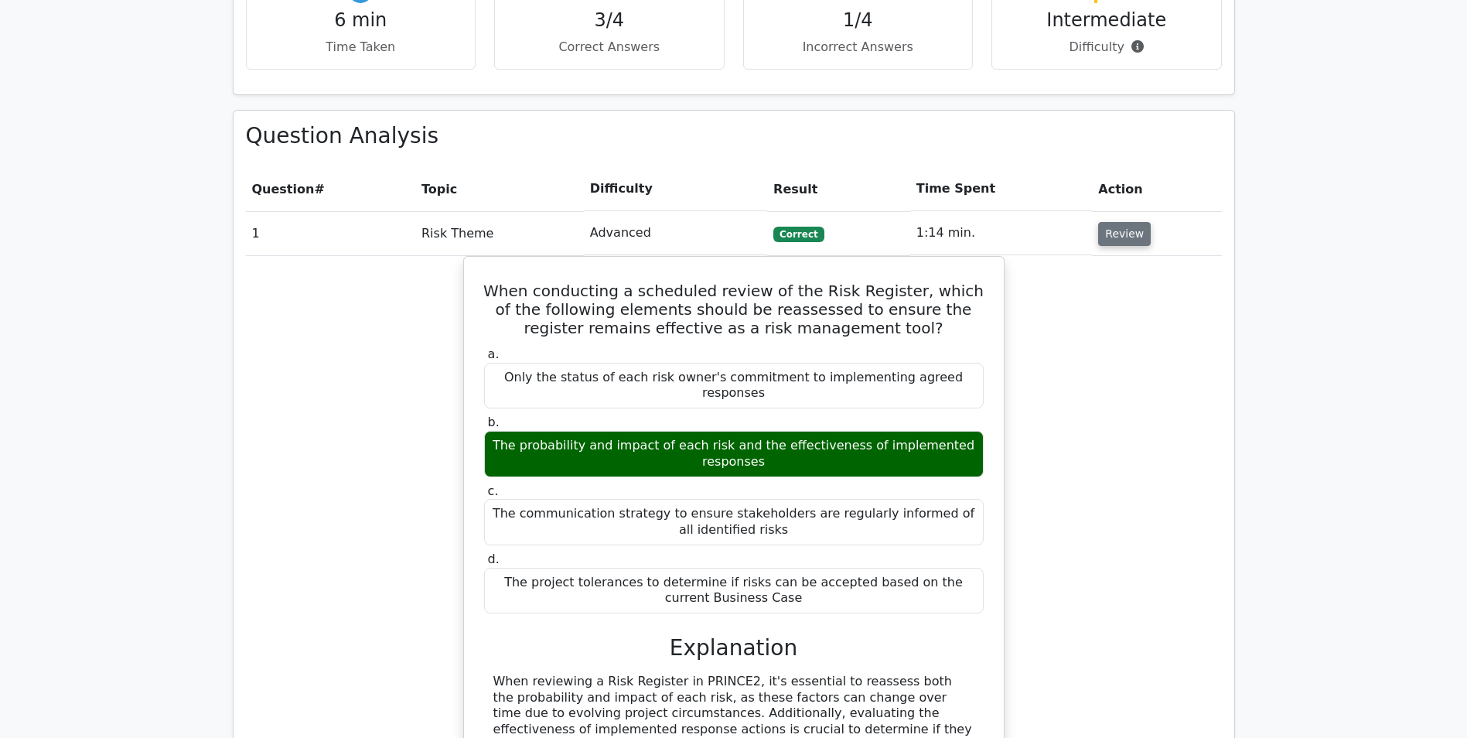
click at [1131, 222] on button "Review" at bounding box center [1124, 234] width 53 height 24
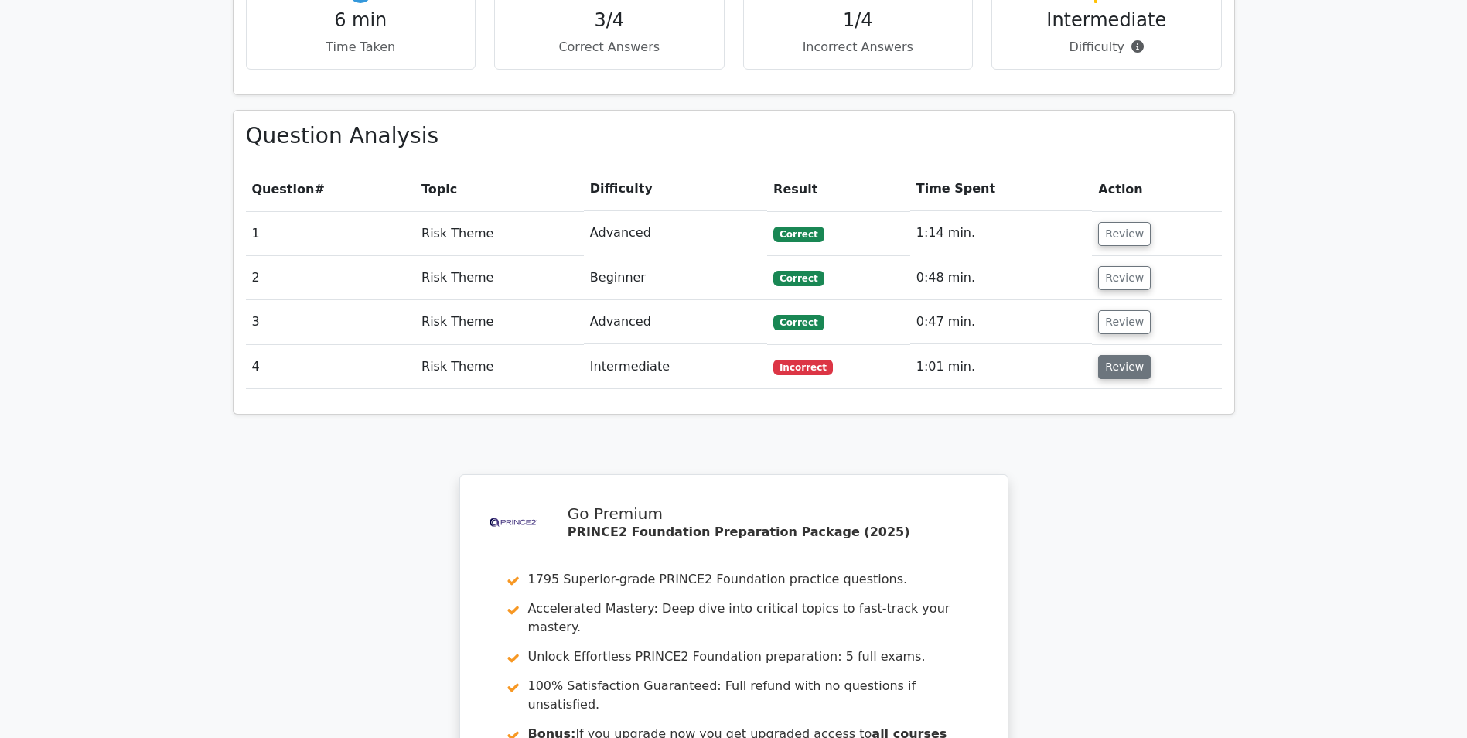
click at [1108, 355] on button "Review" at bounding box center [1124, 367] width 53 height 24
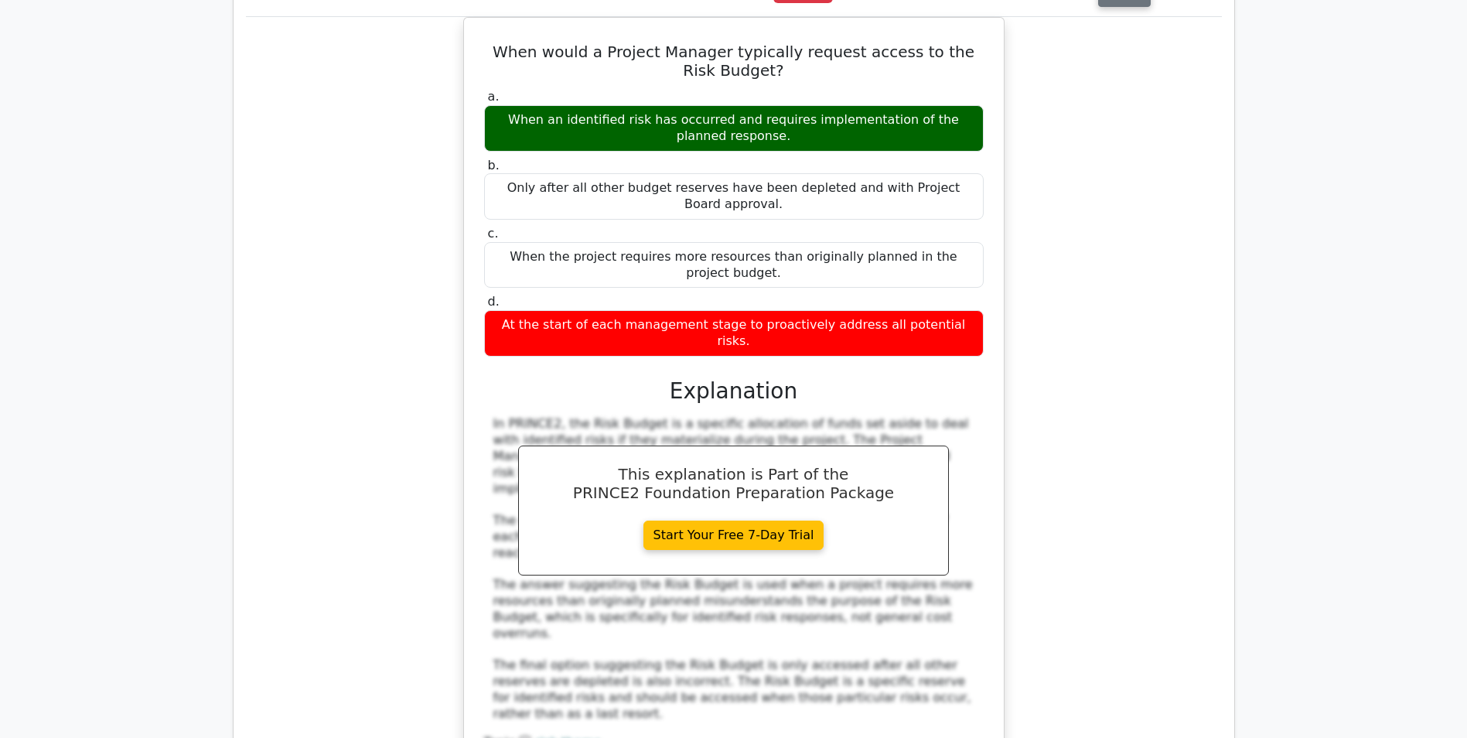
scroll to position [1160, 0]
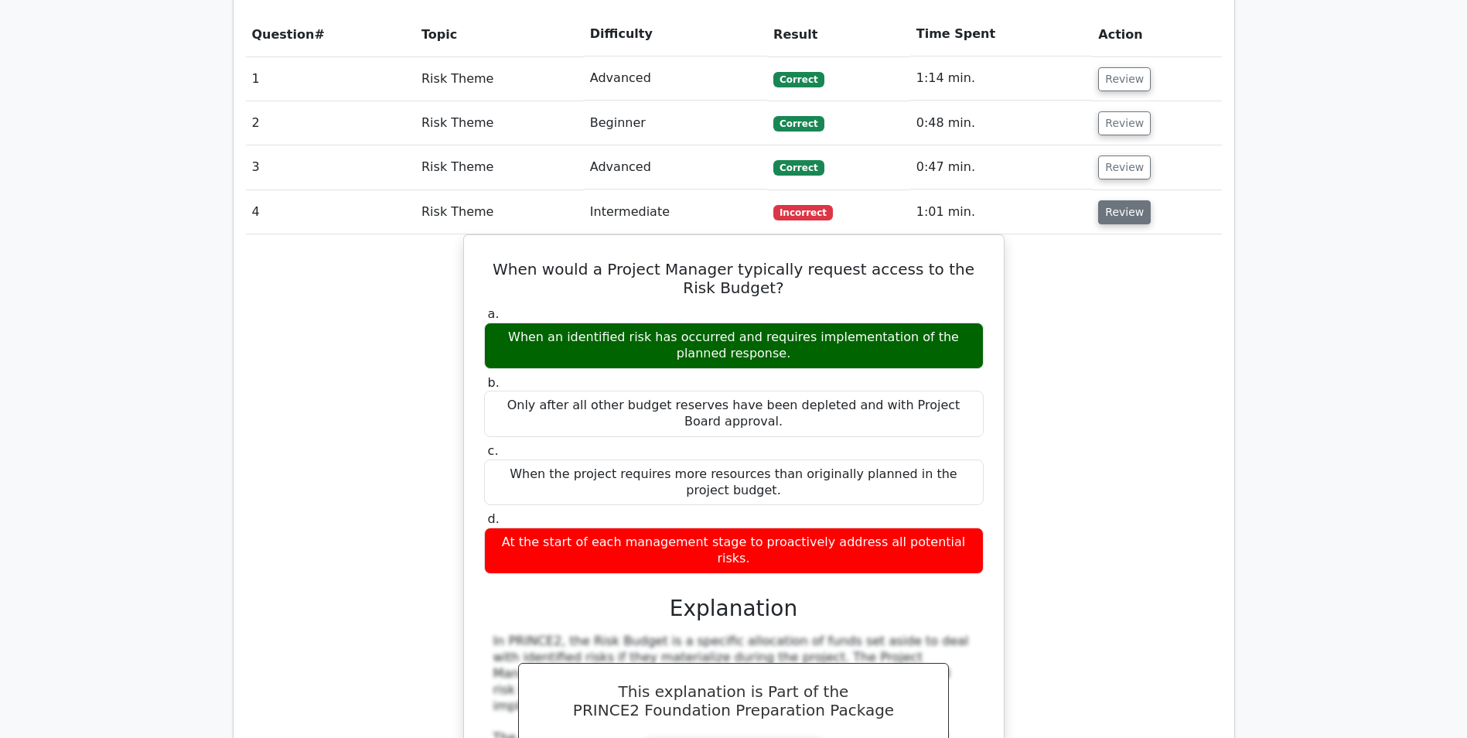
click at [1122, 200] on button "Review" at bounding box center [1124, 212] width 53 height 24
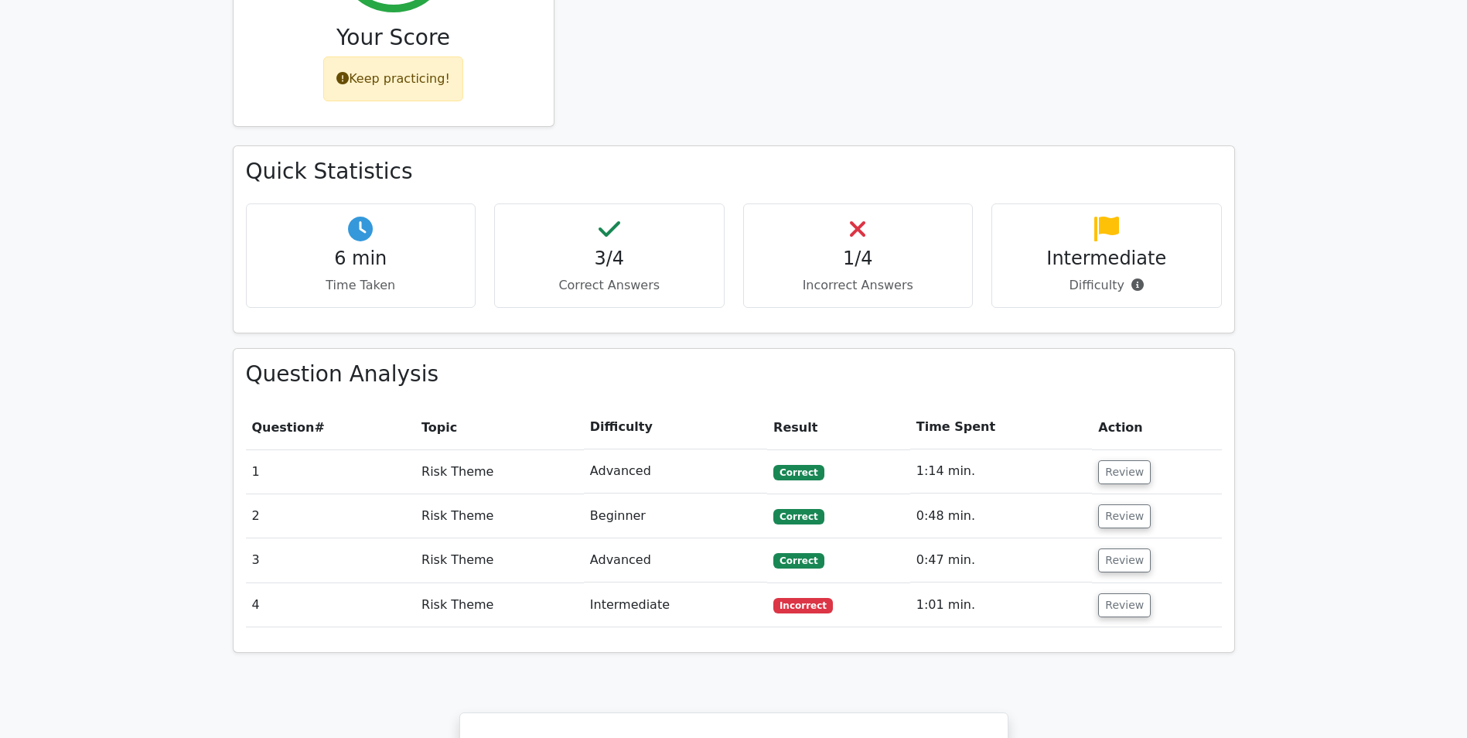
scroll to position [773, 0]
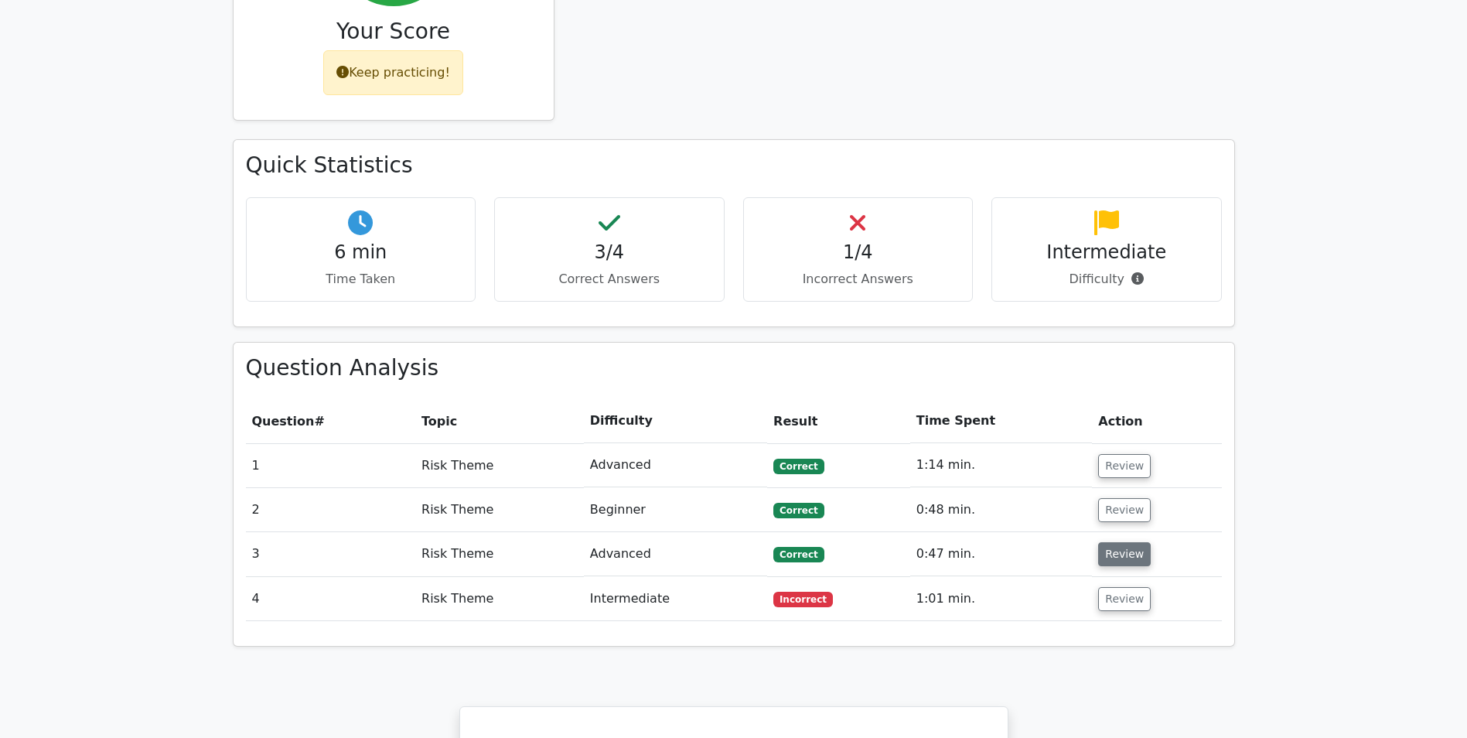
click at [1113, 542] on button "Review" at bounding box center [1124, 554] width 53 height 24
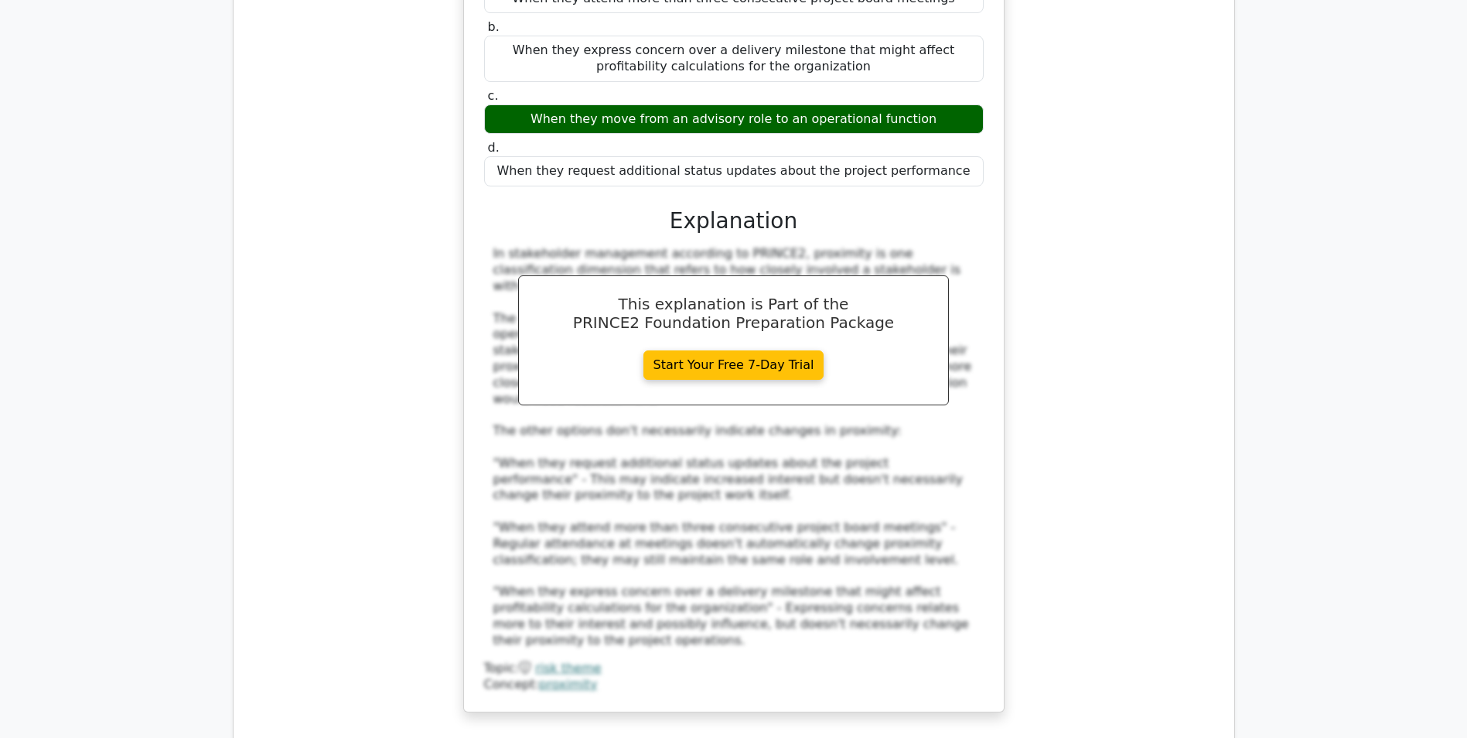
scroll to position [1005, 0]
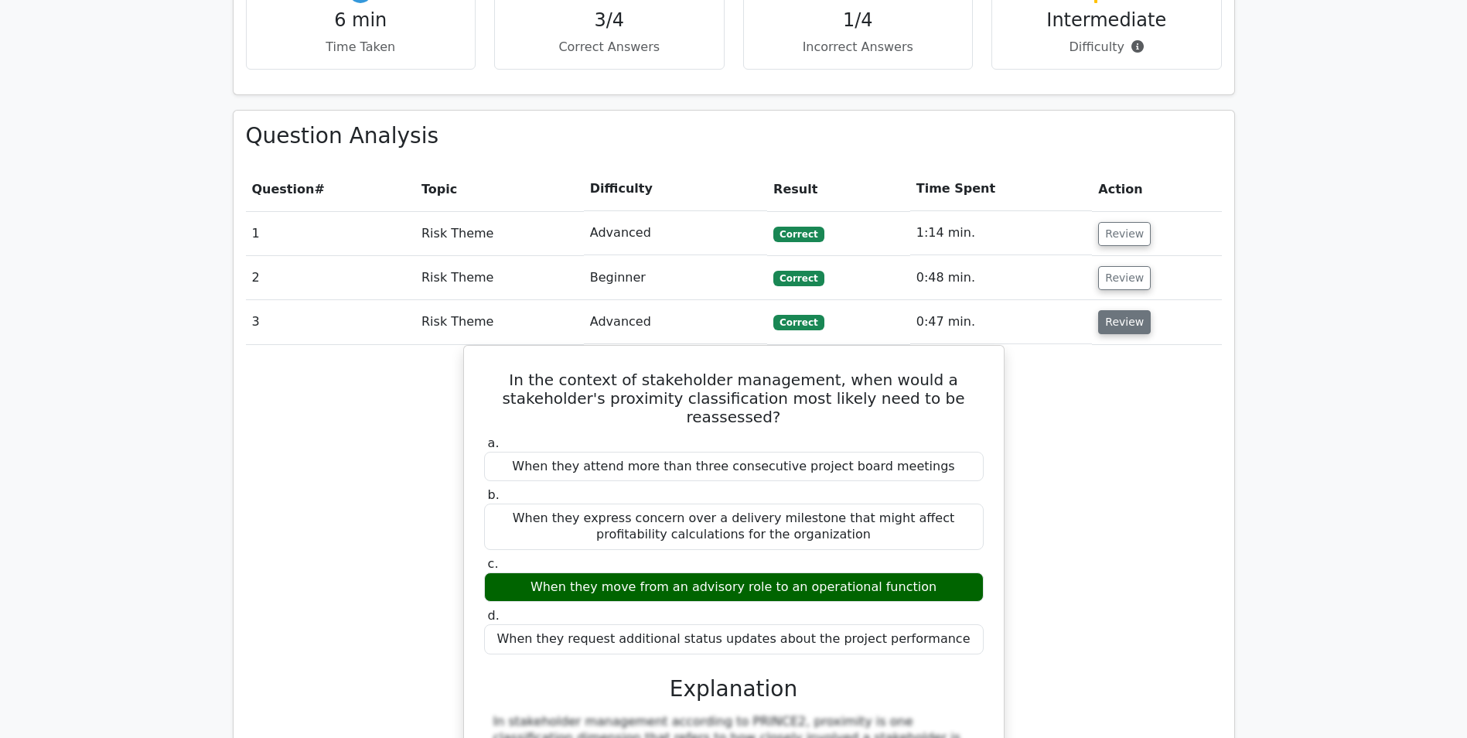
click at [1103, 310] on button "Review" at bounding box center [1124, 322] width 53 height 24
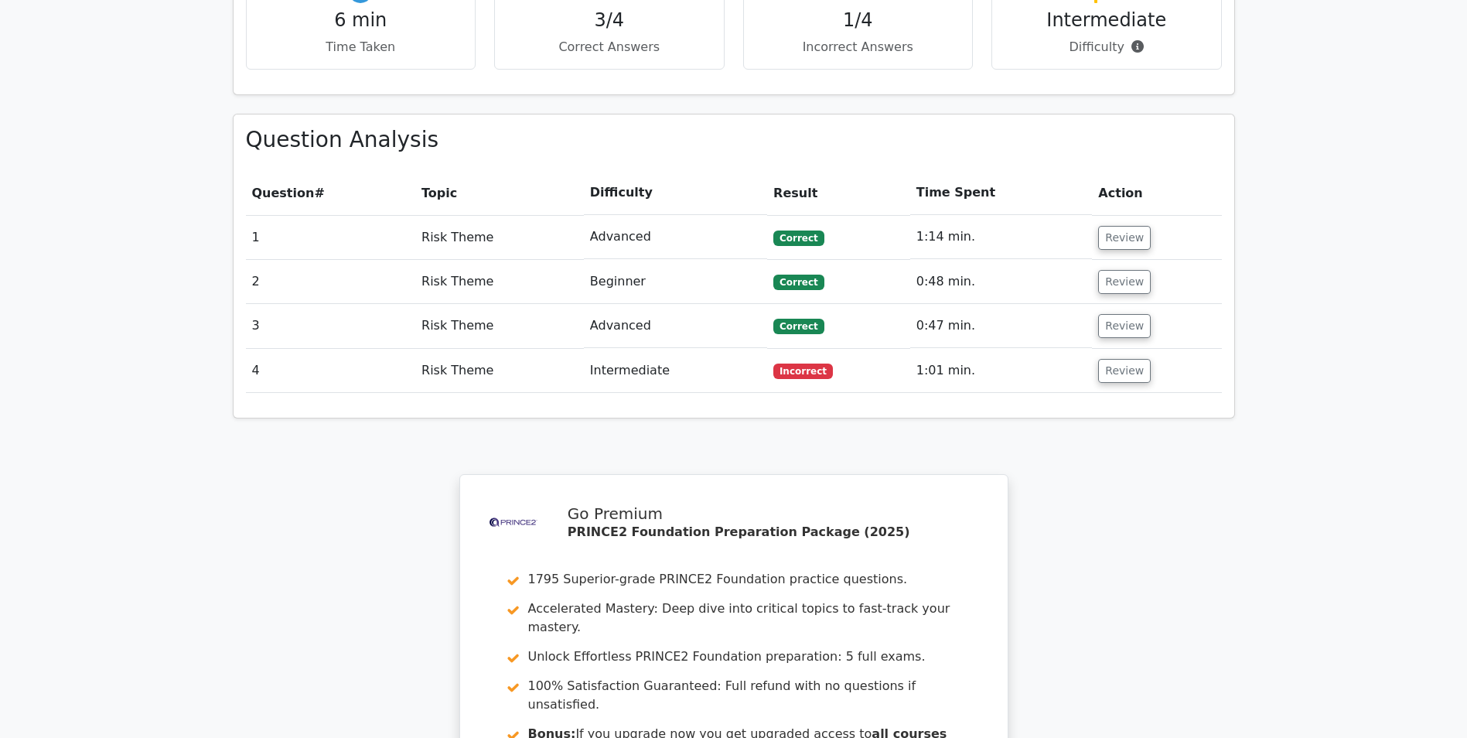
scroll to position [1343, 0]
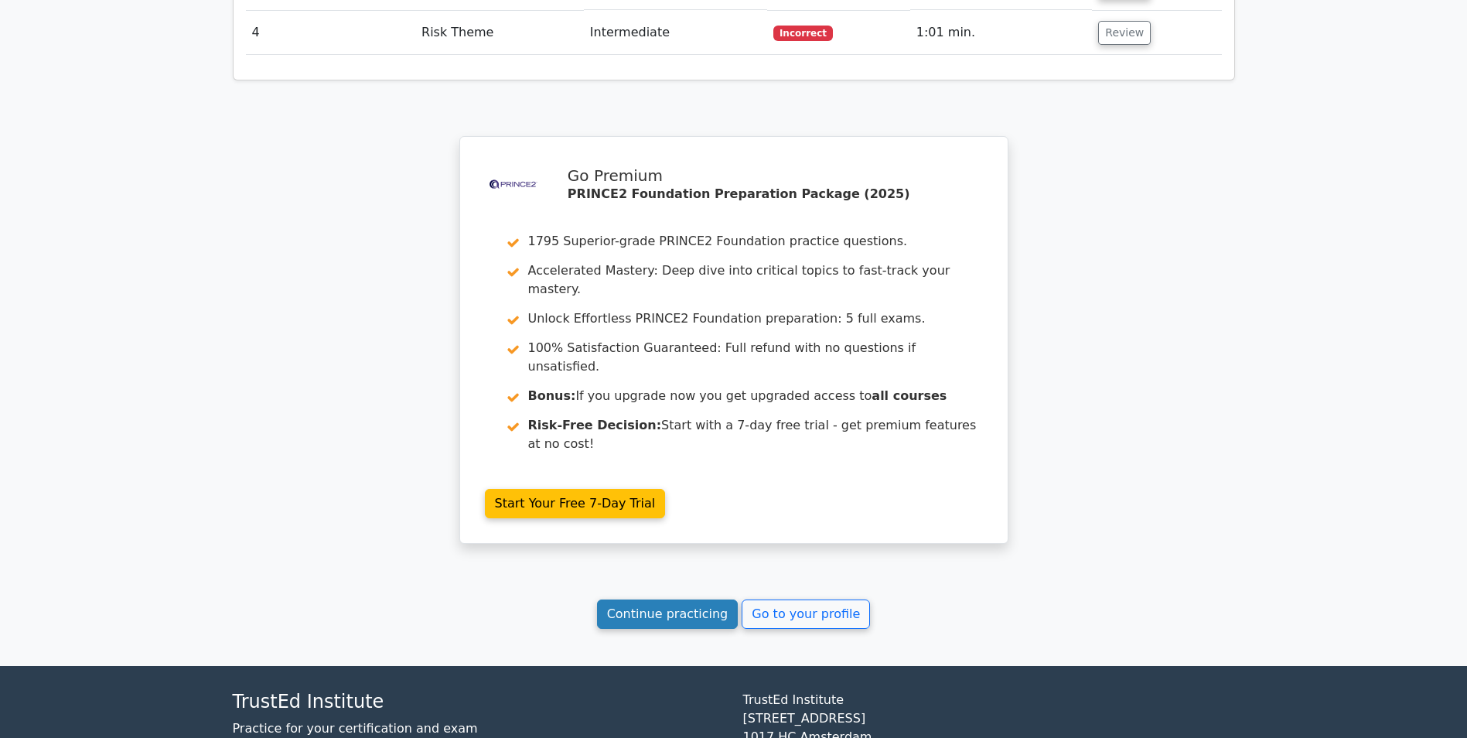
click at [651, 599] on link "Continue practicing" at bounding box center [668, 613] width 142 height 29
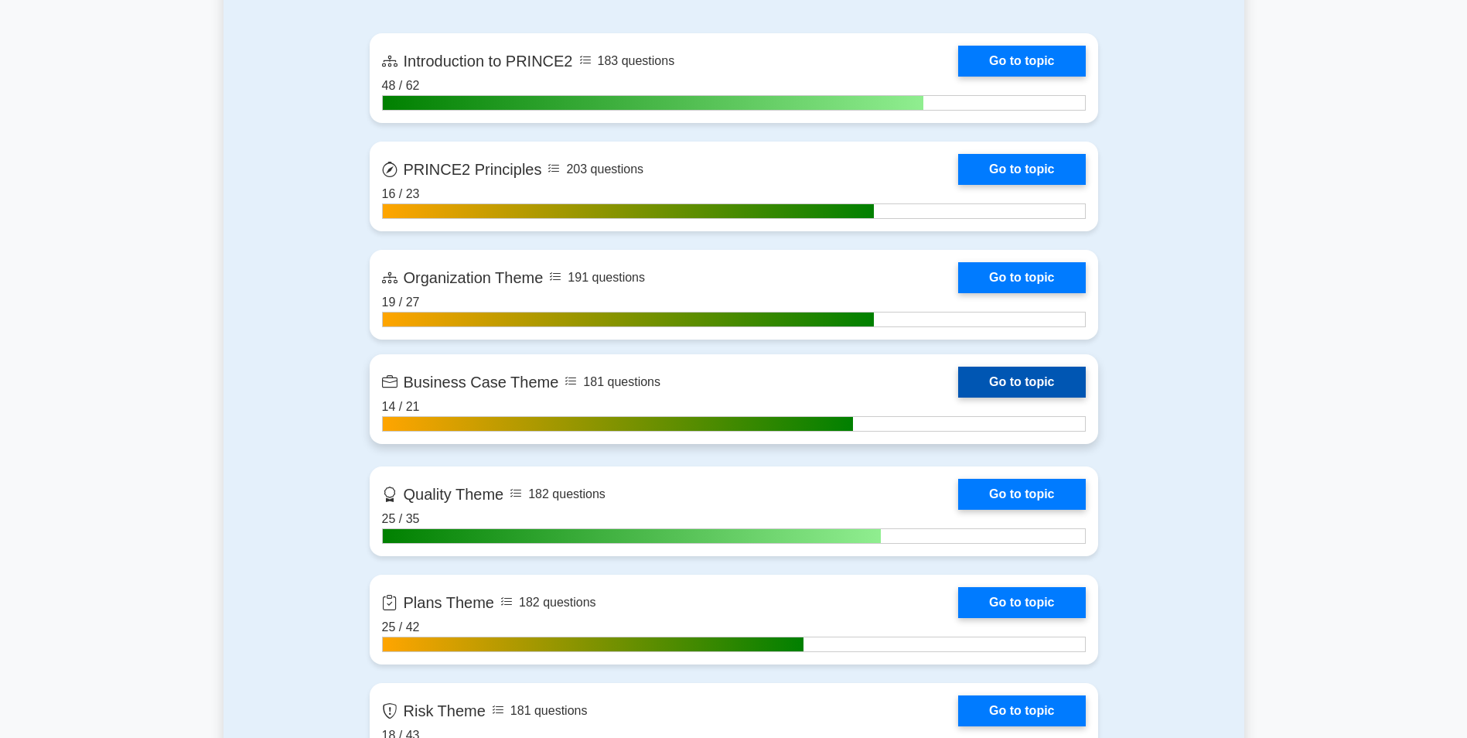
scroll to position [1083, 0]
